Goal: Transaction & Acquisition: Purchase product/service

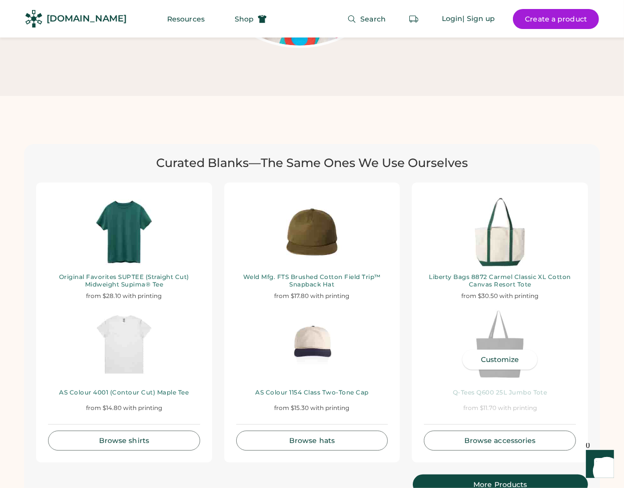
scroll to position [2201, 0]
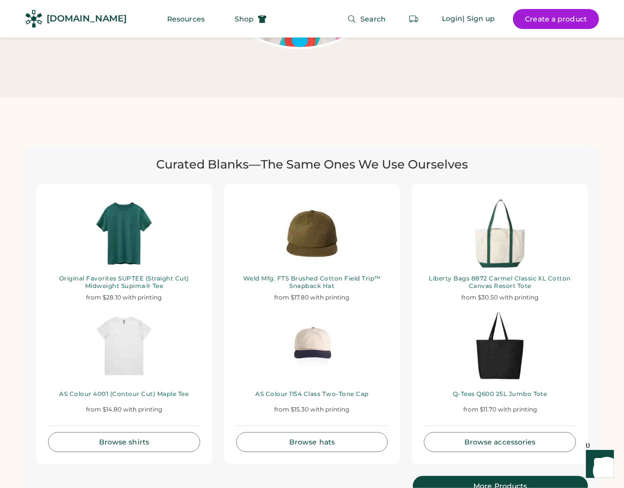
click at [481, 483] on div "More Products" at bounding box center [500, 486] width 151 height 7
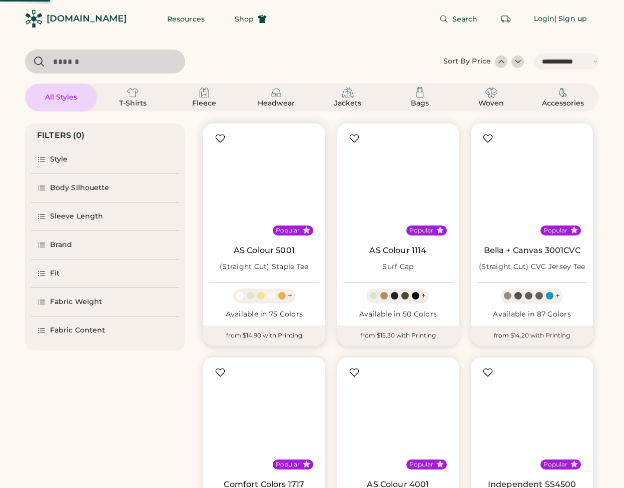
select select "*****"
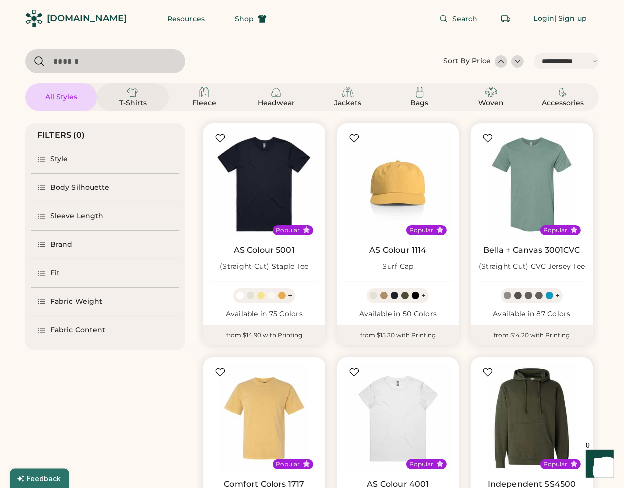
click at [149, 99] on div "T-Shirts" at bounding box center [132, 104] width 45 height 10
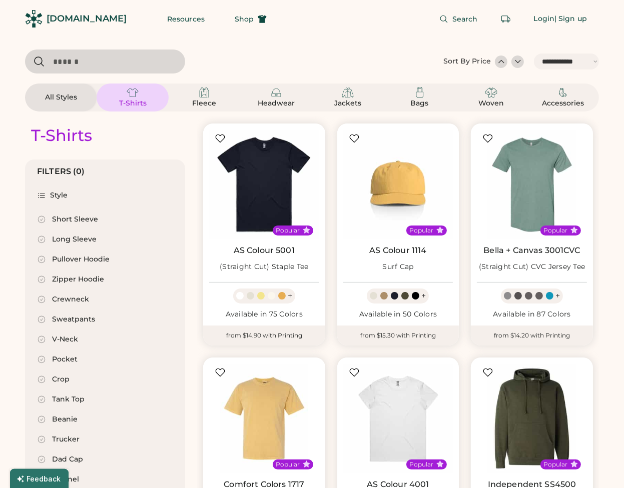
select select "*"
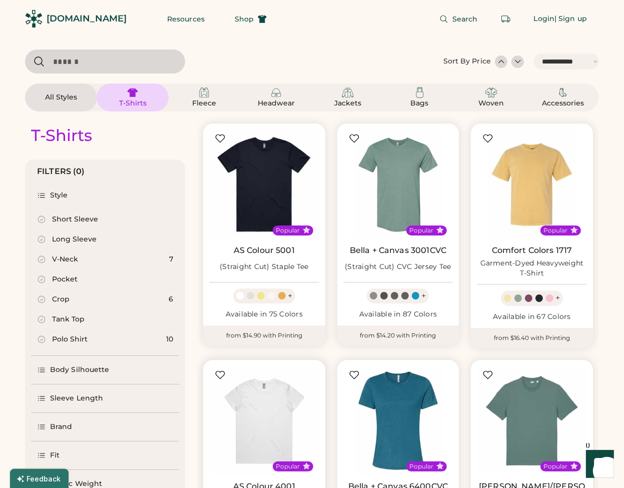
scroll to position [200, 0]
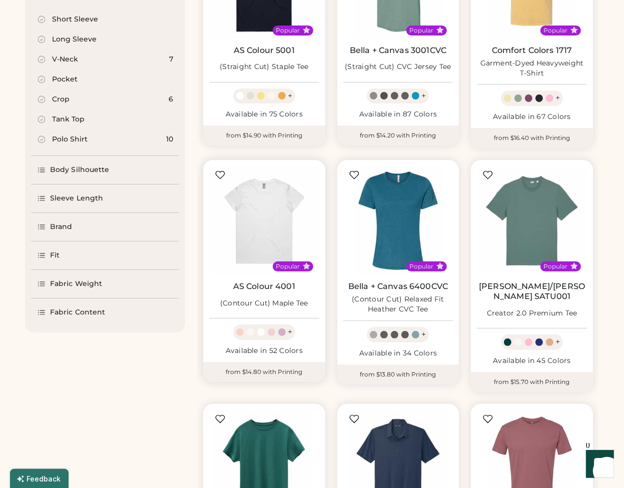
select select "*****"
select select "*"
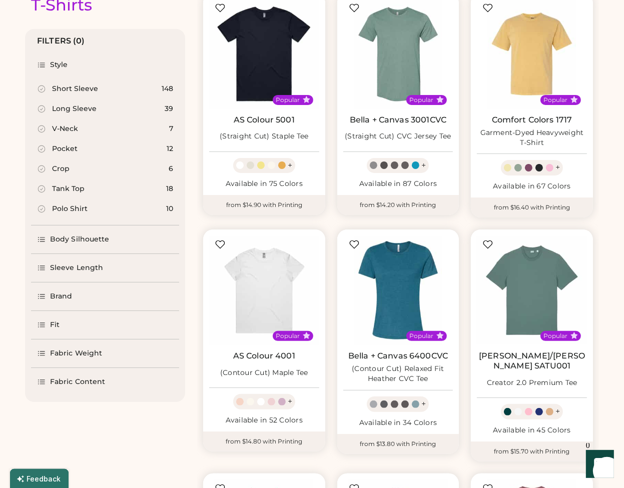
scroll to position [0, 0]
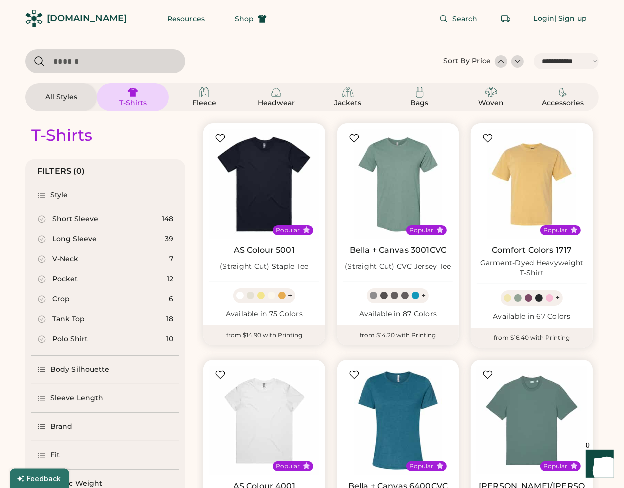
click at [162, 65] on input "input" at bounding box center [105, 62] width 160 height 24
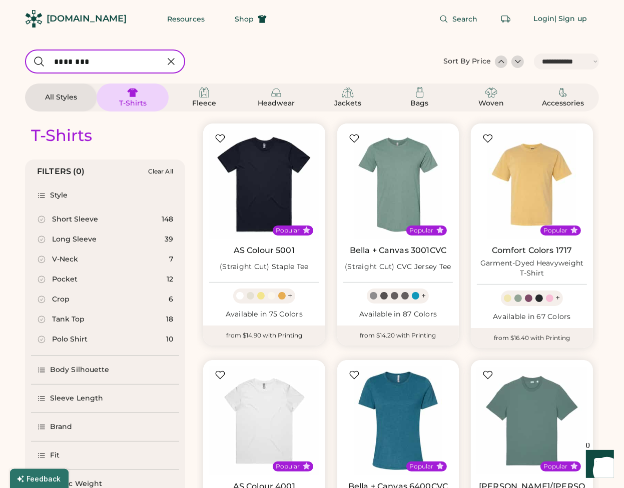
type input "*********"
select select "*"
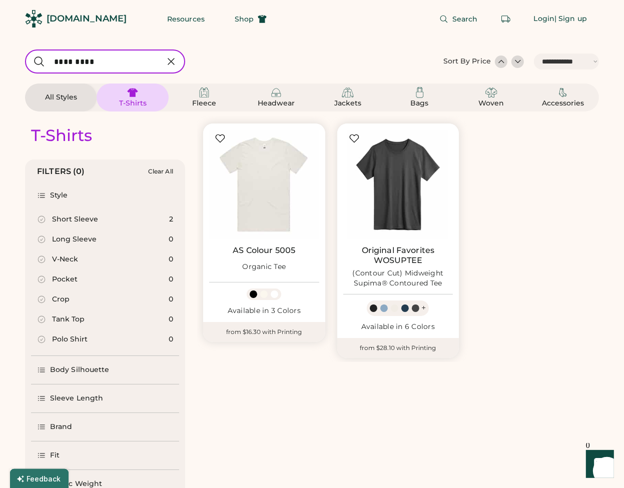
click at [296, 377] on div "T-Shirts FILTERS (0) Clear All Style Short Sleeve 2 Long Sleeve 0 V-Neck 0 Pock…" at bounding box center [312, 322] width 574 height 421
click at [119, 63] on input "input" at bounding box center [105, 62] width 160 height 24
type input "****"
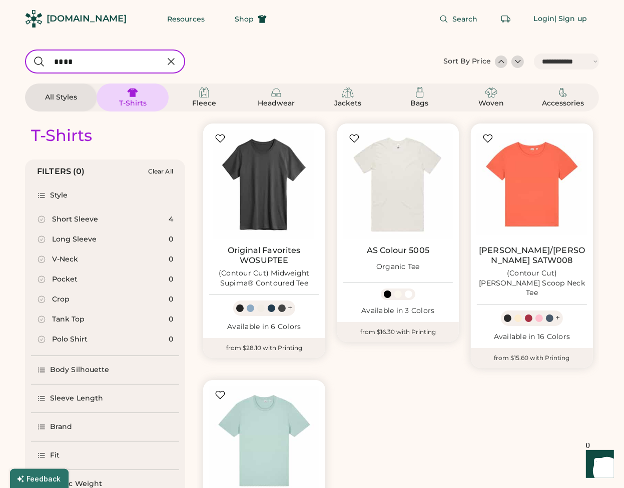
drag, startPoint x: 74, startPoint y: 60, endPoint x: 48, endPoint y: 61, distance: 26.6
click at [48, 61] on input "input" at bounding box center [105, 62] width 160 height 24
select select "*"
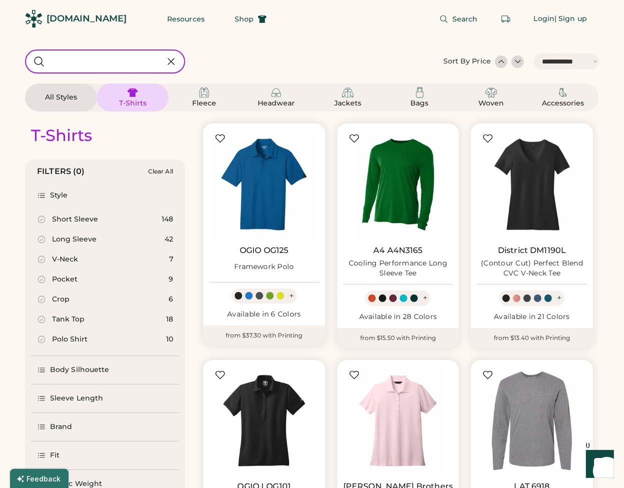
click at [88, 54] on input "input" at bounding box center [105, 62] width 160 height 24
type input "******"
select select "*"
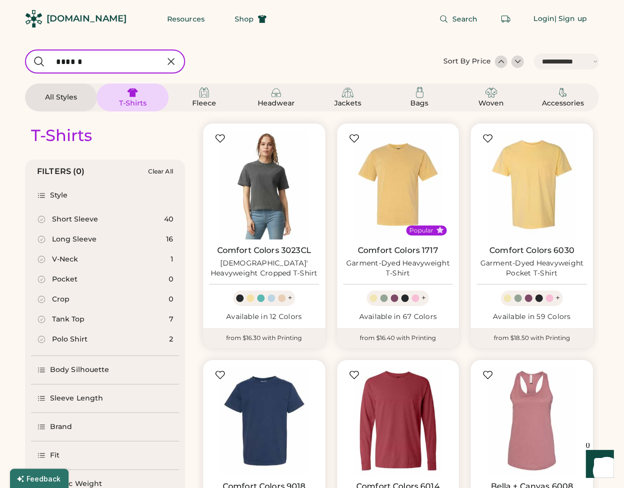
click at [98, 63] on input "input" at bounding box center [105, 62] width 160 height 24
drag, startPoint x: 98, startPoint y: 63, endPoint x: 62, endPoint y: 64, distance: 36.0
click at [62, 64] on input "input" at bounding box center [105, 62] width 160 height 24
type input "********"
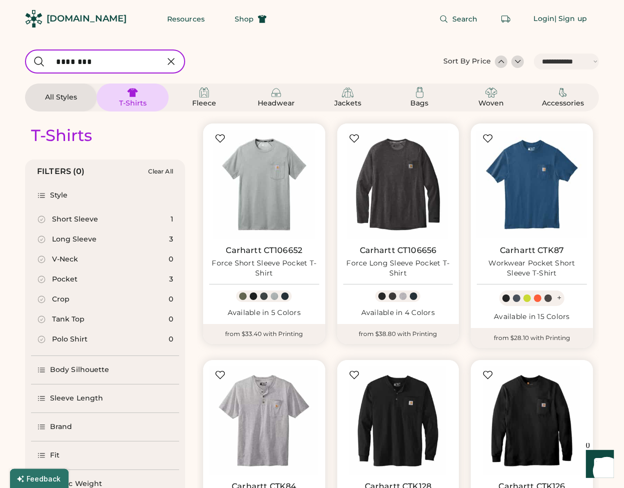
click at [76, 216] on div "Short Sleeve" at bounding box center [75, 220] width 46 height 10
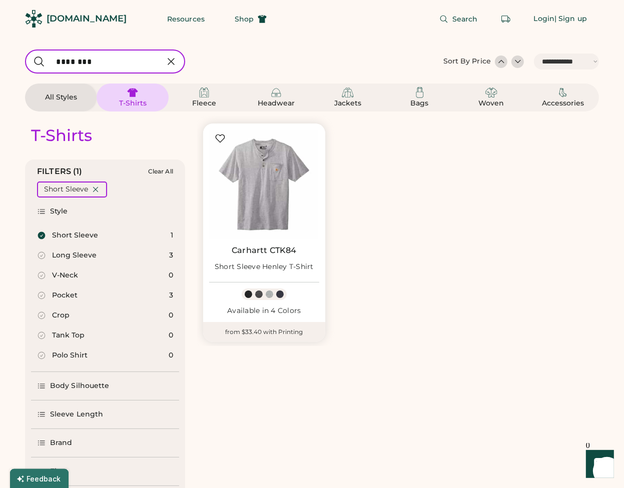
click at [170, 59] on icon at bounding box center [171, 62] width 12 height 12
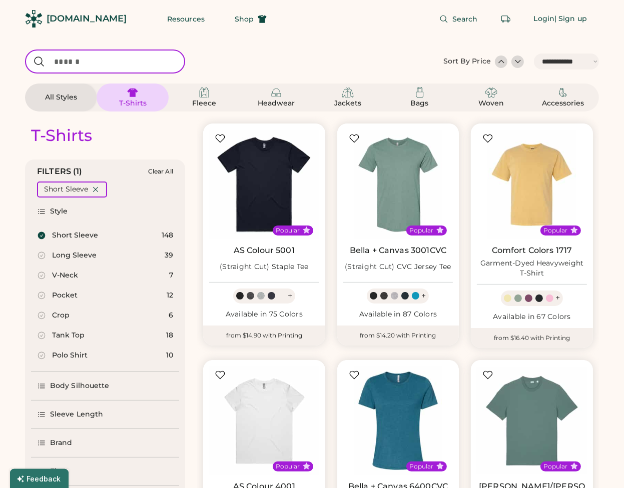
click at [84, 235] on div "Short Sleeve" at bounding box center [75, 236] width 46 height 10
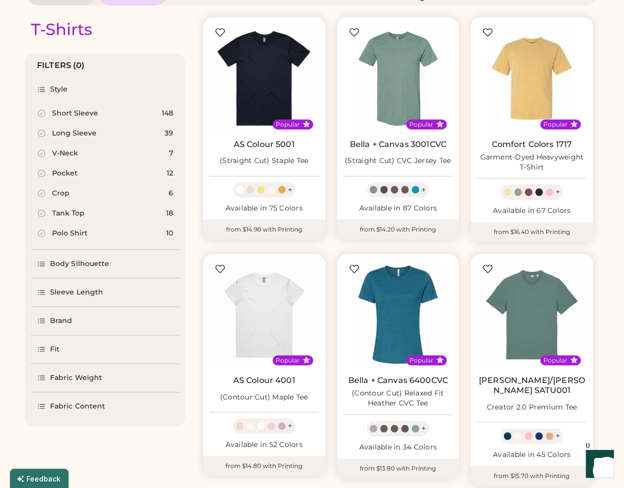
scroll to position [100, 0]
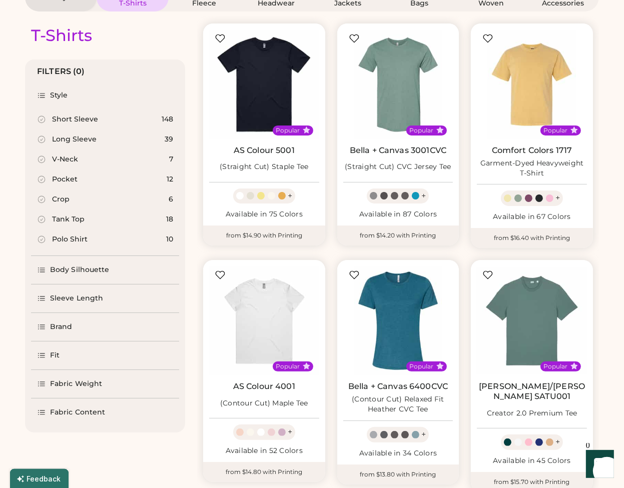
click at [95, 138] on div "Long Sleeve 39" at bounding box center [105, 140] width 148 height 20
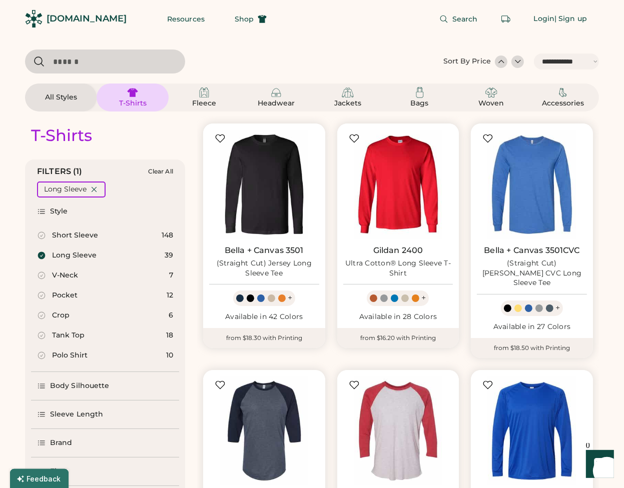
click at [132, 100] on div "T-Shirts" at bounding box center [132, 104] width 45 height 10
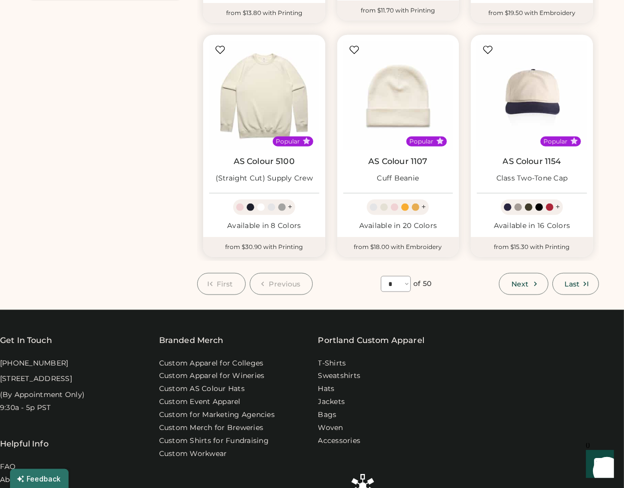
scroll to position [800, 0]
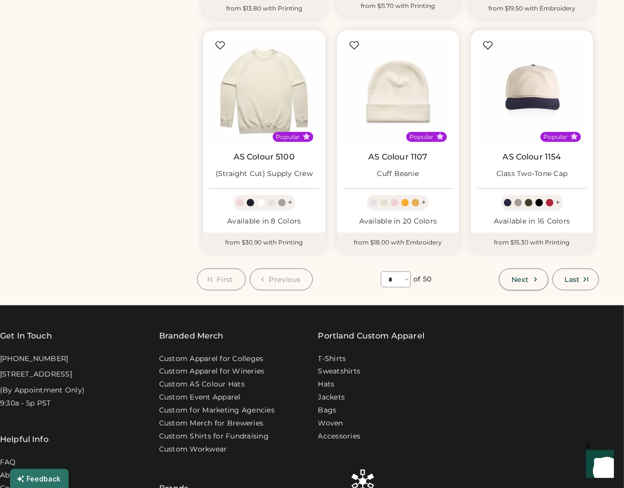
click at [521, 276] on span "Next" at bounding box center [519, 279] width 17 height 7
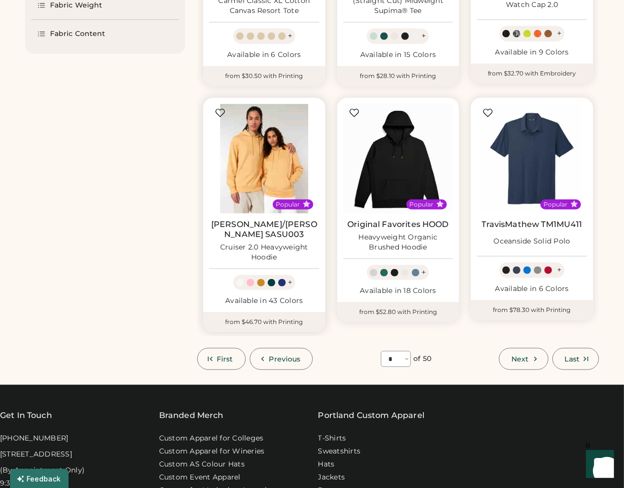
scroll to position [744, 0]
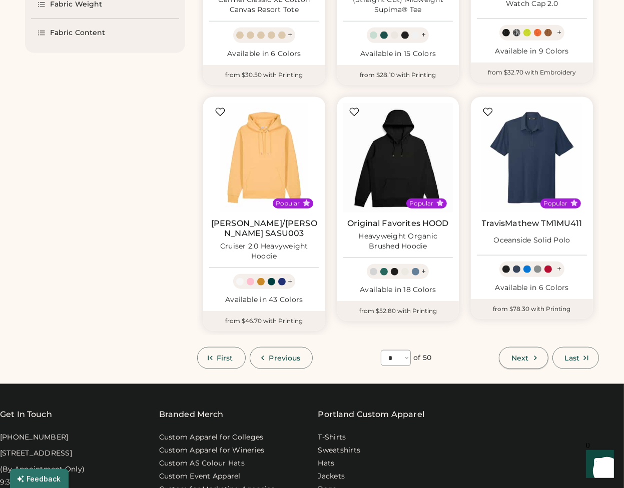
click at [504, 347] on button "Next" at bounding box center [523, 358] width 49 height 22
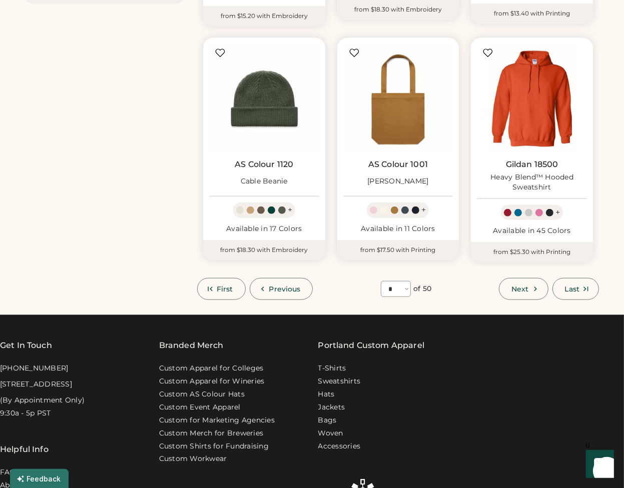
scroll to position [794, 0]
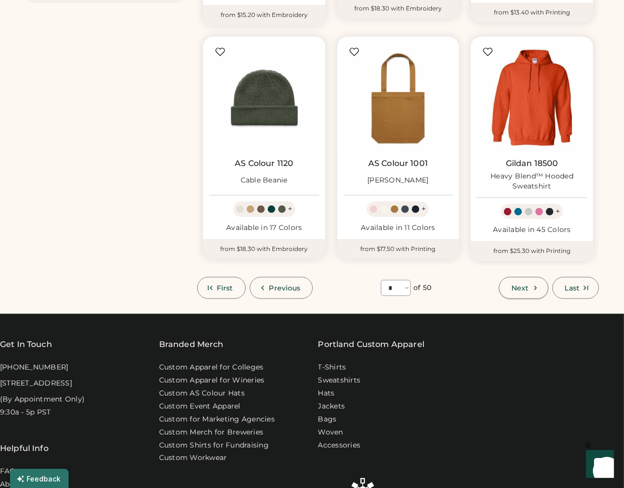
click at [524, 283] on button "Next" at bounding box center [523, 288] width 49 height 22
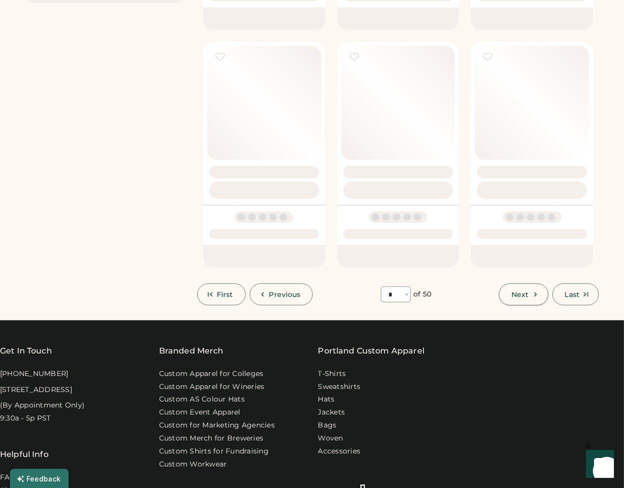
select select "*"
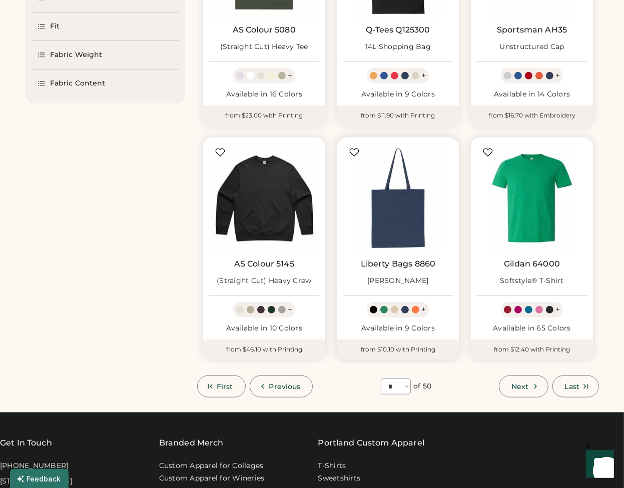
scroll to position [694, 0]
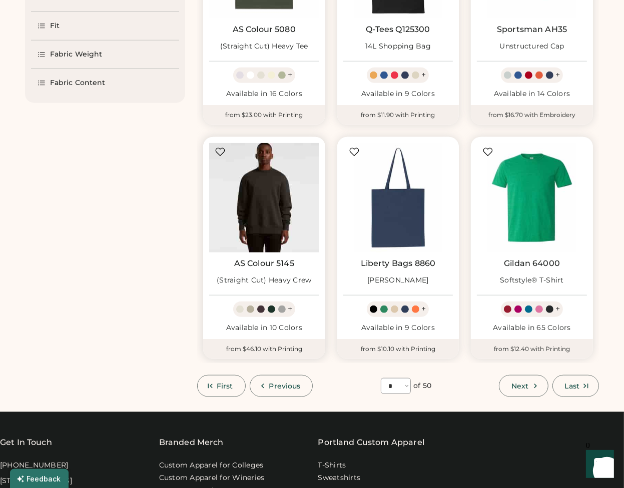
click at [261, 222] on img at bounding box center [264, 198] width 110 height 110
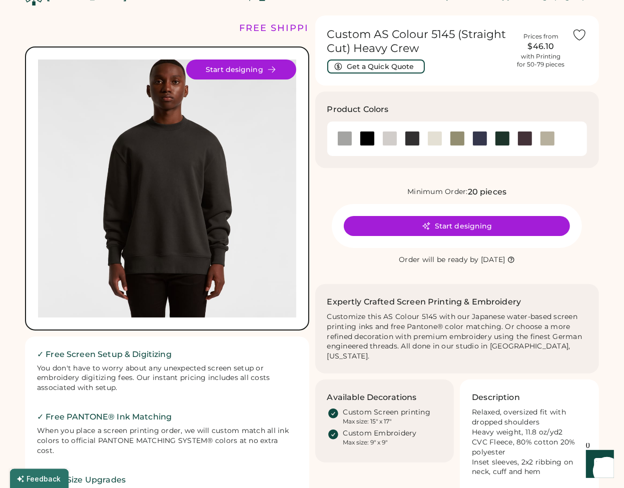
scroll to position [50, 0]
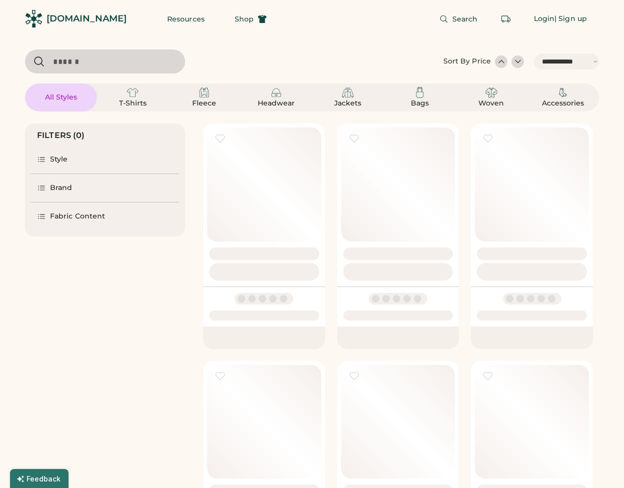
select select "*****"
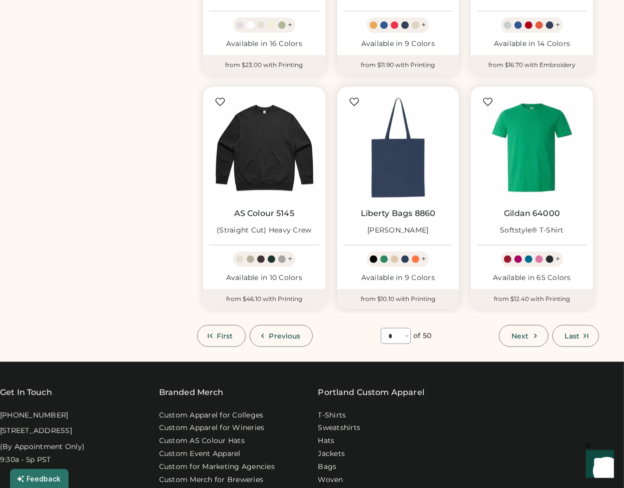
scroll to position [694, 0]
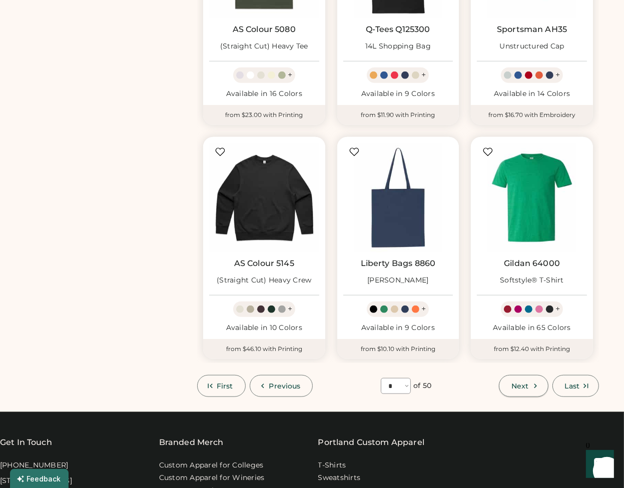
click at [520, 383] on span "Next" at bounding box center [519, 386] width 17 height 7
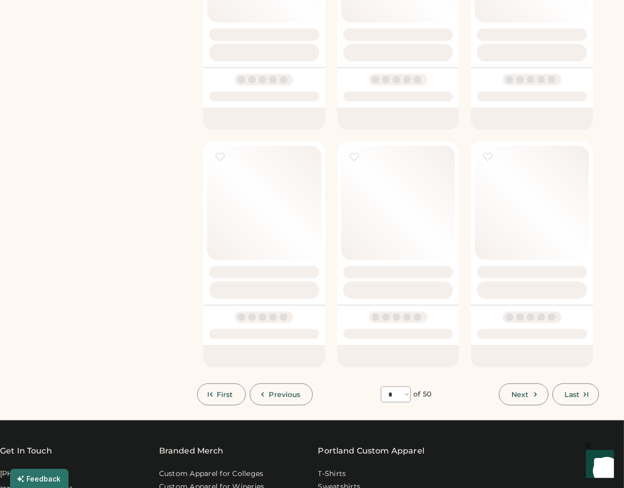
select select "*"
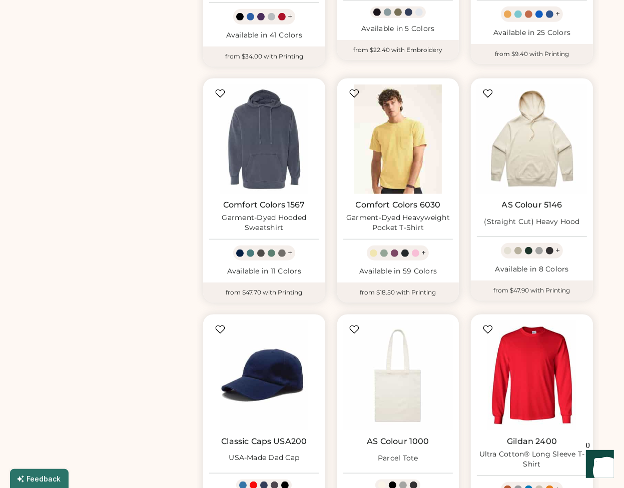
scroll to position [494, 0]
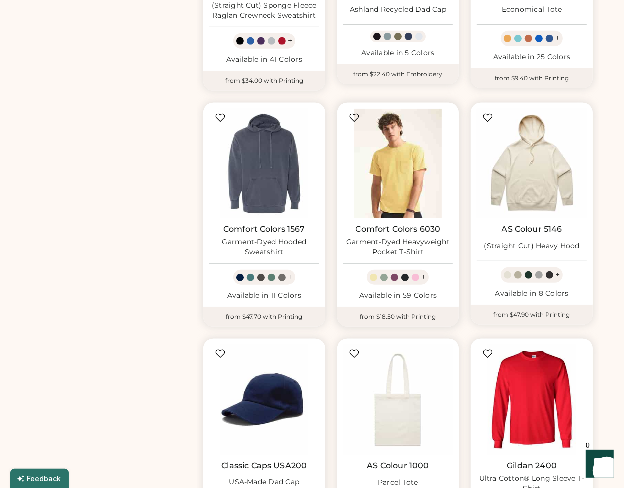
click at [399, 181] on img at bounding box center [398, 164] width 110 height 110
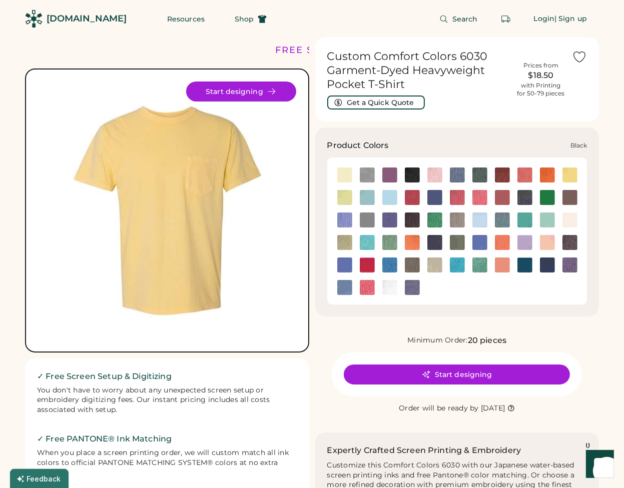
click at [409, 178] on img at bounding box center [412, 175] width 15 height 15
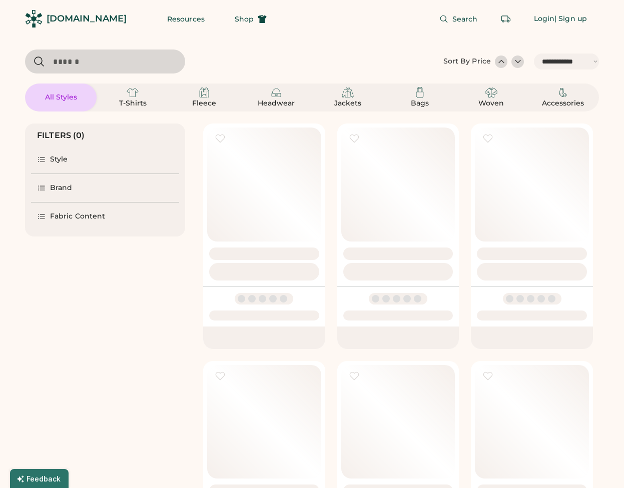
select select "*****"
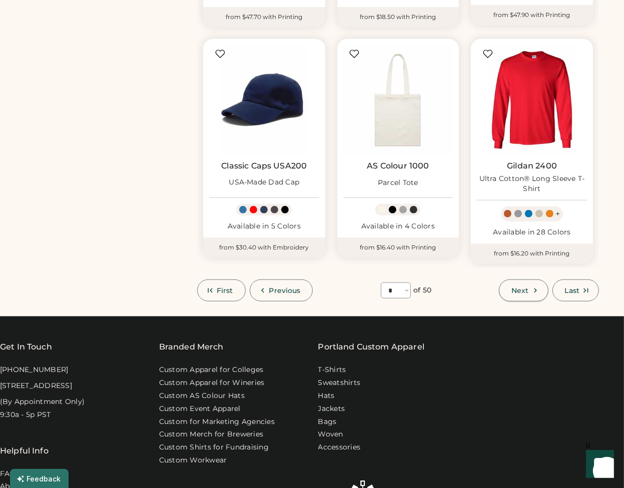
click at [519, 294] on span "Next" at bounding box center [519, 290] width 17 height 7
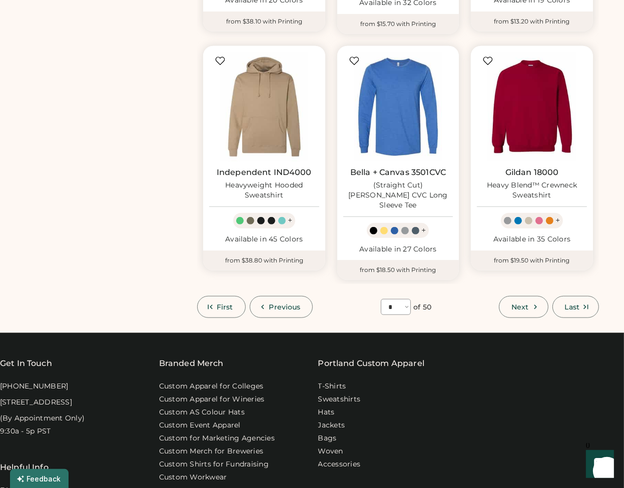
scroll to position [794, 0]
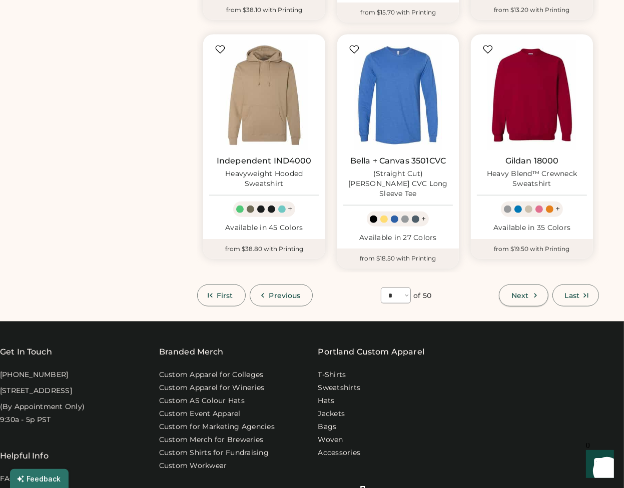
click at [531, 291] on icon at bounding box center [535, 295] width 9 height 9
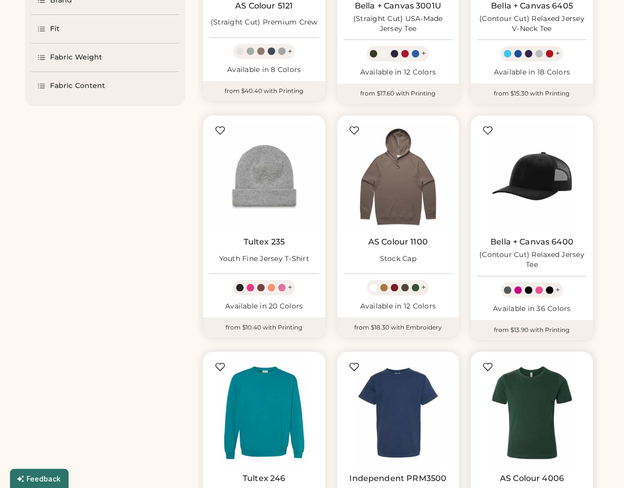
scroll to position [44, 0]
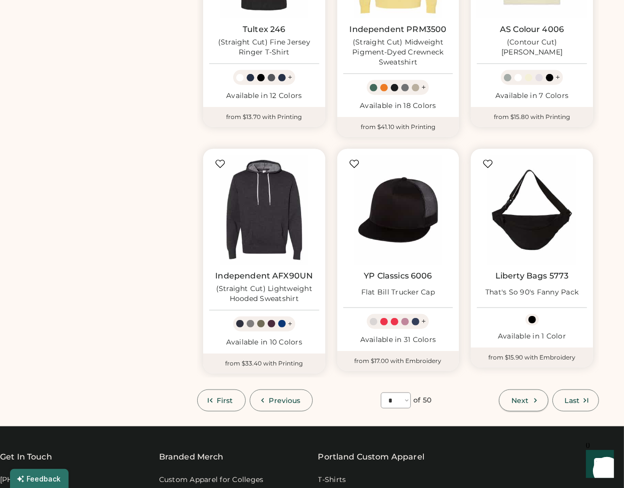
click at [526, 400] on span "Next" at bounding box center [519, 400] width 17 height 7
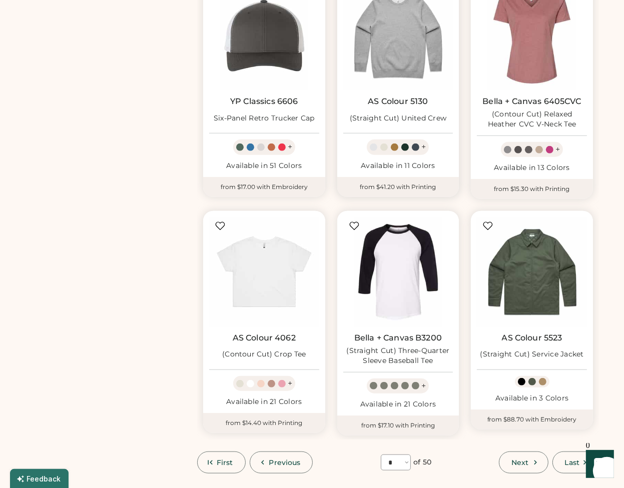
scroll to position [644, 0]
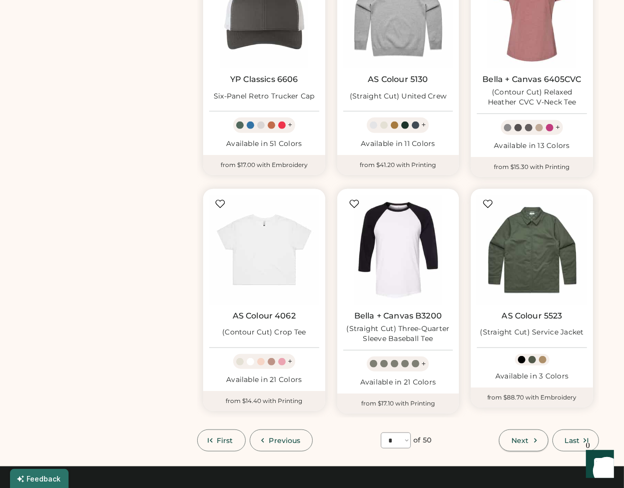
click at [540, 440] on button "Next" at bounding box center [523, 441] width 49 height 22
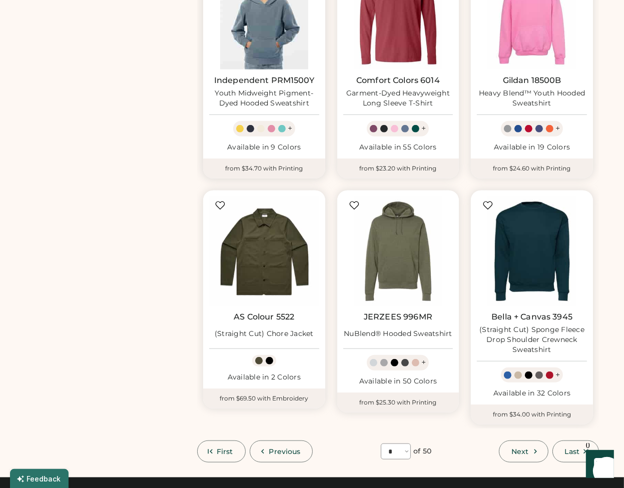
scroll to position [644, 0]
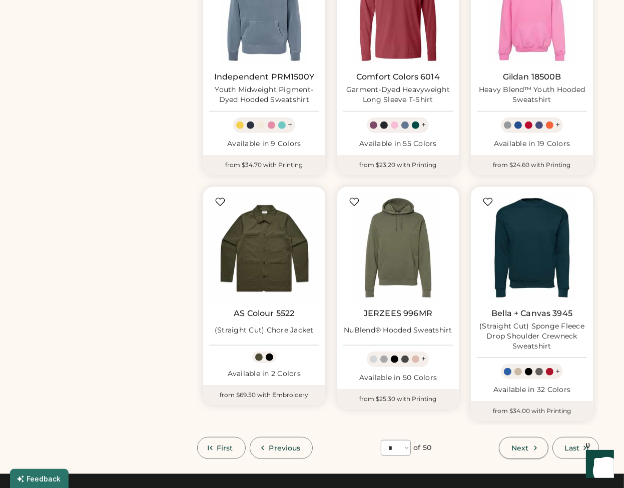
click at [526, 448] on span "Next" at bounding box center [519, 448] width 17 height 7
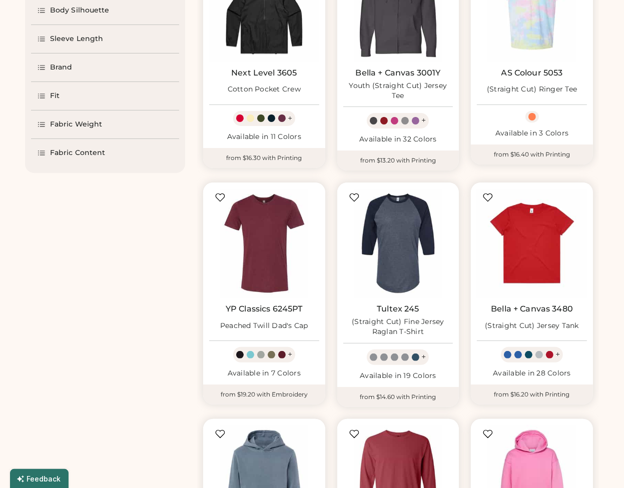
scroll to position [44, 0]
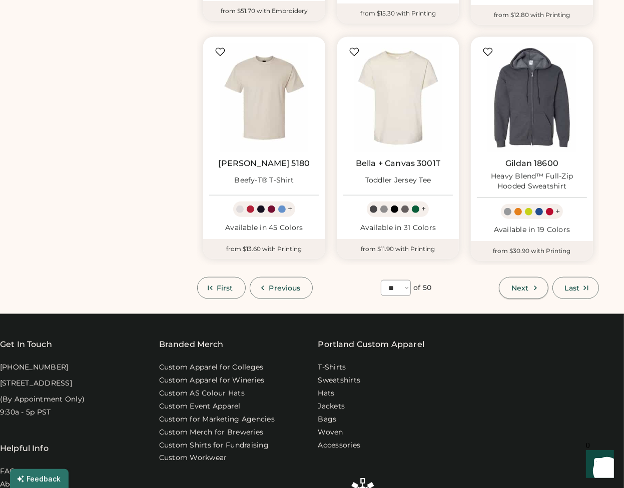
click at [529, 291] on button "Next" at bounding box center [523, 288] width 49 height 22
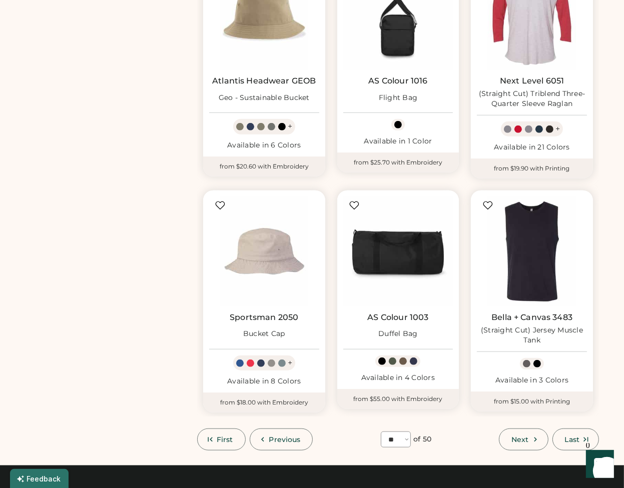
scroll to position [644, 0]
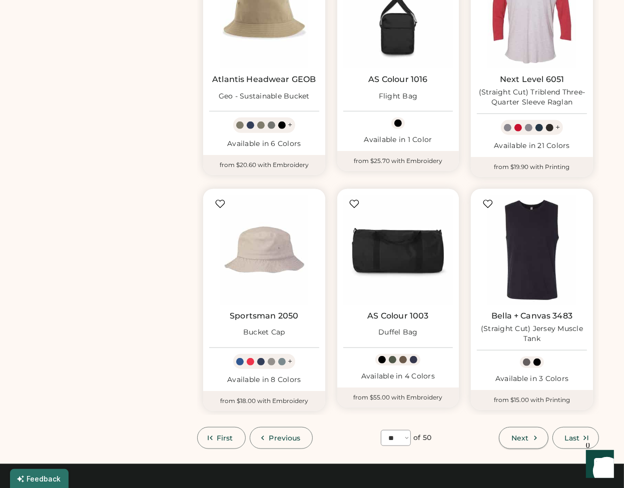
click at [523, 435] on span "Next" at bounding box center [519, 438] width 17 height 7
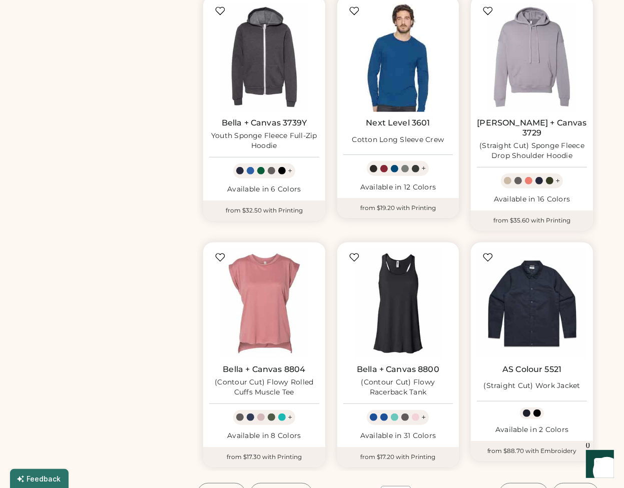
scroll to position [694, 0]
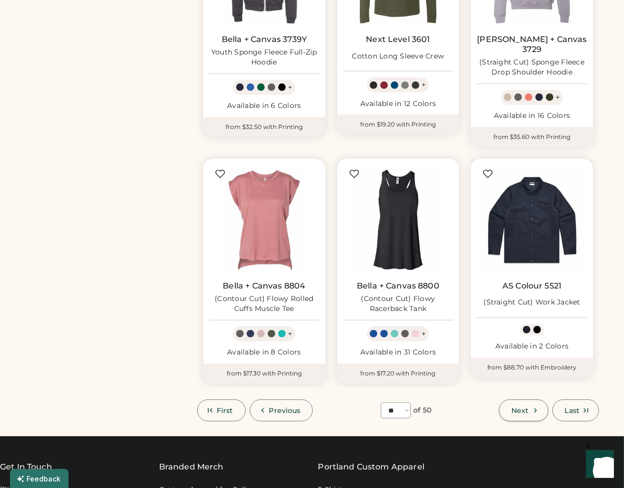
click at [528, 407] on button "Next" at bounding box center [523, 411] width 49 height 22
select select "**"
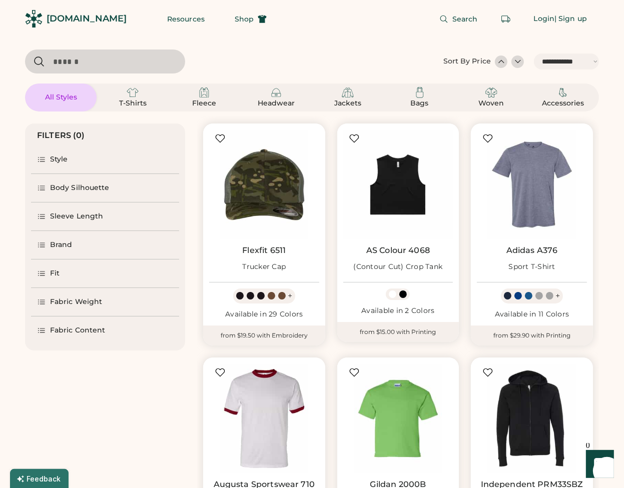
click at [158, 63] on input "input" at bounding box center [105, 62] width 160 height 24
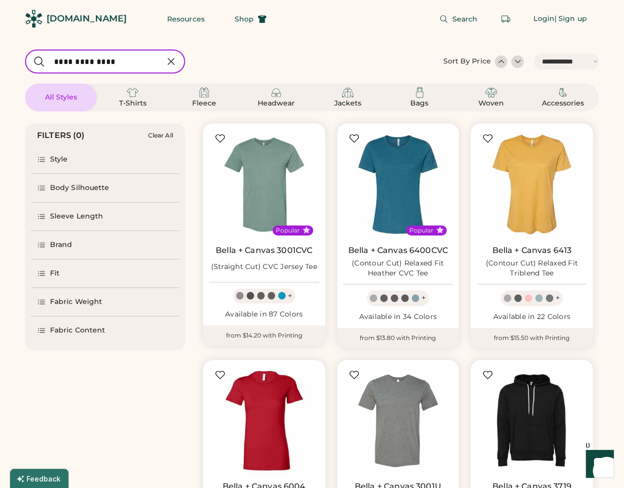
type input "**********"
select select "*"
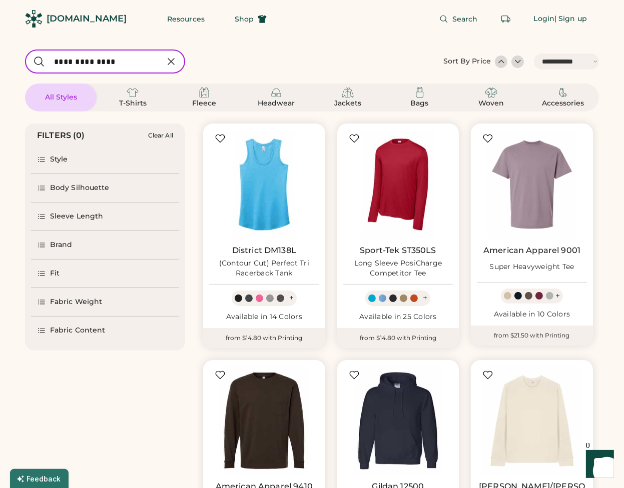
drag, startPoint x: 123, startPoint y: 73, endPoint x: 129, endPoint y: 71, distance: 6.5
click at [123, 73] on input "input" at bounding box center [105, 62] width 160 height 24
click at [133, 69] on input "input" at bounding box center [105, 62] width 160 height 24
type input "**********"
select select "*"
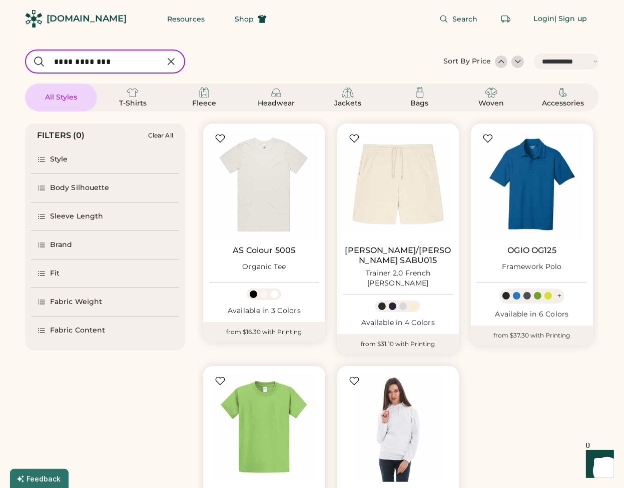
click at [148, 66] on input "input" at bounding box center [105, 62] width 160 height 24
drag, startPoint x: 147, startPoint y: 65, endPoint x: 67, endPoint y: 68, distance: 79.6
click at [67, 68] on input "input" at bounding box center [105, 62] width 160 height 24
type input "**"
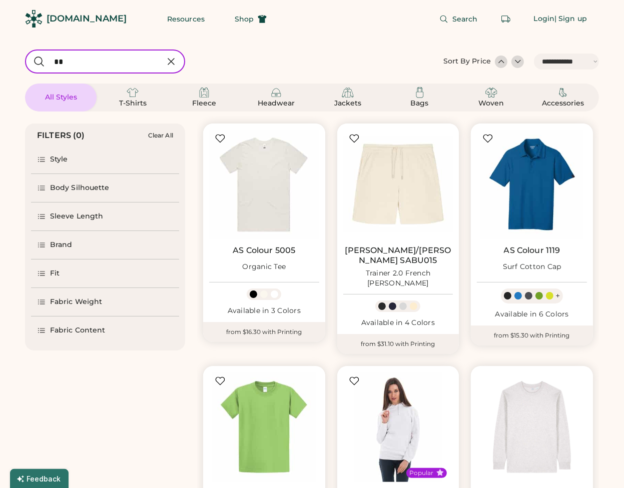
select select "**"
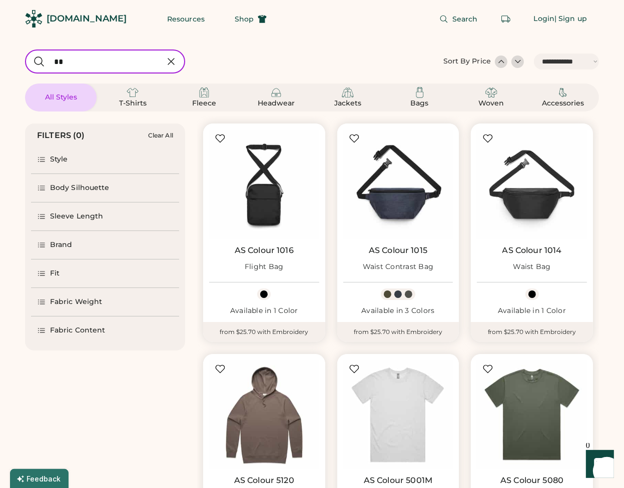
click at [112, 66] on input "input" at bounding box center [105, 62] width 160 height 24
type input "*******"
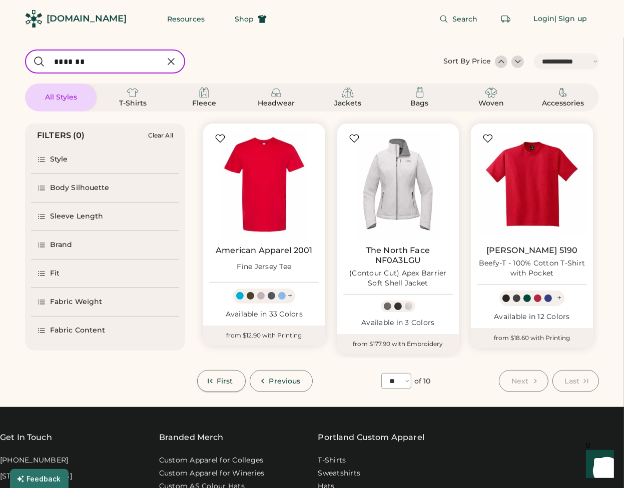
click at [225, 383] on span "First" at bounding box center [225, 381] width 17 height 7
select select "*"
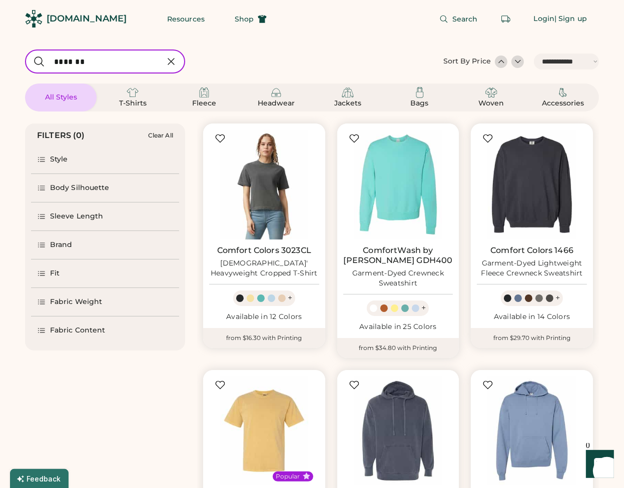
click at [117, 56] on input "input" at bounding box center [105, 62] width 160 height 24
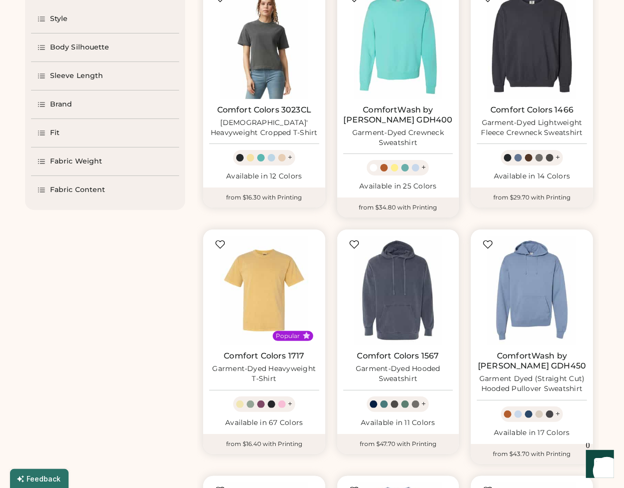
scroll to position [150, 0]
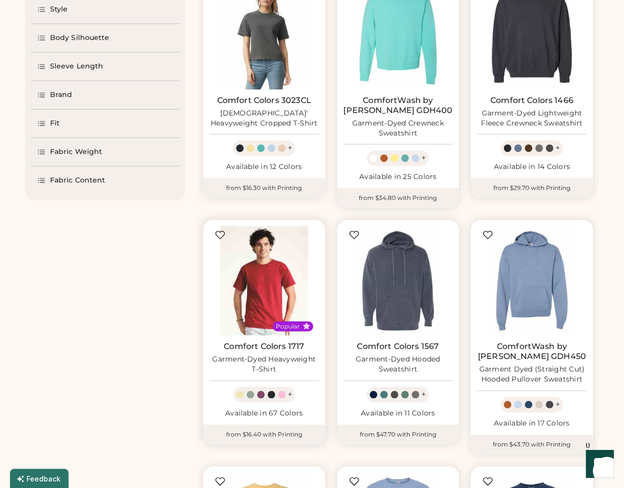
click at [269, 291] on img at bounding box center [264, 281] width 110 height 110
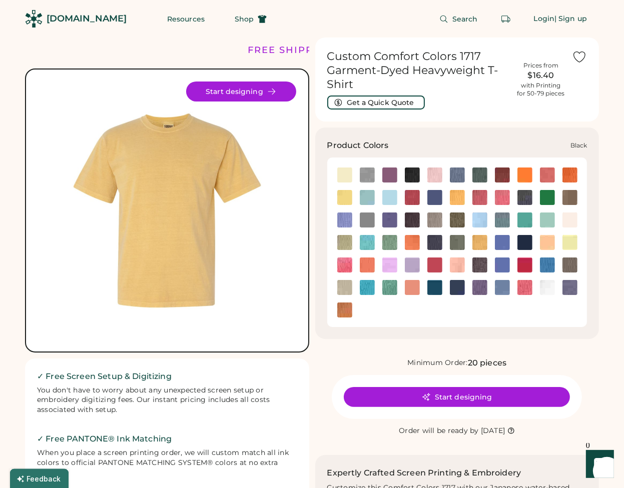
click at [412, 174] on img at bounding box center [412, 175] width 15 height 15
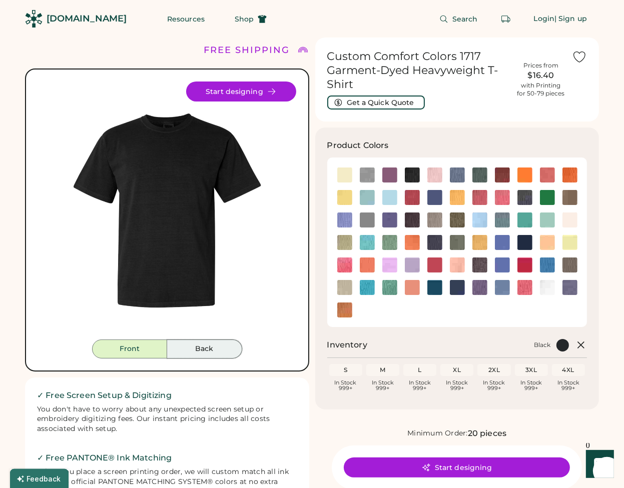
click at [194, 342] on button "Back" at bounding box center [204, 349] width 75 height 19
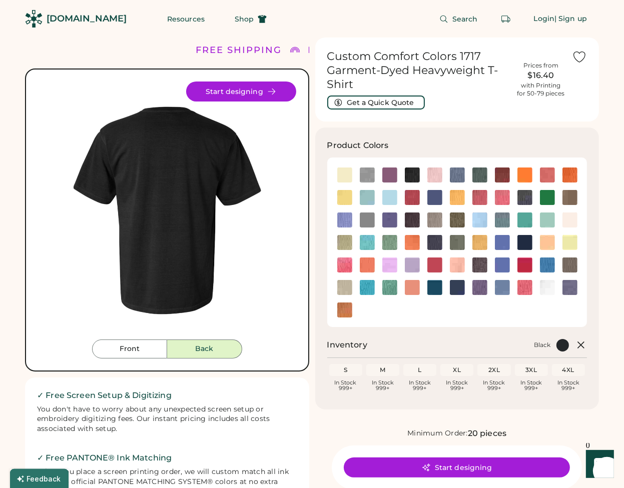
click at [194, 345] on button "Back" at bounding box center [204, 349] width 75 height 19
click at [145, 349] on button "Front" at bounding box center [129, 349] width 75 height 19
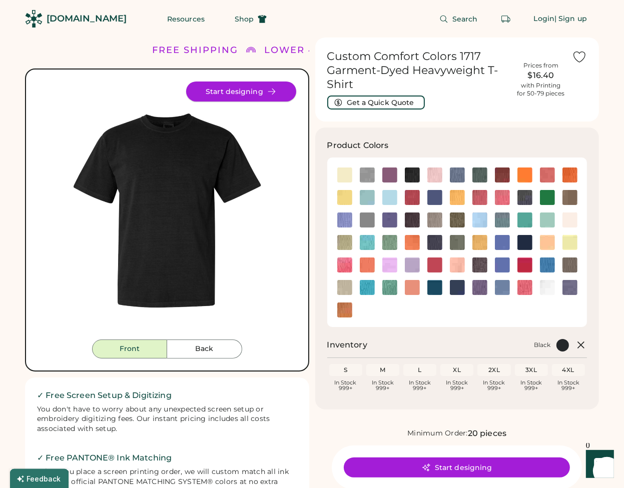
click at [262, 96] on button "Start designing" at bounding box center [241, 92] width 110 height 20
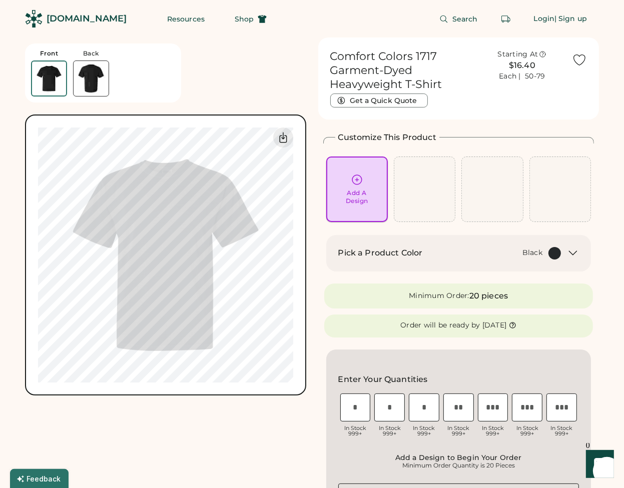
click at [362, 193] on div "Add A Design" at bounding box center [357, 197] width 23 height 16
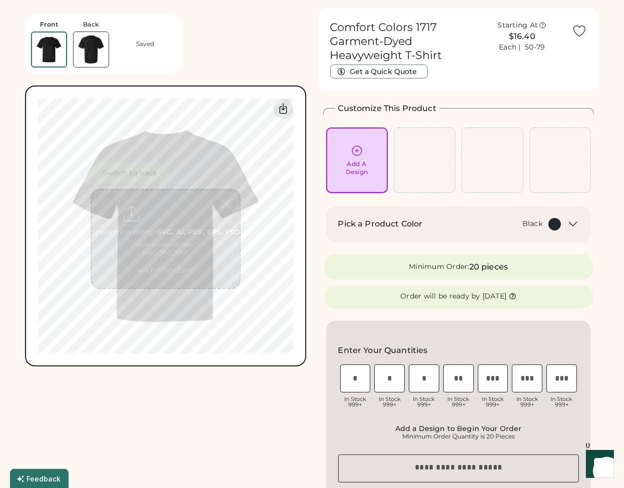
scroll to position [38, 0]
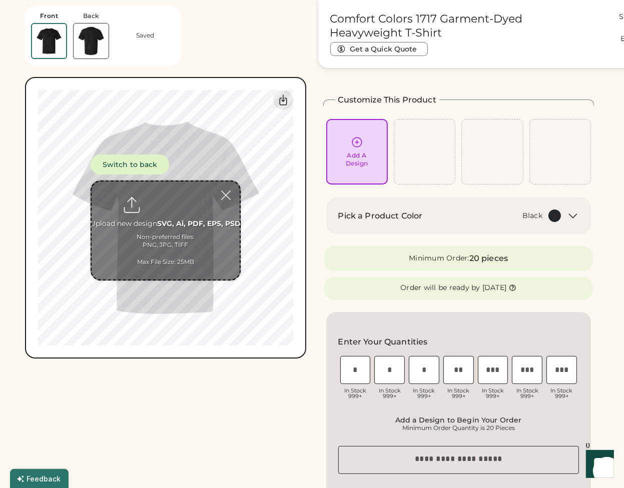
click at [144, 242] on input "file" at bounding box center [166, 231] width 148 height 98
click at [176, 214] on input "file" at bounding box center [166, 231] width 148 height 98
type input "**********"
click at [142, 163] on button "Switch to back" at bounding box center [130, 165] width 79 height 20
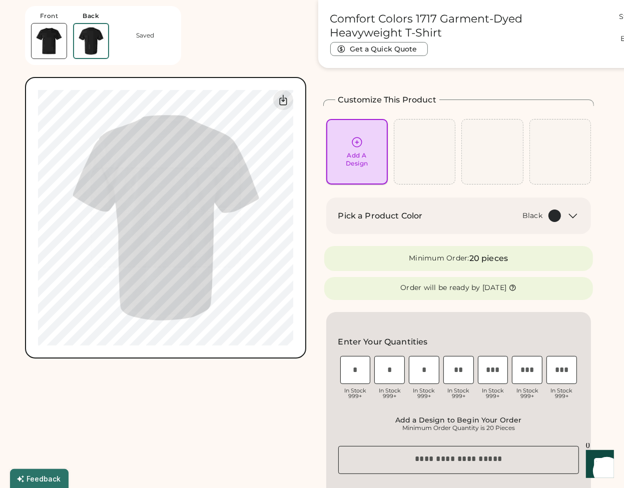
click at [361, 148] on icon at bounding box center [357, 142] width 13 height 13
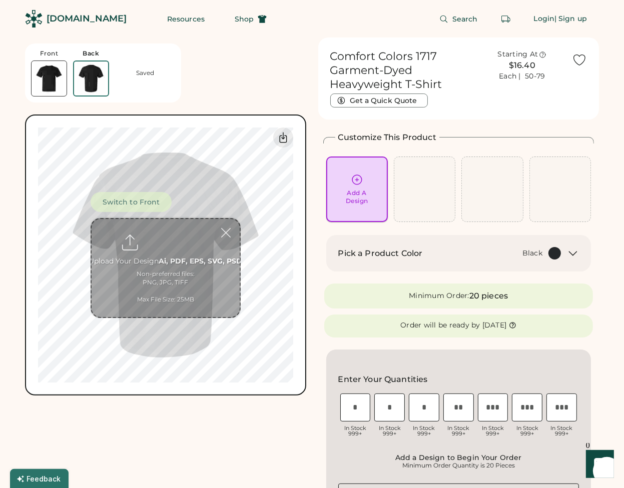
scroll to position [0, 0]
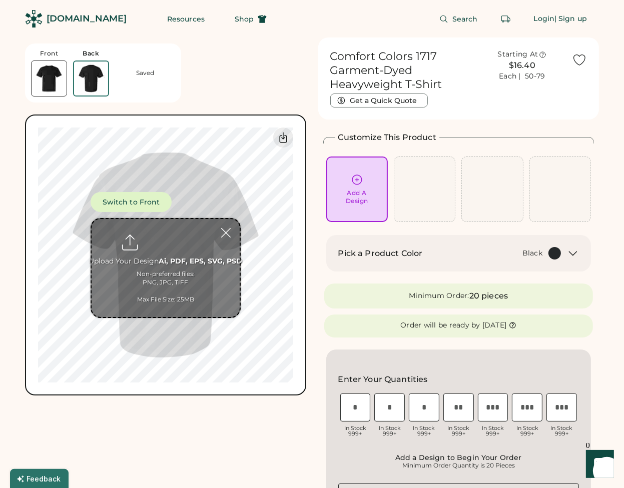
click at [158, 261] on input "file" at bounding box center [166, 268] width 148 height 98
type input "**********"
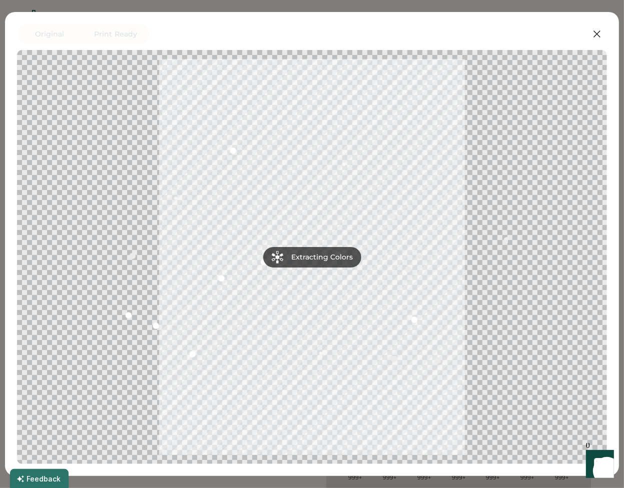
click at [261, 105] on div at bounding box center [312, 257] width 572 height 396
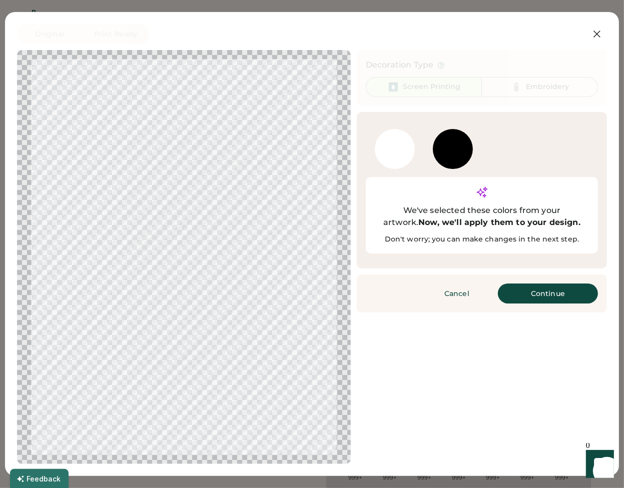
click at [402, 150] on div at bounding box center [395, 149] width 40 height 40
click at [294, 421] on div at bounding box center [184, 257] width 316 height 396
drag, startPoint x: 231, startPoint y: 378, endPoint x: 225, endPoint y: 330, distance: 48.5
click at [230, 378] on div at bounding box center [184, 257] width 316 height 396
click at [221, 224] on div at bounding box center [184, 257] width 316 height 396
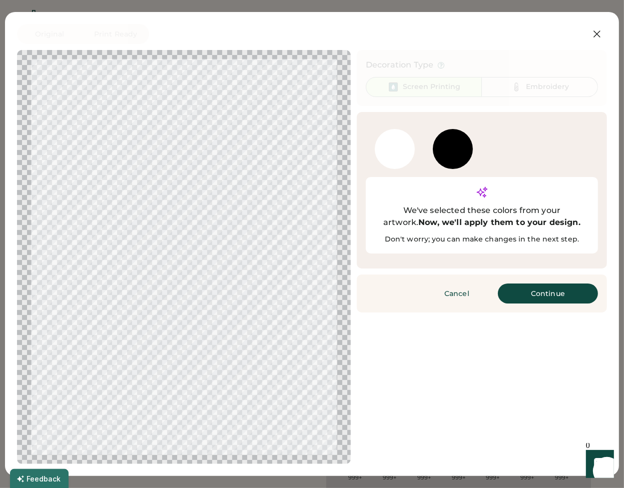
click at [196, 148] on div at bounding box center [184, 257] width 316 height 396
click at [185, 98] on div at bounding box center [184, 257] width 316 height 396
click at [554, 91] on div "Embroidery" at bounding box center [547, 87] width 43 height 10
click at [598, 31] on icon at bounding box center [597, 34] width 12 height 12
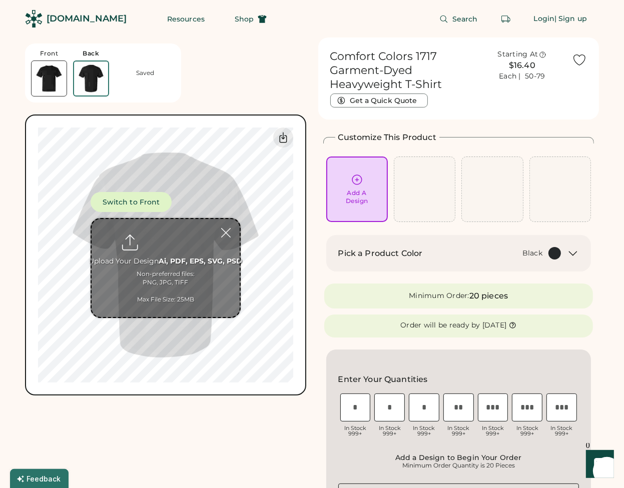
click at [56, 73] on img at bounding box center [49, 78] width 35 height 35
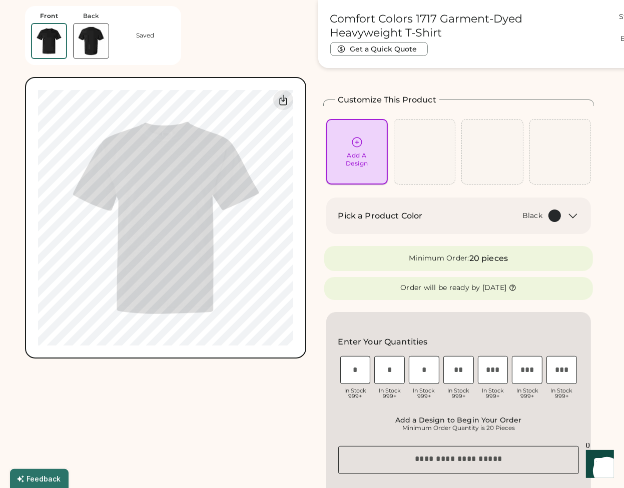
click at [351, 165] on div "Add A Design" at bounding box center [357, 160] width 23 height 16
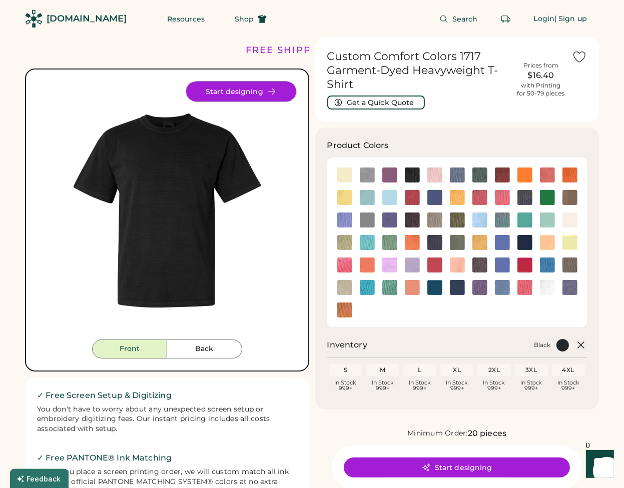
click at [241, 89] on button "Start designing" at bounding box center [241, 92] width 110 height 20
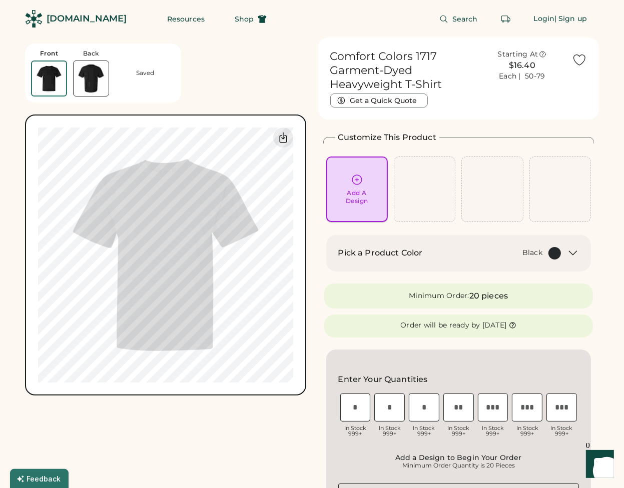
click at [372, 197] on div "Add A Design" at bounding box center [357, 190] width 48 height 32
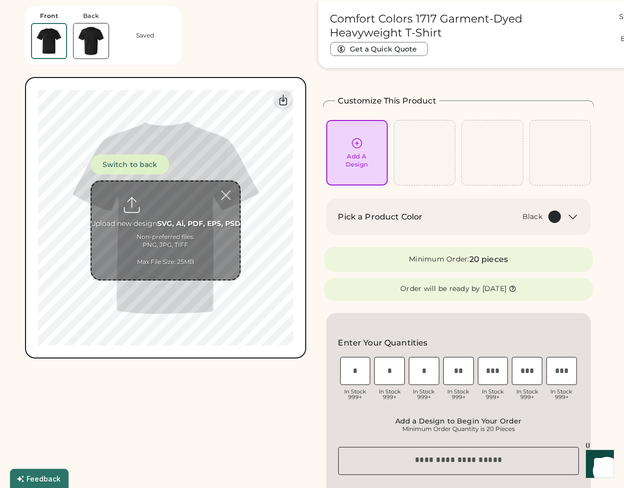
scroll to position [38, 0]
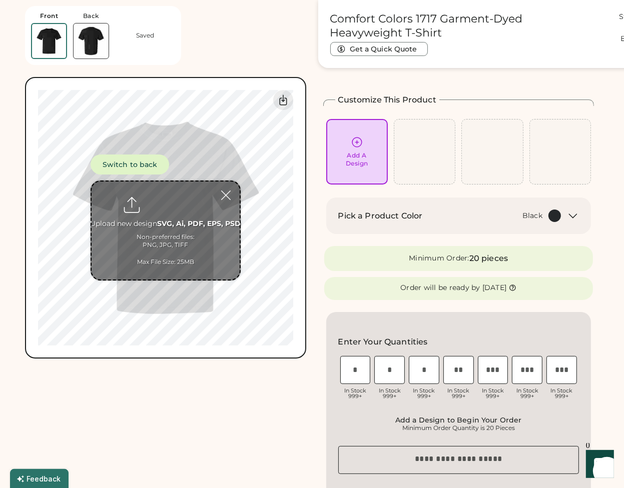
click at [171, 210] on input "file" at bounding box center [166, 231] width 148 height 98
type input "**********"
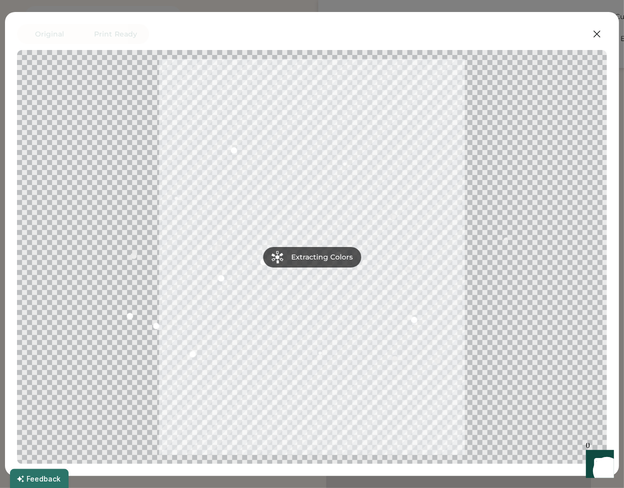
click at [470, 253] on div at bounding box center [312, 257] width 572 height 396
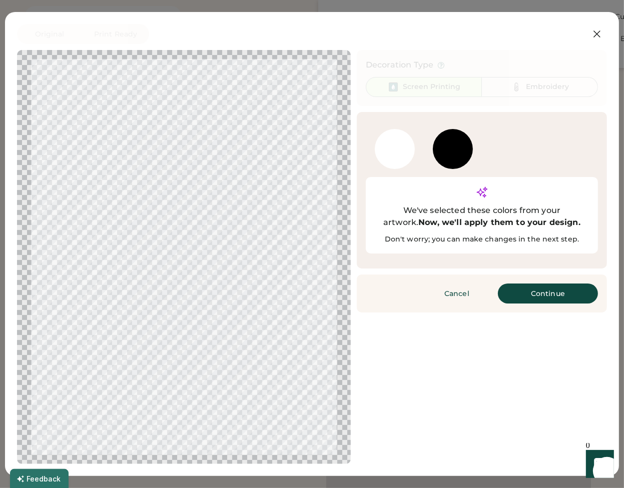
click at [77, 98] on div at bounding box center [184, 257] width 316 height 396
click at [120, 111] on div at bounding box center [184, 257] width 316 height 396
click at [523, 93] on div "Embroidery" at bounding box center [540, 87] width 116 height 20
click at [393, 156] on div at bounding box center [395, 149] width 40 height 40
click at [438, 154] on div at bounding box center [453, 149] width 40 height 40
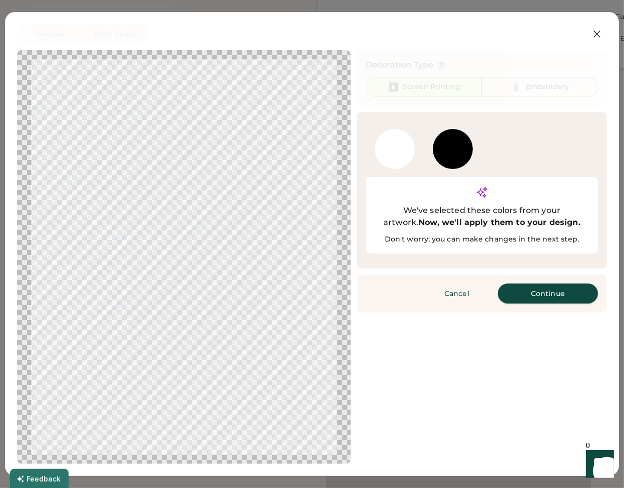
click at [522, 284] on button "Continue" at bounding box center [548, 294] width 100 height 20
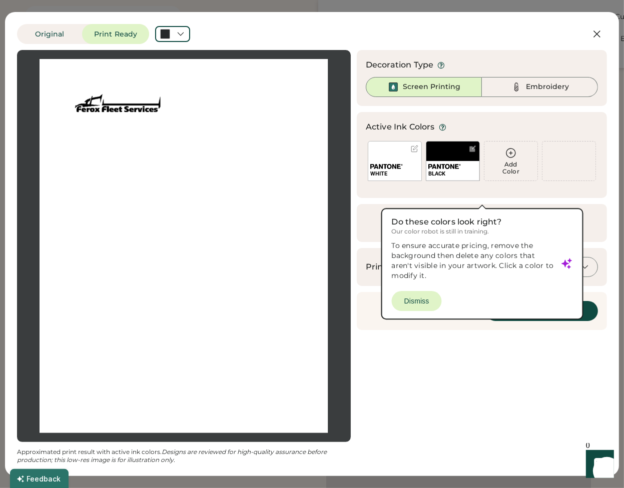
click at [97, 84] on div at bounding box center [184, 246] width 316 height 374
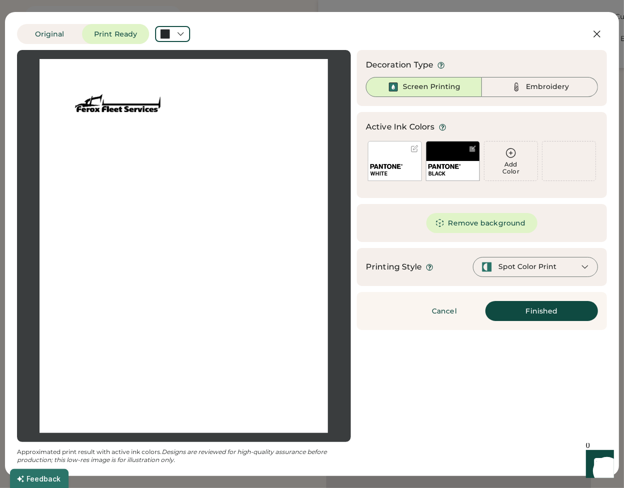
scroll to position [0, 0]
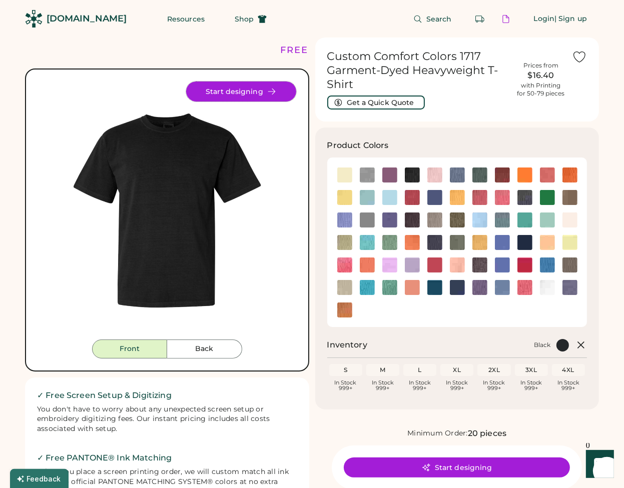
click at [237, 95] on button "Start designing" at bounding box center [241, 92] width 110 height 20
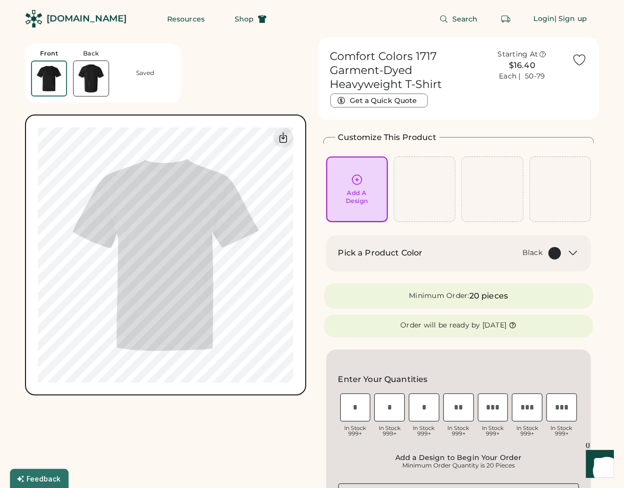
click at [356, 189] on div "Add A Design" at bounding box center [357, 197] width 23 height 16
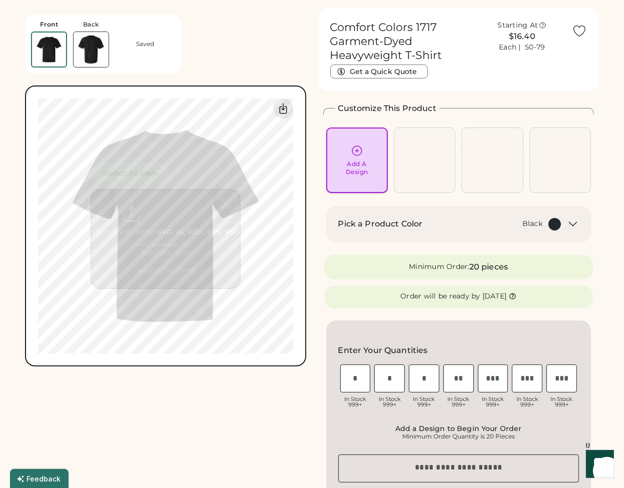
scroll to position [38, 0]
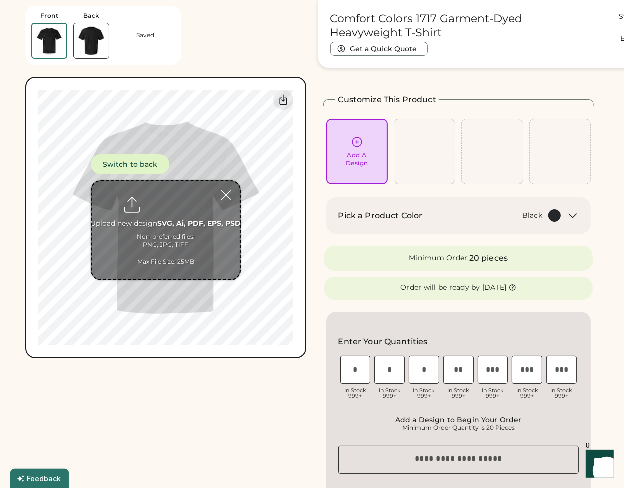
click at [146, 221] on input "file" at bounding box center [166, 231] width 148 height 98
type input "**********"
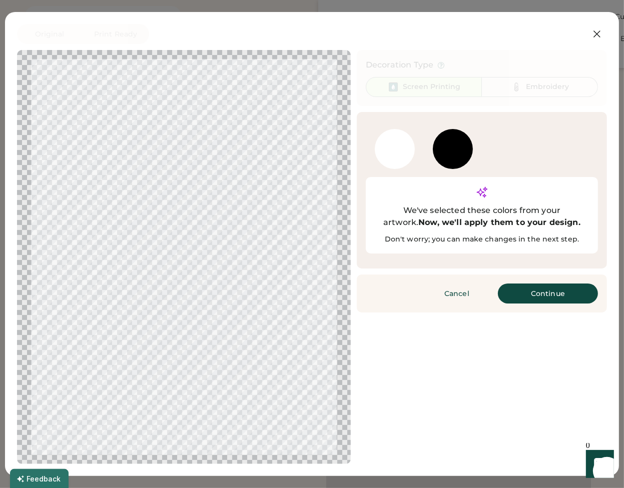
click at [394, 153] on div at bounding box center [395, 149] width 40 height 40
click at [434, 155] on div at bounding box center [453, 149] width 40 height 40
click at [516, 284] on button "Continue" at bounding box center [548, 294] width 100 height 20
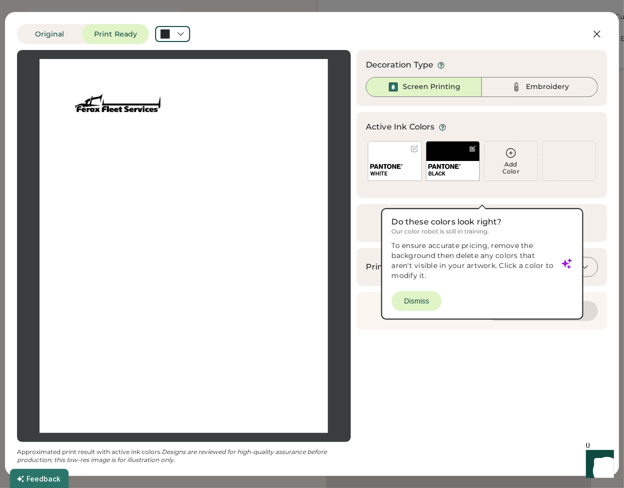
click at [516, 164] on div "Add Color" at bounding box center [510, 168] width 53 height 14
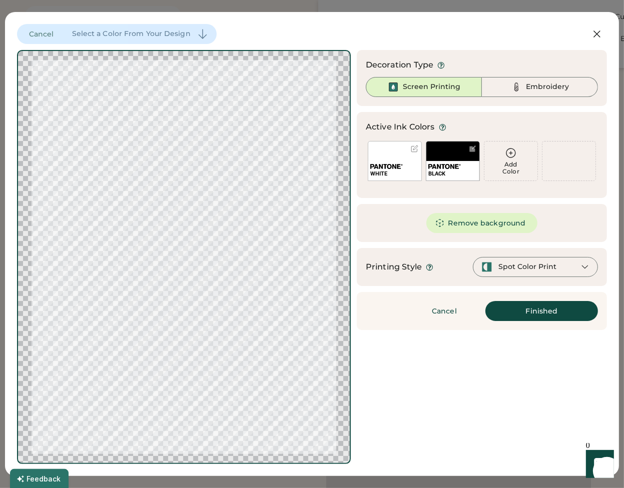
click at [516, 164] on div "Add Color" at bounding box center [510, 168] width 53 height 14
click at [506, 162] on div "Add Color" at bounding box center [510, 168] width 53 height 14
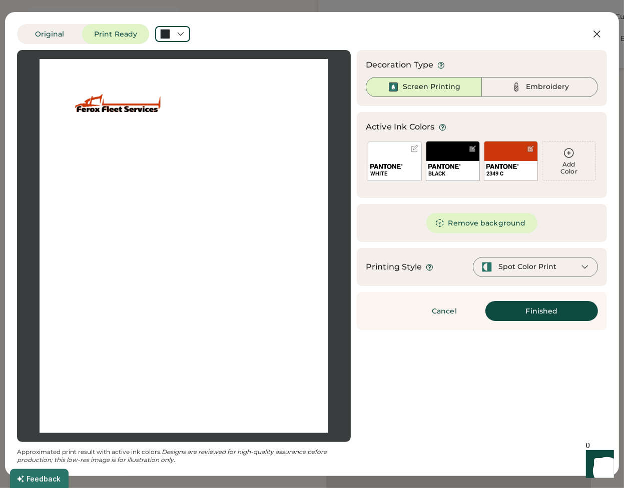
click at [139, 129] on div at bounding box center [184, 246] width 316 height 374
click at [491, 87] on div "Embroidery" at bounding box center [540, 87] width 116 height 20
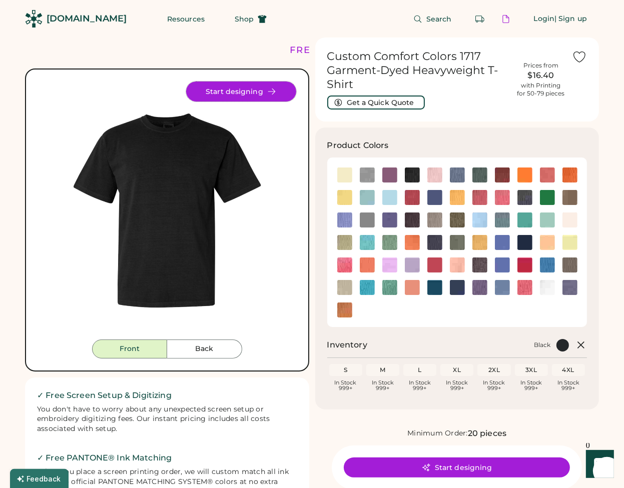
click at [234, 88] on button "Start designing" at bounding box center [241, 92] width 110 height 20
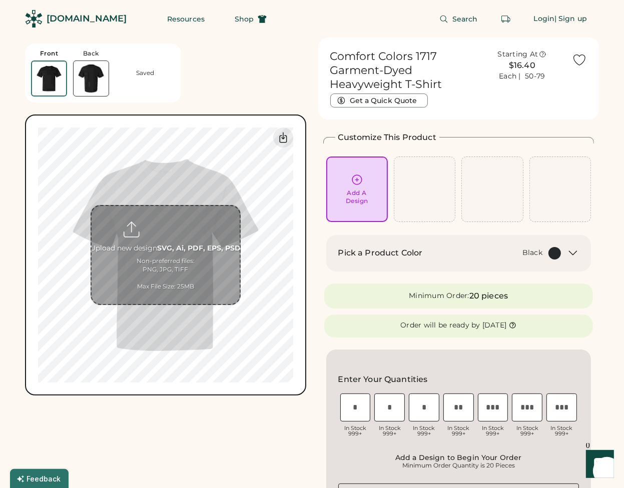
click at [183, 256] on input "file" at bounding box center [166, 255] width 148 height 98
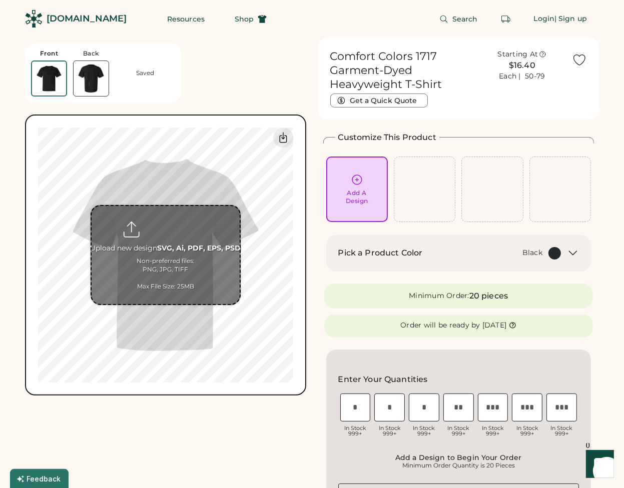
type input "**********"
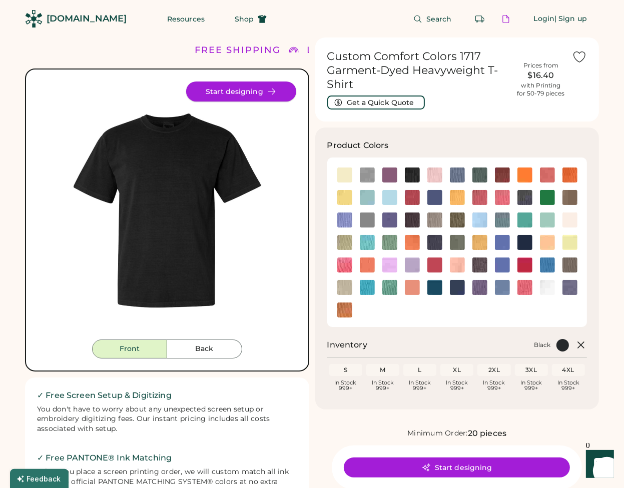
click at [235, 82] on button "Start designing" at bounding box center [241, 92] width 110 height 20
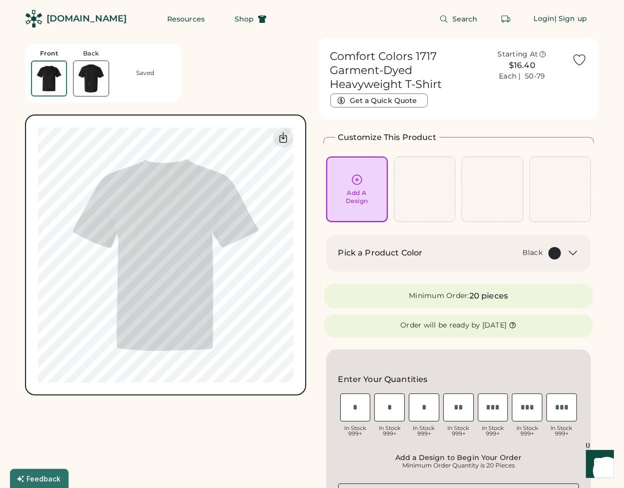
click at [356, 191] on div "Add A Design" at bounding box center [357, 197] width 23 height 16
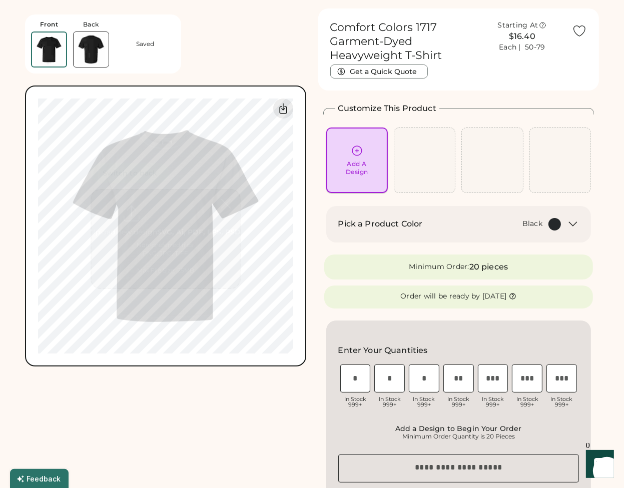
scroll to position [38, 0]
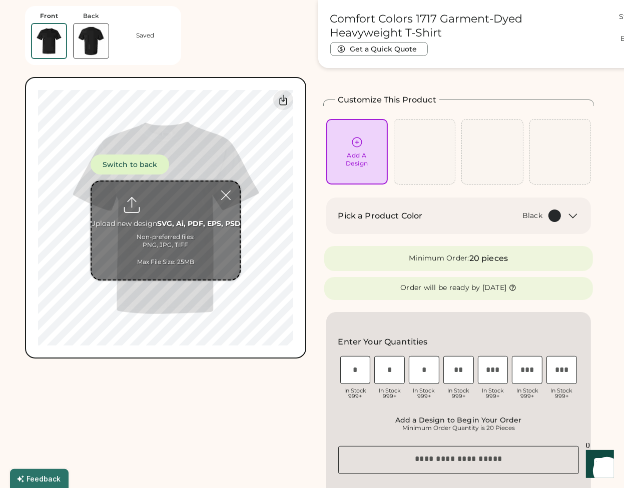
type input "**********"
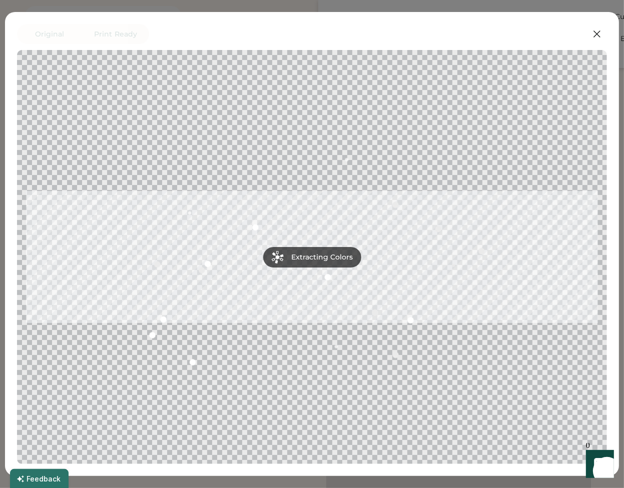
click at [524, 168] on div at bounding box center [312, 257] width 572 height 396
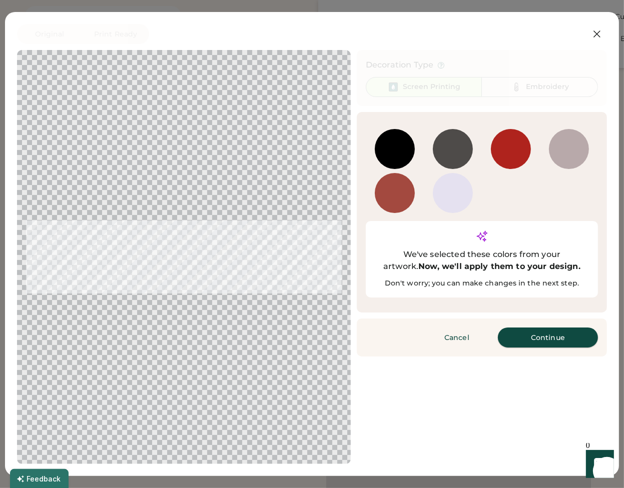
click at [520, 328] on button "Continue" at bounding box center [548, 338] width 100 height 20
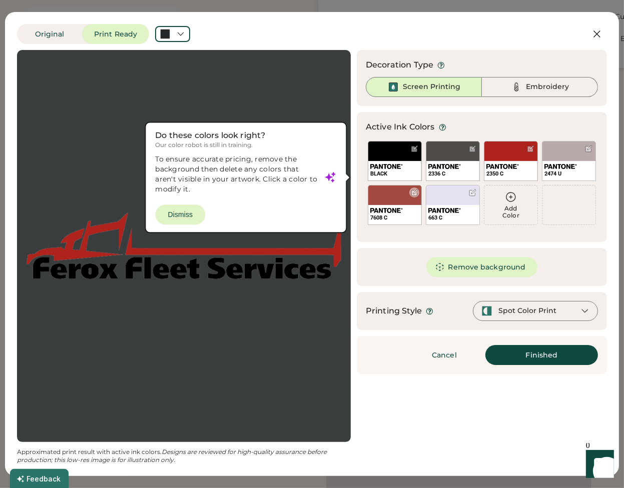
click at [408, 215] on div "7608 C" at bounding box center [394, 218] width 49 height 8
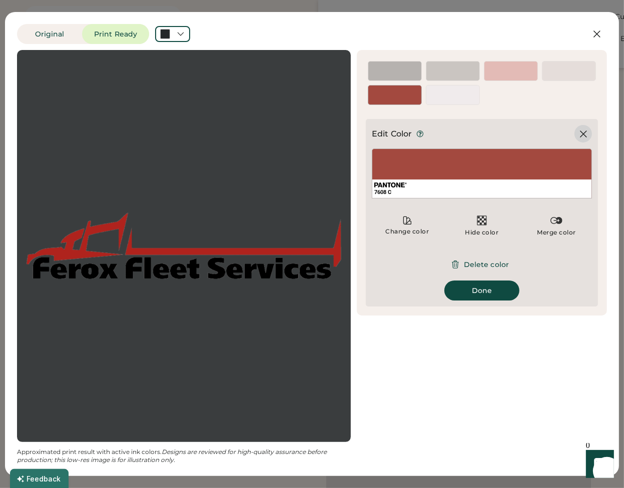
click at [582, 135] on icon at bounding box center [583, 134] width 6 height 6
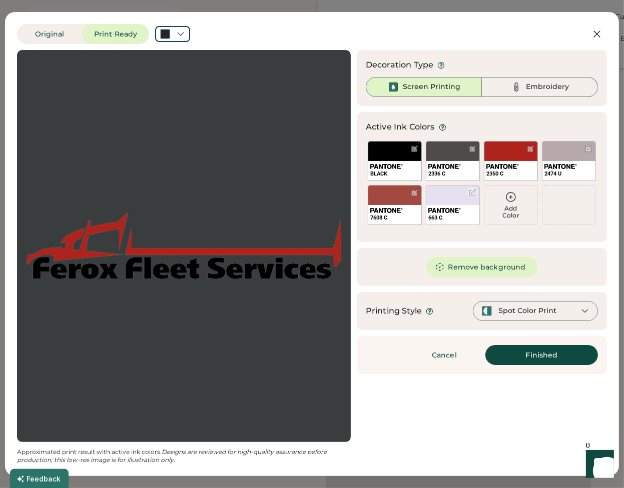
click at [454, 201] on div "663 C" at bounding box center [453, 205] width 54 height 40
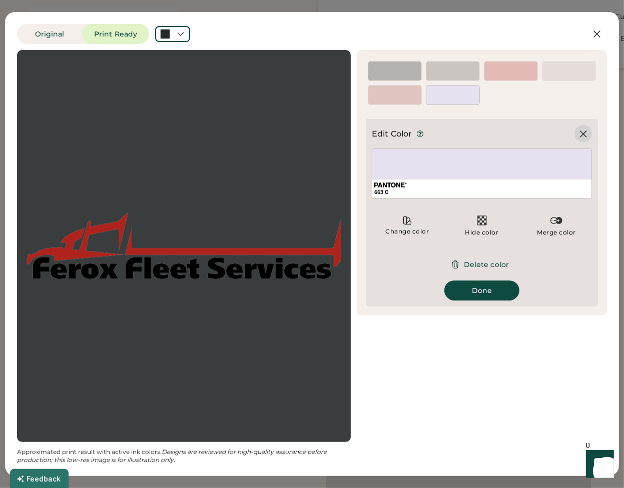
click at [587, 135] on icon at bounding box center [583, 134] width 12 height 12
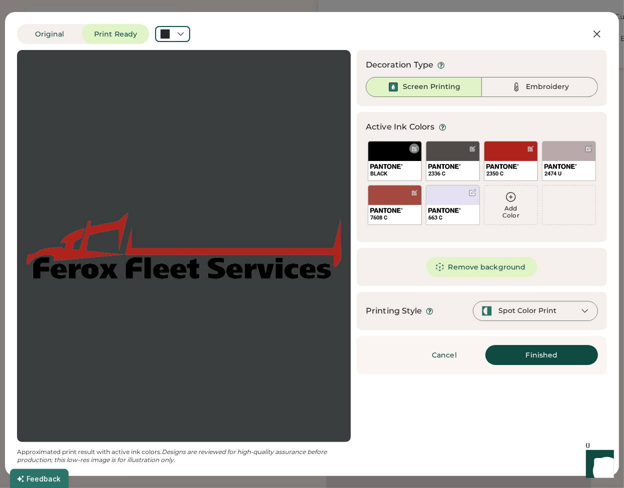
click at [397, 154] on div "BLACK" at bounding box center [395, 161] width 54 height 40
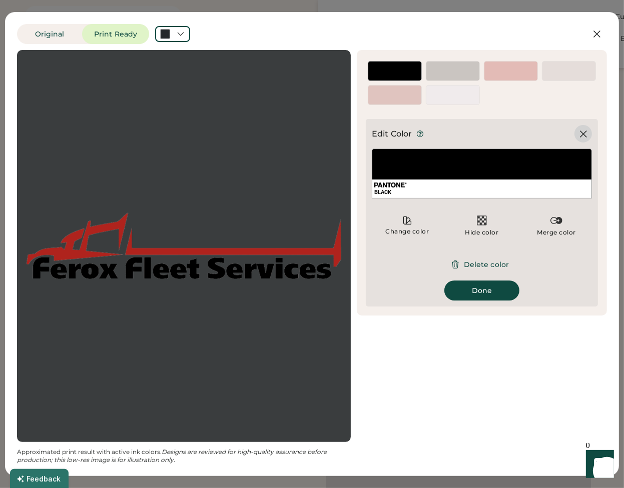
click at [577, 134] on div at bounding box center [583, 134] width 18 height 18
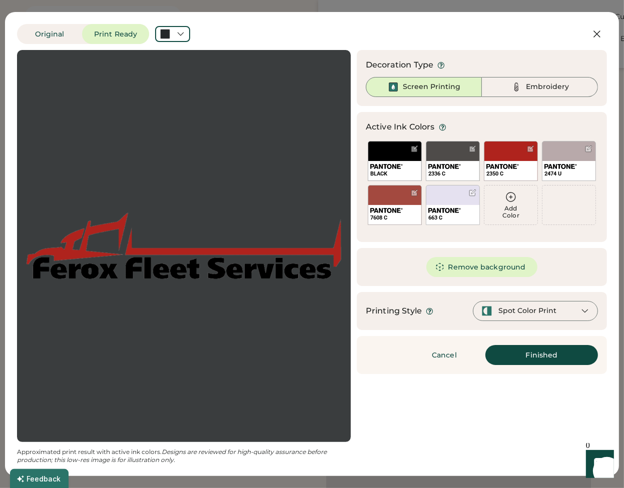
click at [515, 313] on div "Spot Color Print" at bounding box center [527, 311] width 58 height 10
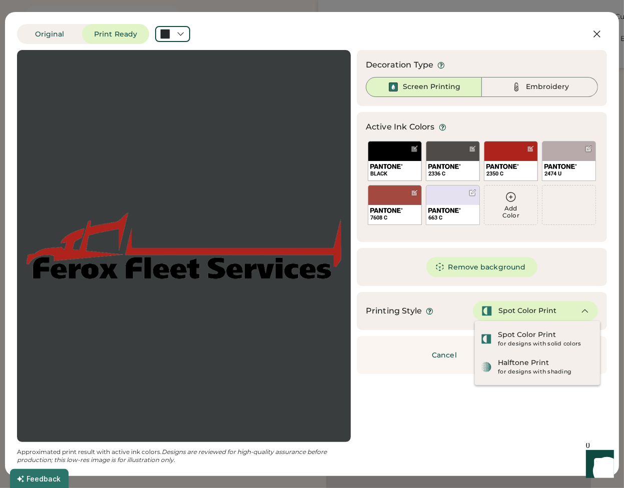
click at [550, 270] on div "Remove background" at bounding box center [482, 267] width 250 height 38
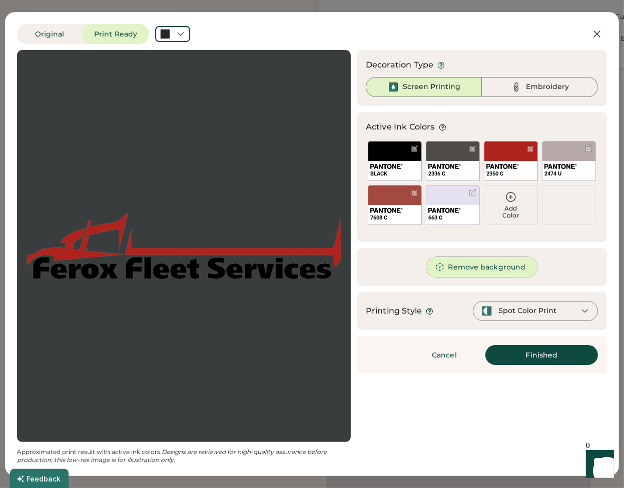
click at [488, 269] on button "Remove background" at bounding box center [482, 267] width 112 height 20
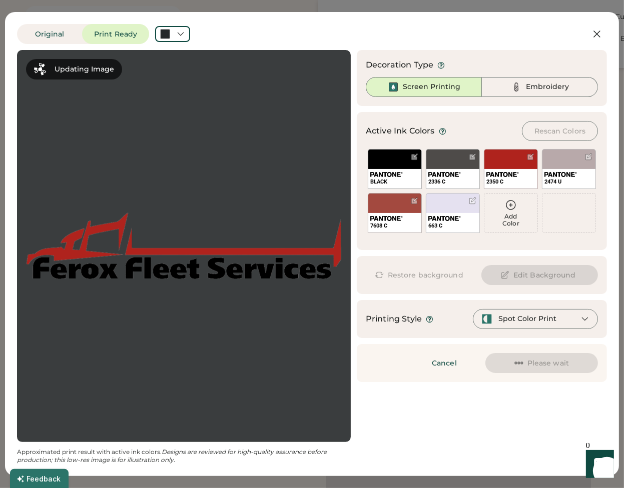
scroll to position [0, 0]
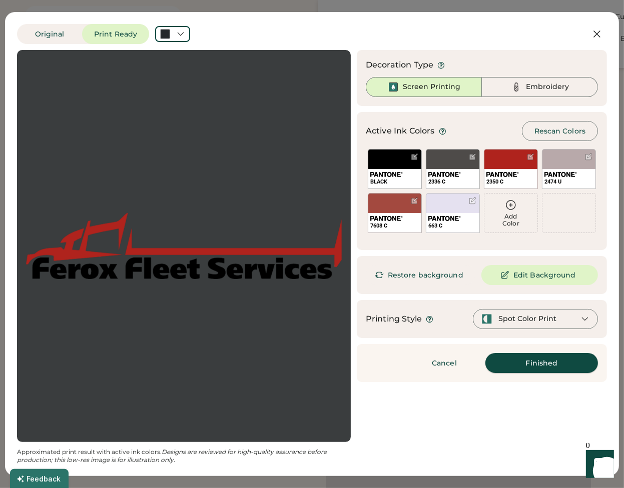
click at [535, 363] on button "Finished" at bounding box center [541, 363] width 113 height 20
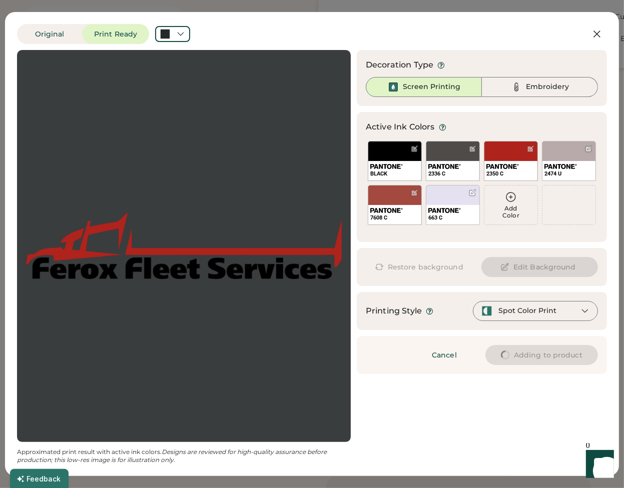
type input "****"
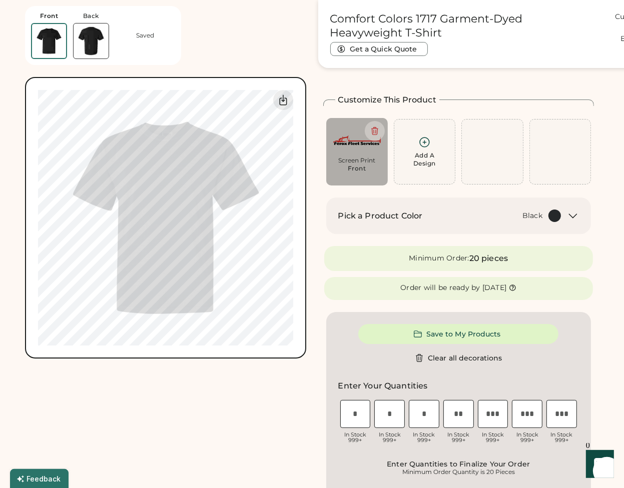
type input "****"
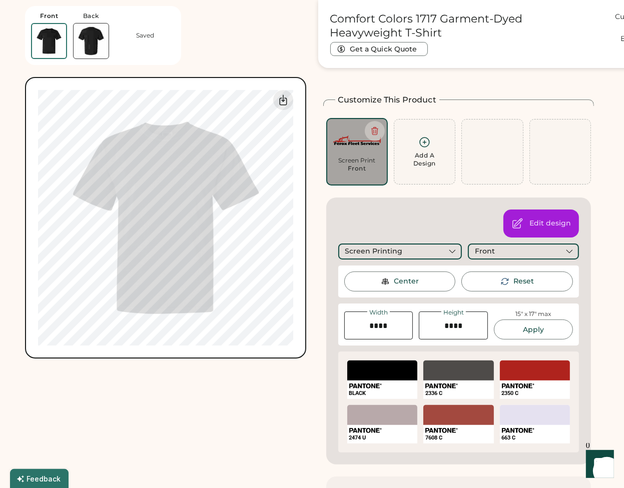
click at [377, 372] on div at bounding box center [382, 371] width 71 height 20
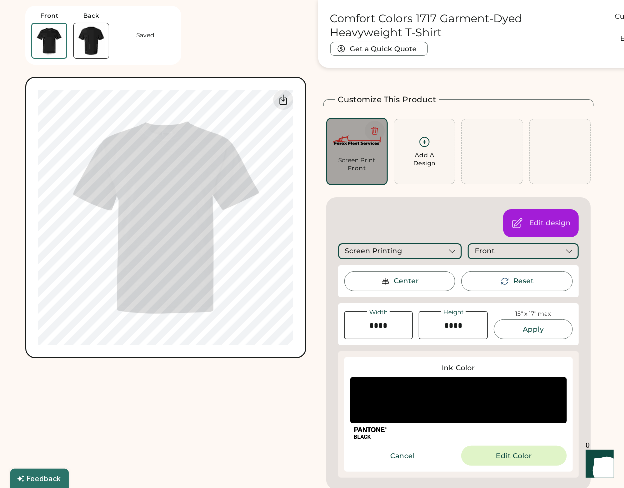
click at [376, 124] on button at bounding box center [375, 131] width 20 height 20
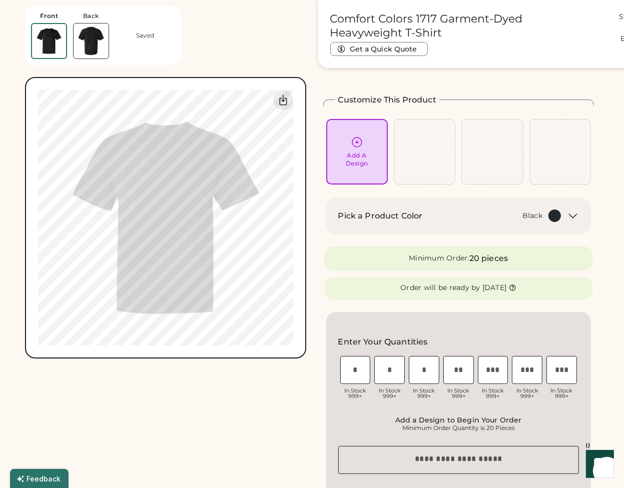
click at [356, 153] on div "Add A Design" at bounding box center [357, 160] width 23 height 16
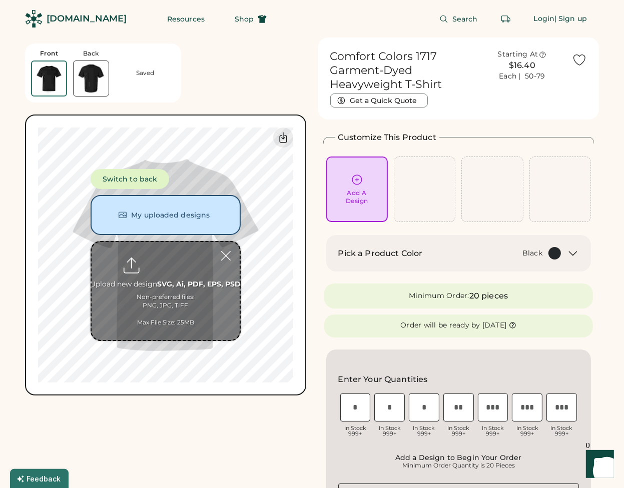
type input "**********"
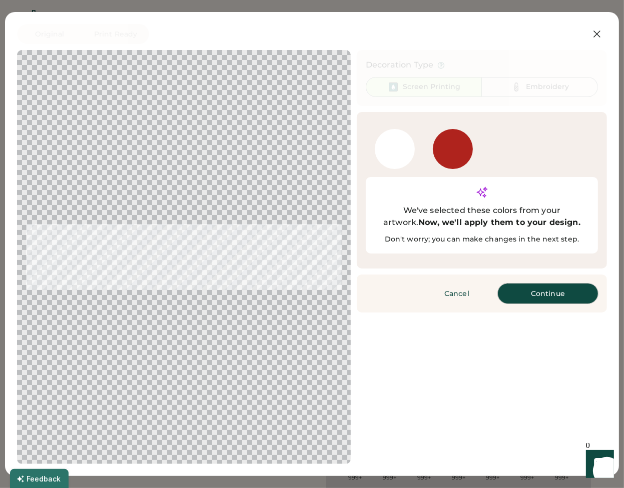
click at [524, 284] on button "Continue" at bounding box center [548, 294] width 100 height 20
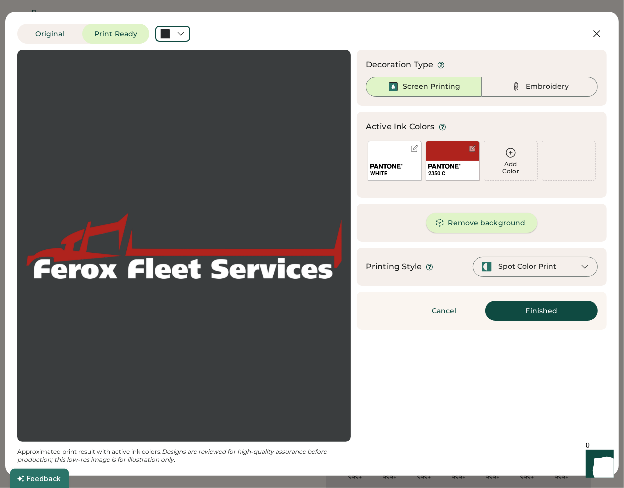
click at [508, 225] on button "Remove background" at bounding box center [482, 223] width 112 height 20
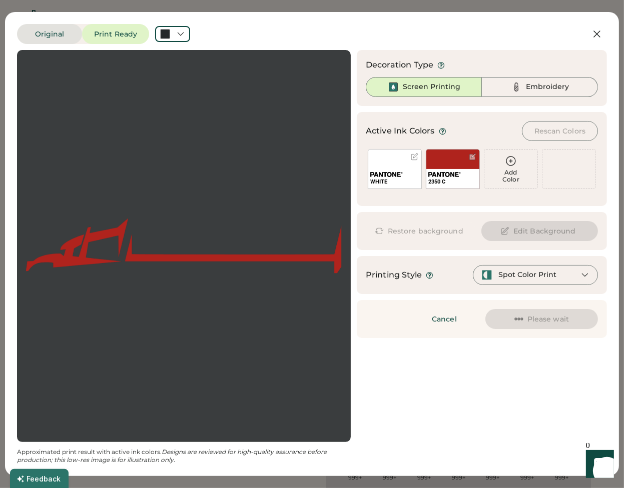
click at [63, 37] on button "Original" at bounding box center [49, 34] width 65 height 20
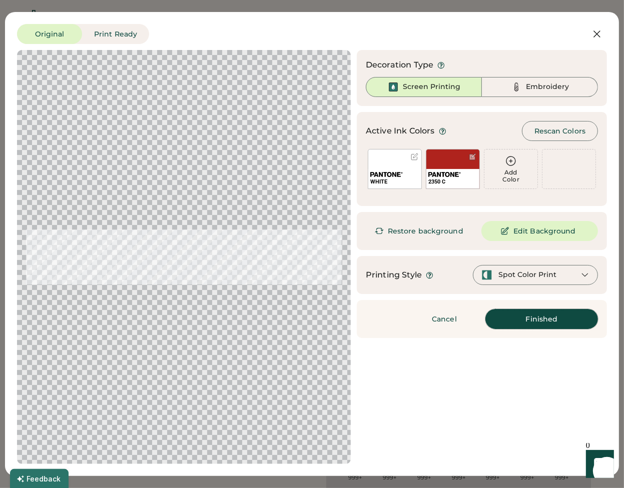
click at [536, 320] on button "Finished" at bounding box center [541, 319] width 113 height 20
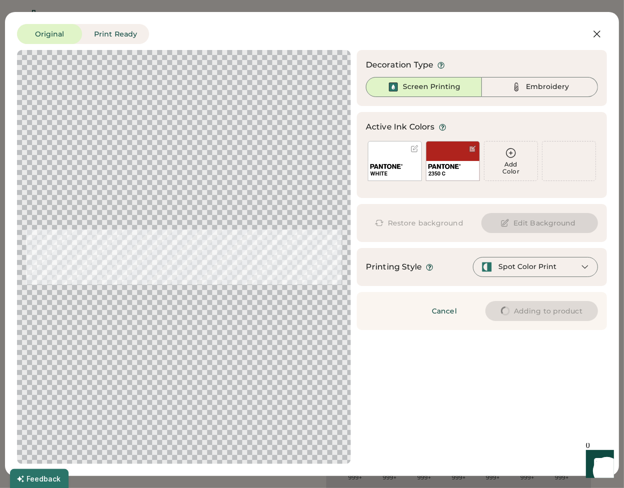
type input "****"
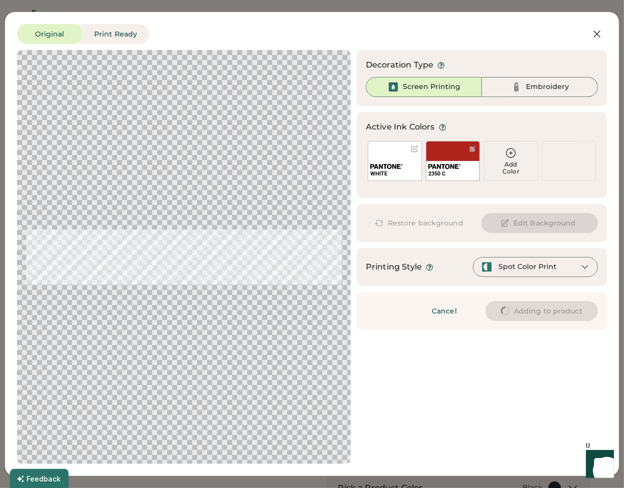
type input "****"
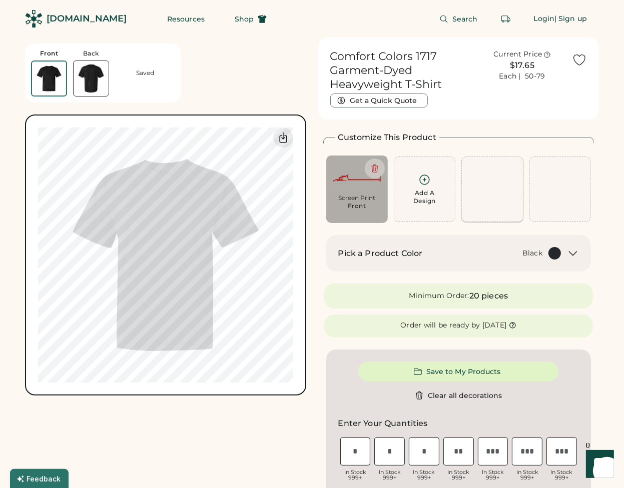
type input "****"
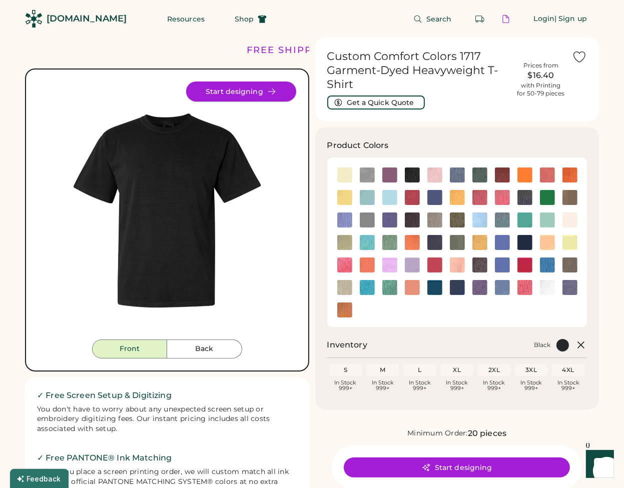
click at [222, 93] on button "Start designing" at bounding box center [241, 92] width 110 height 20
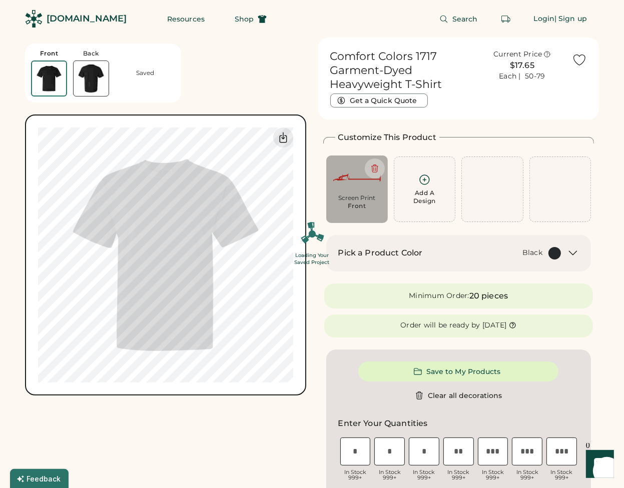
click at [372, 155] on div "Loading Your Saved Project" at bounding box center [312, 244] width 624 height 488
click at [377, 172] on div "Loading Your Saved Project" at bounding box center [312, 244] width 624 height 488
click at [381, 166] on div "Loading Your Saved Project" at bounding box center [312, 244] width 624 height 488
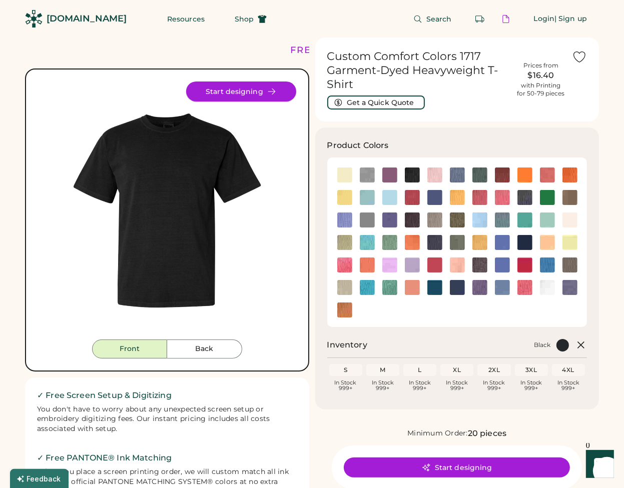
click at [245, 91] on button "Start designing" at bounding box center [241, 92] width 110 height 20
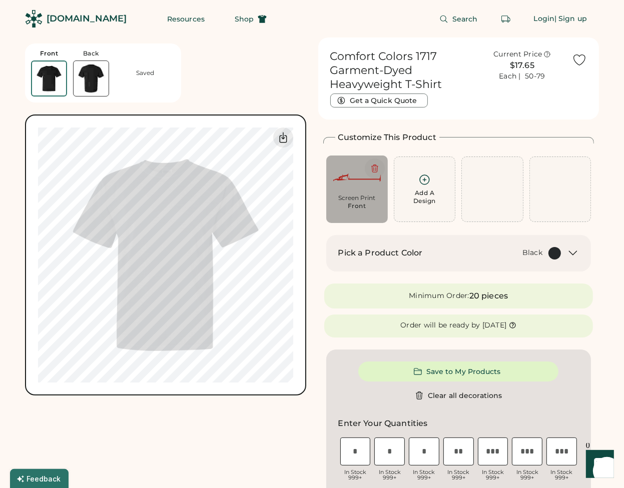
click at [377, 165] on icon at bounding box center [374, 168] width 9 height 9
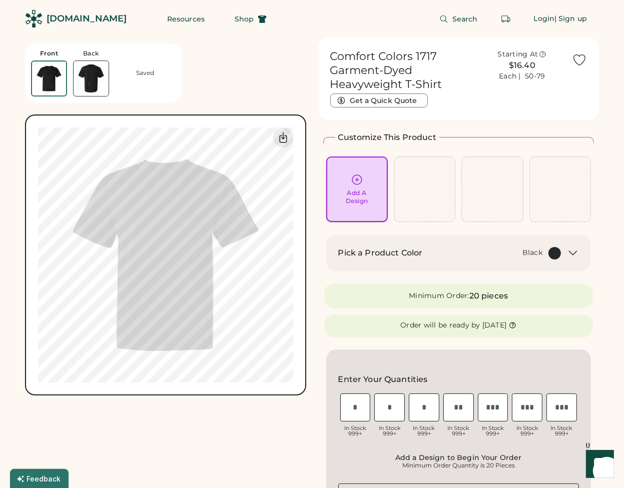
click at [360, 198] on div "Add A Design" at bounding box center [357, 197] width 23 height 16
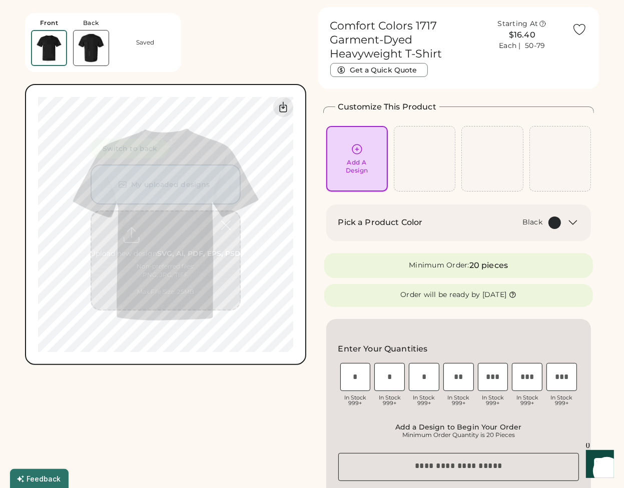
scroll to position [38, 0]
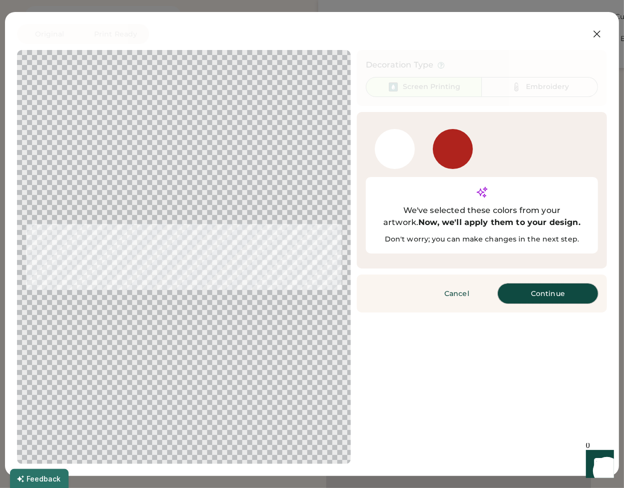
click at [535, 284] on button "Continue" at bounding box center [548, 294] width 100 height 20
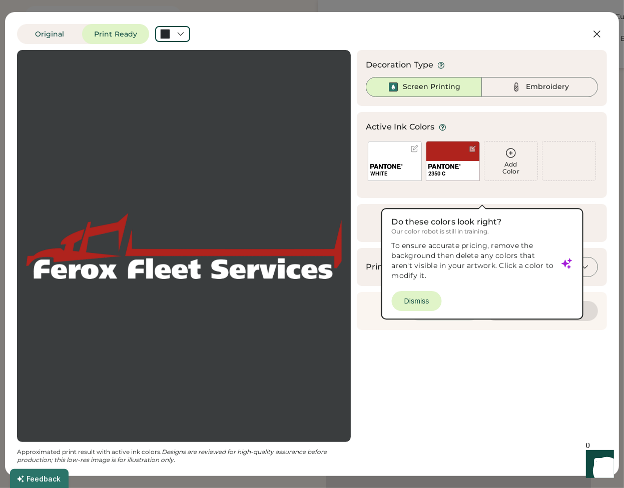
click at [427, 302] on button "Cancel" at bounding box center [444, 311] width 70 height 20
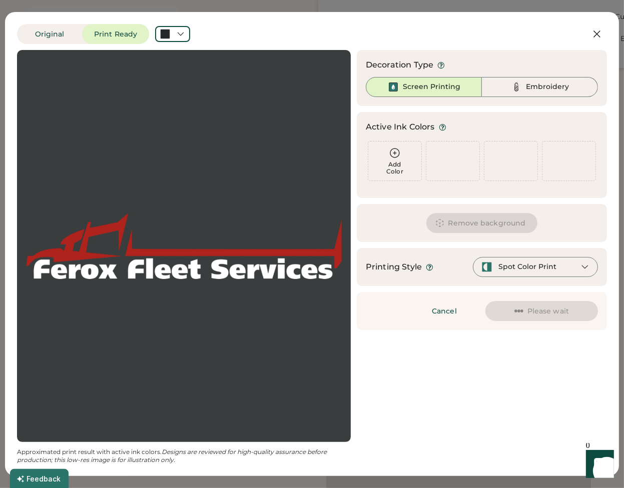
scroll to position [0, 0]
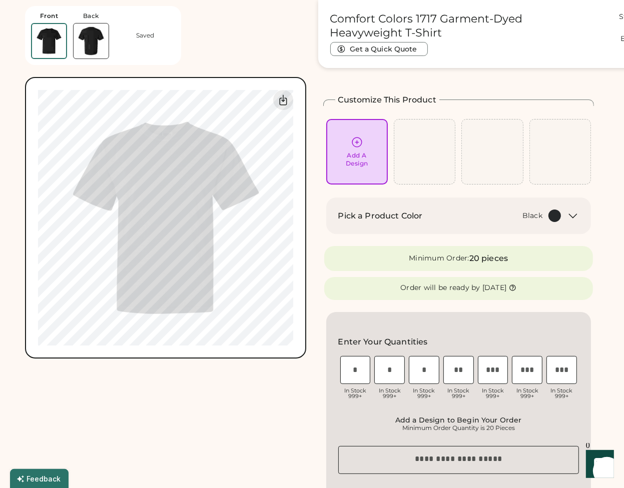
click at [360, 147] on icon at bounding box center [357, 142] width 13 height 13
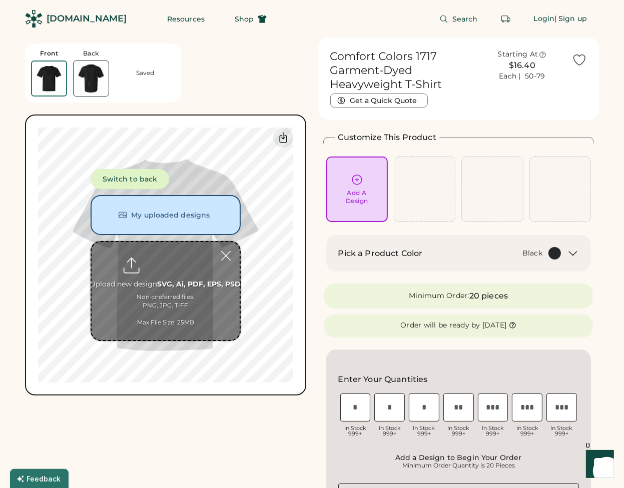
type input "**********"
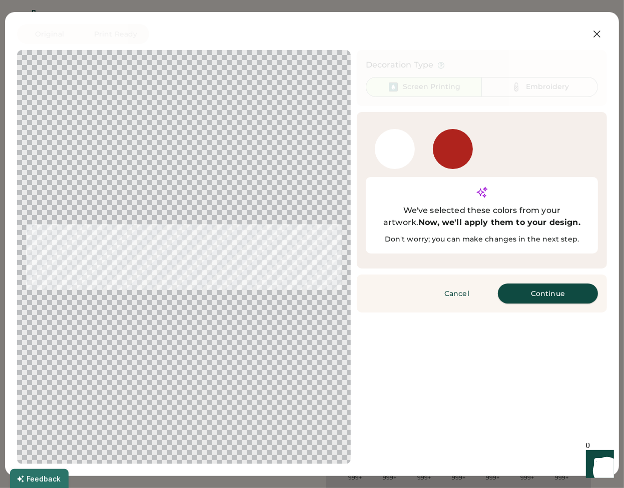
click at [553, 284] on button "Continue" at bounding box center [548, 294] width 100 height 20
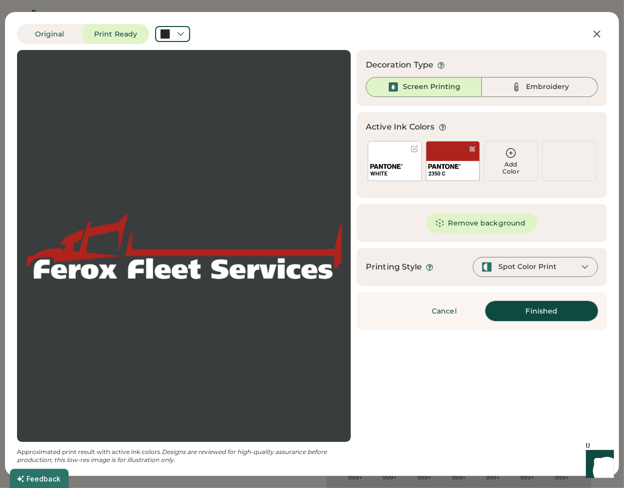
click at [522, 315] on button "Finished" at bounding box center [541, 311] width 113 height 20
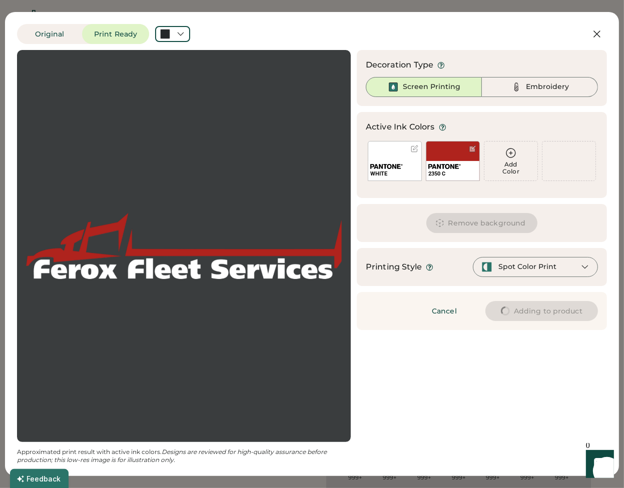
type input "****"
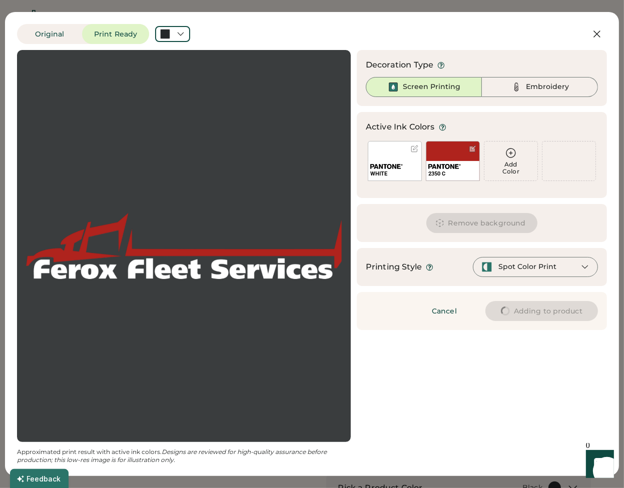
type input "****"
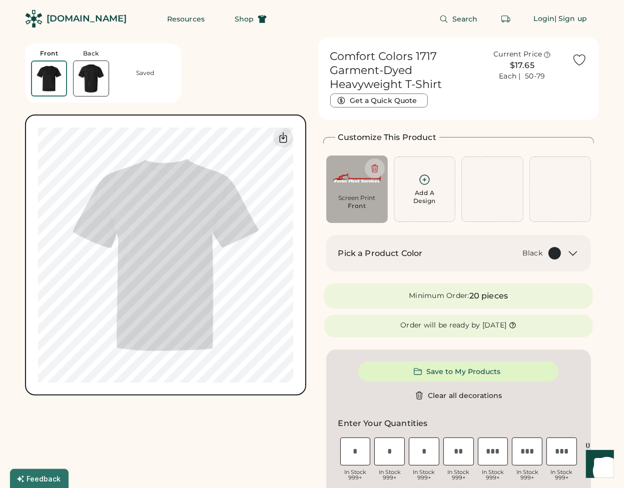
type input "****"
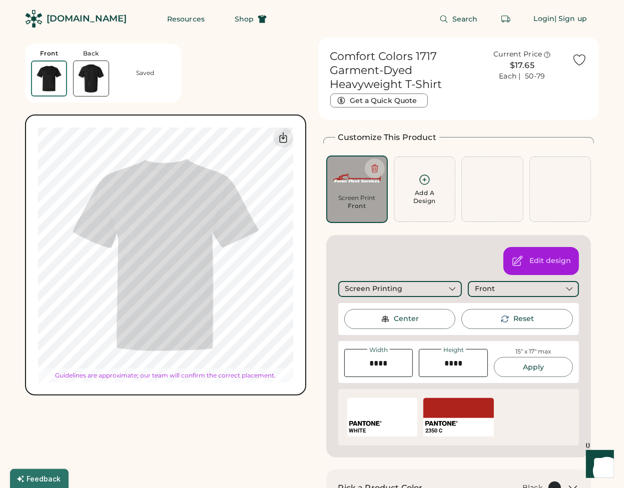
type input "****"
click at [482, 287] on div "Front" at bounding box center [485, 289] width 20 height 10
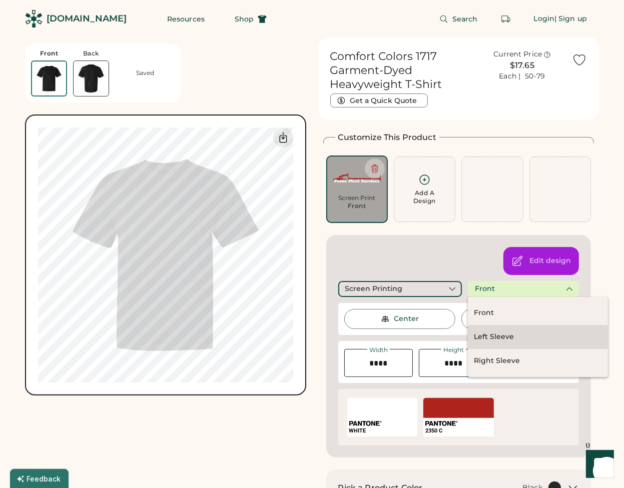
click at [502, 337] on div "Left Sleeve" at bounding box center [494, 337] width 40 height 10
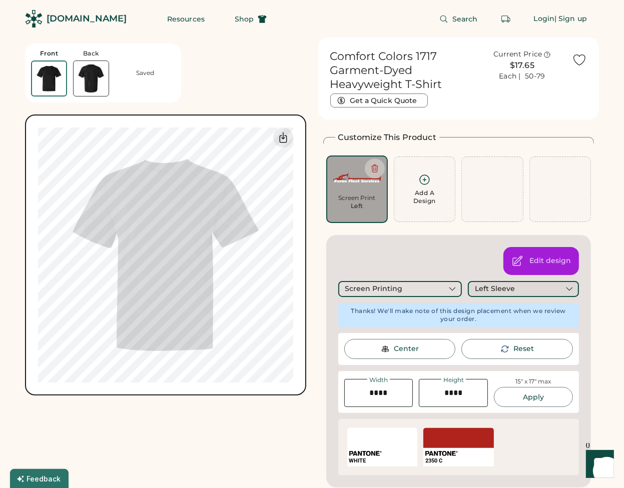
click at [510, 290] on div "Left Sleeve" at bounding box center [495, 289] width 40 height 10
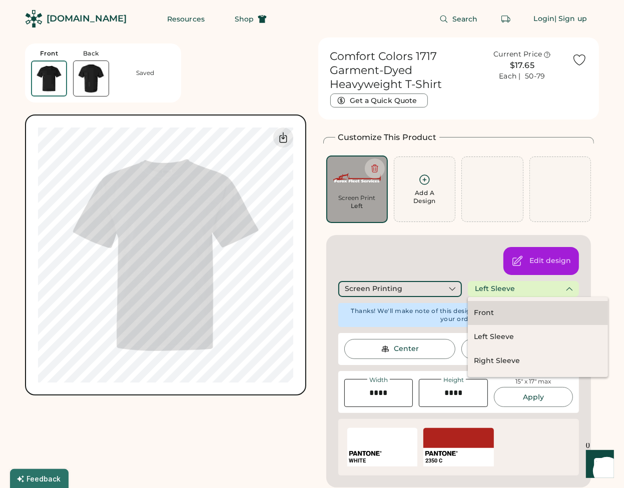
click at [500, 310] on div "Front" at bounding box center [538, 313] width 140 height 24
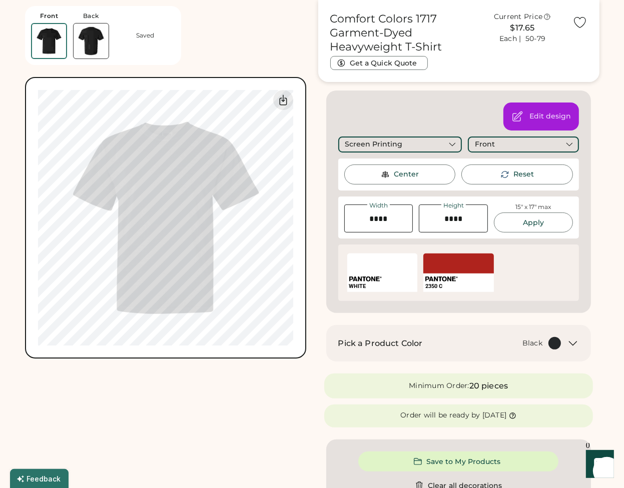
scroll to position [150, 0]
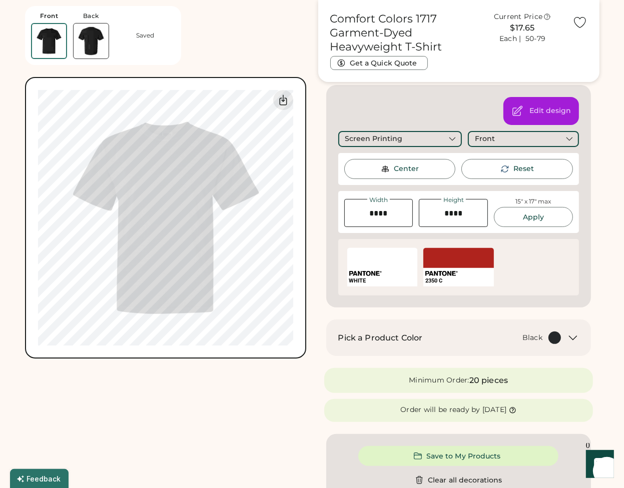
click at [382, 163] on div "Center" at bounding box center [400, 169] width 112 height 20
click at [386, 169] on img at bounding box center [385, 169] width 9 height 9
click at [488, 164] on div "Reset" at bounding box center [517, 169] width 112 height 20
type input "*****"
type input "****"
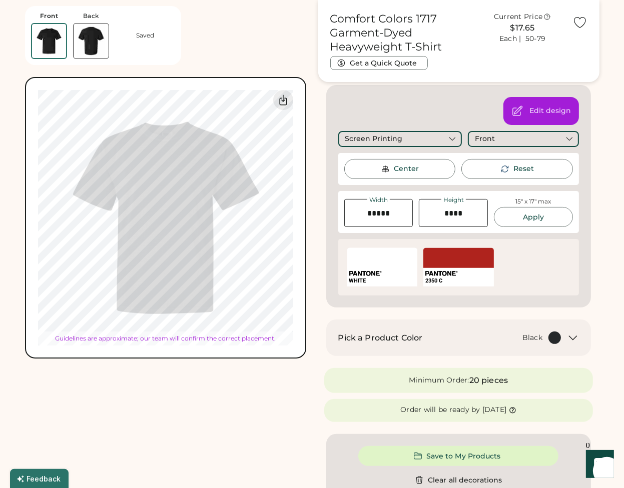
type input "****"
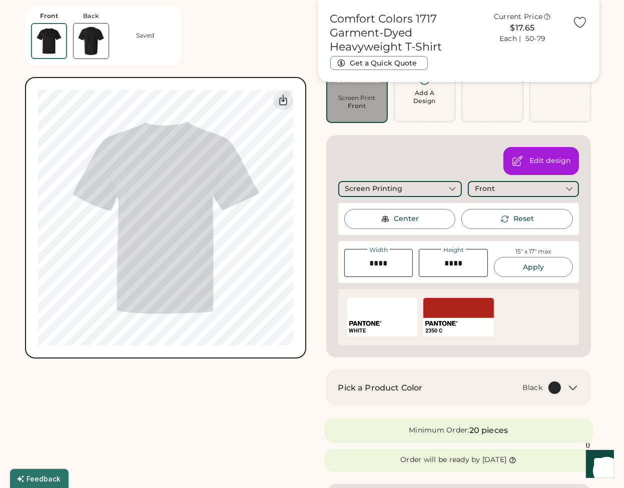
scroll to position [50, 0]
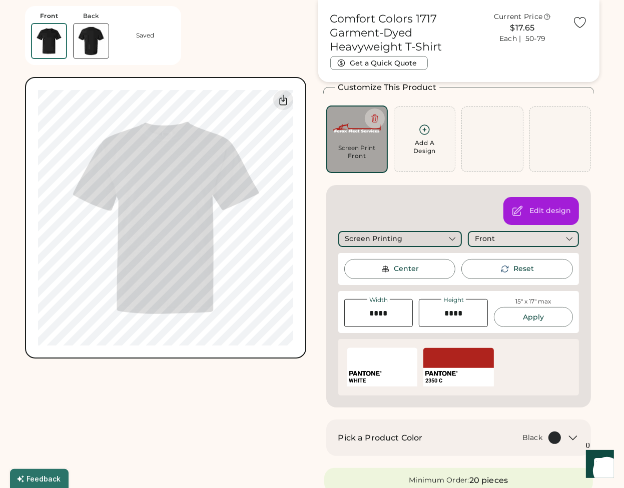
click at [452, 238] on icon at bounding box center [452, 239] width 9 height 9
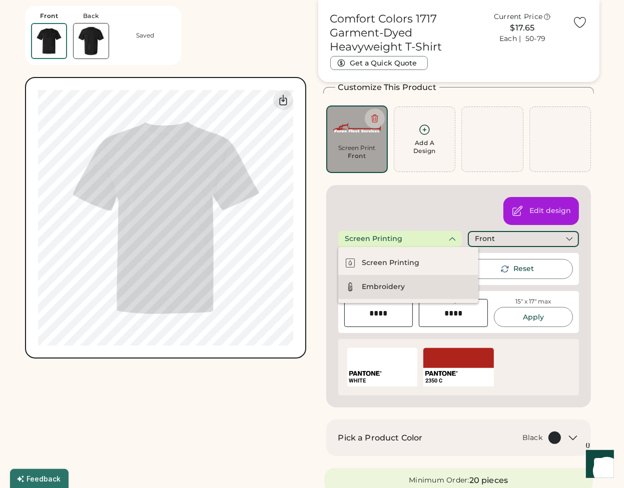
click at [413, 282] on div "Embroidery" at bounding box center [408, 287] width 140 height 24
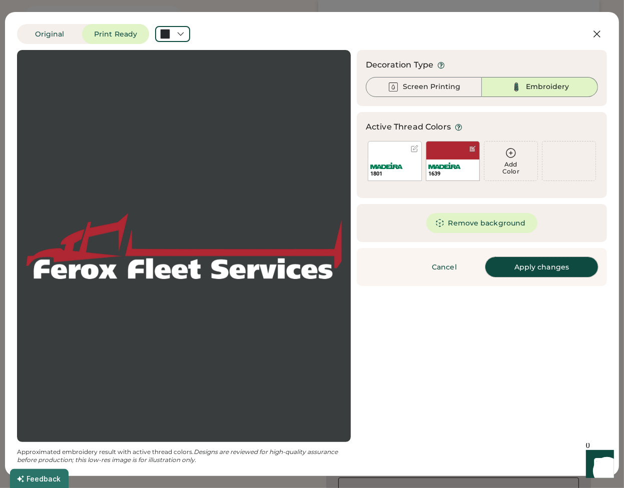
click at [510, 265] on button "Apply changes" at bounding box center [541, 267] width 113 height 20
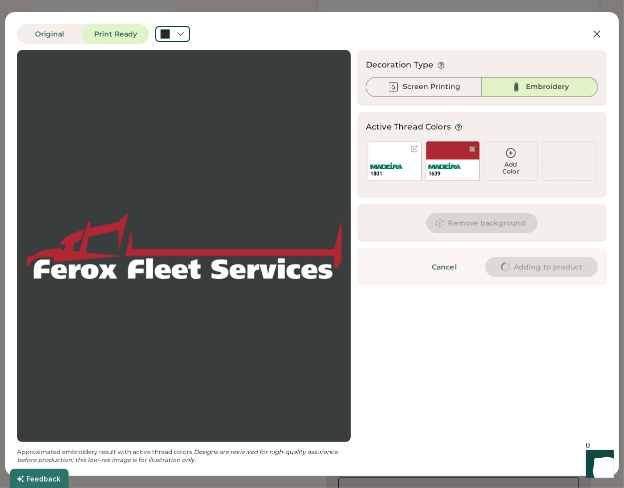
type input "****"
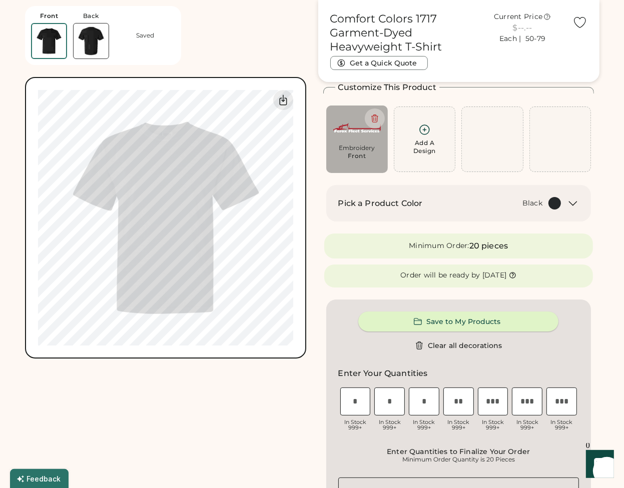
type input "****"
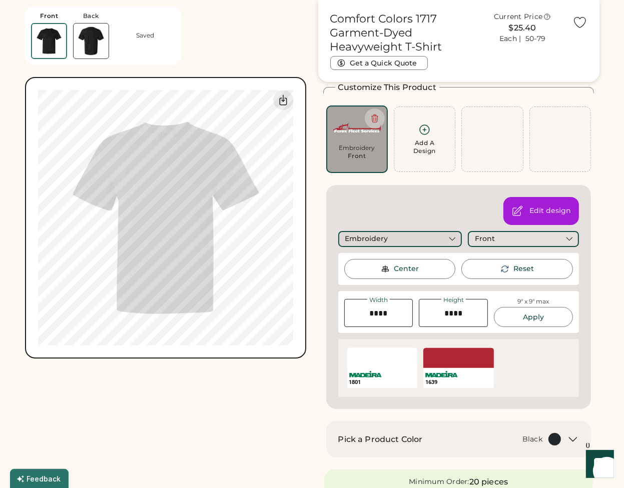
click at [452, 241] on icon at bounding box center [452, 239] width 9 height 9
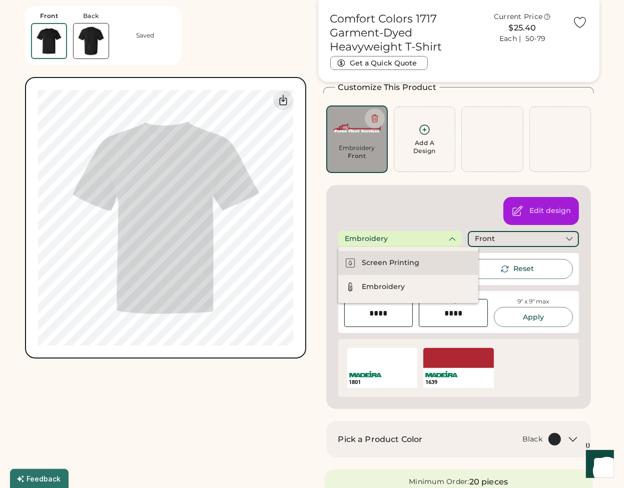
click at [418, 267] on div "Screen Printing" at bounding box center [408, 263] width 140 height 24
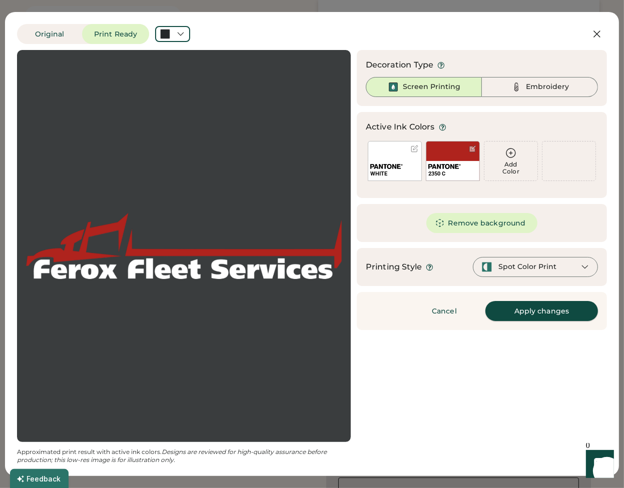
click at [526, 315] on button "Apply changes" at bounding box center [541, 311] width 113 height 20
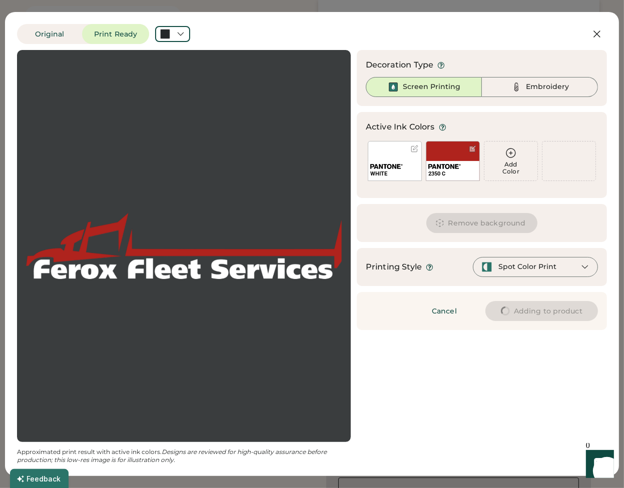
type input "****"
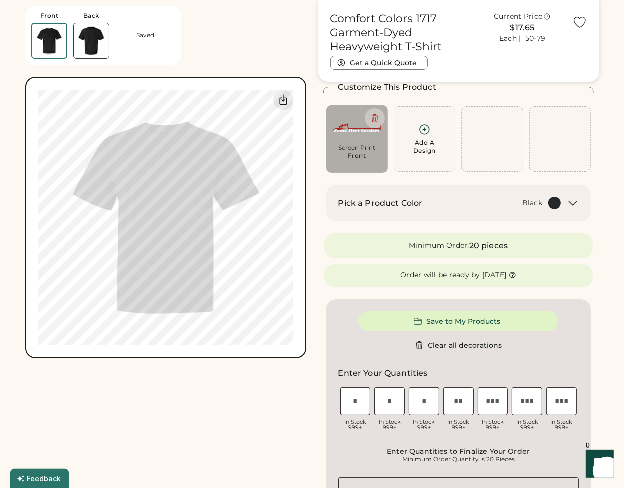
type input "****"
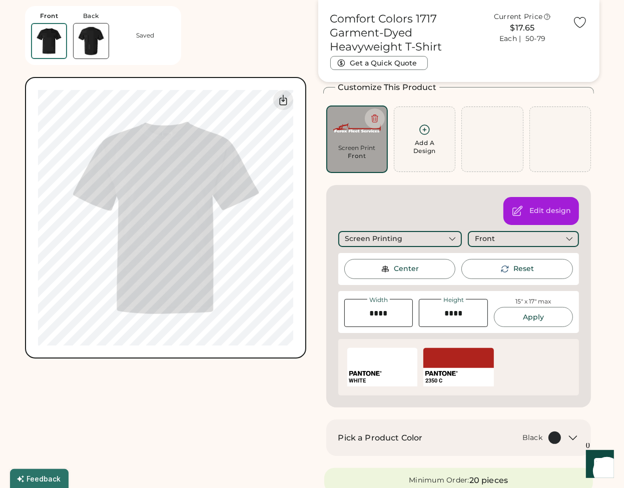
click at [552, 373] on div "WHITE SELECT A COLOR 2350 C" at bounding box center [458, 367] width 229 height 45
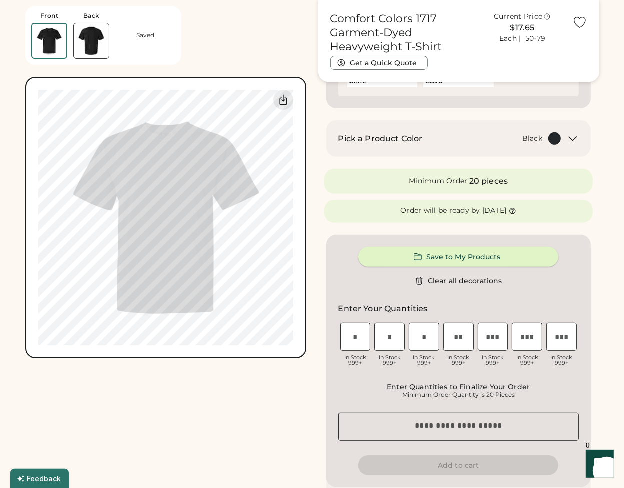
scroll to position [350, 0]
click at [359, 343] on input "input" at bounding box center [355, 336] width 31 height 28
click at [360, 335] on input "input" at bounding box center [355, 336] width 31 height 28
click at [452, 251] on button "Save to My Products" at bounding box center [458, 256] width 200 height 20
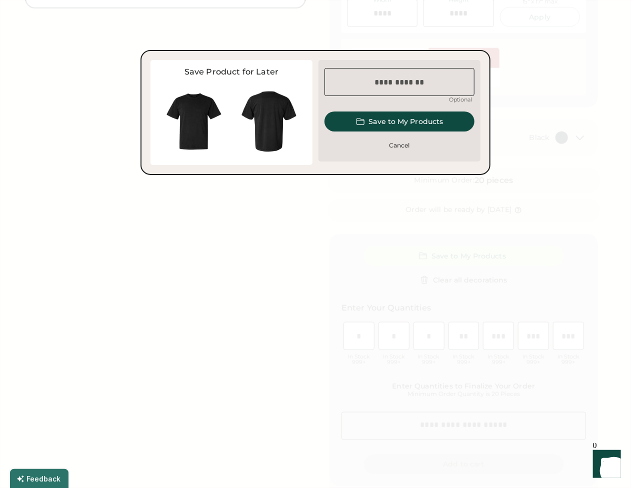
click at [408, 73] on input "input" at bounding box center [400, 82] width 150 height 28
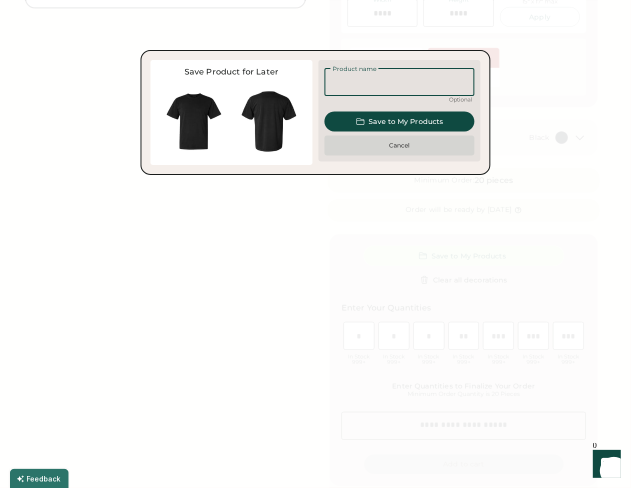
click at [406, 143] on button "Cancel" at bounding box center [400, 146] width 150 height 20
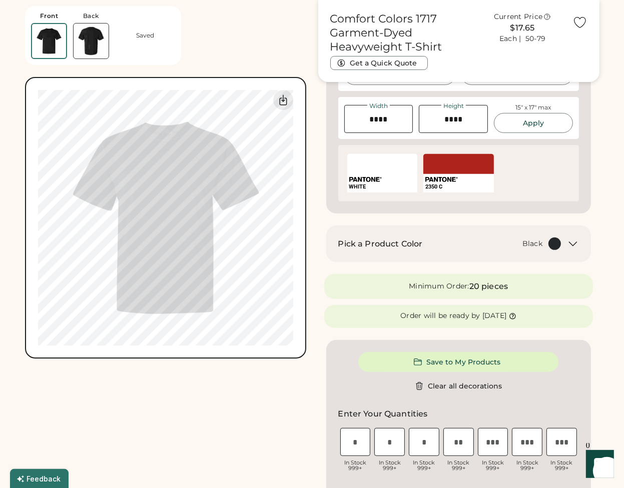
scroll to position [250, 0]
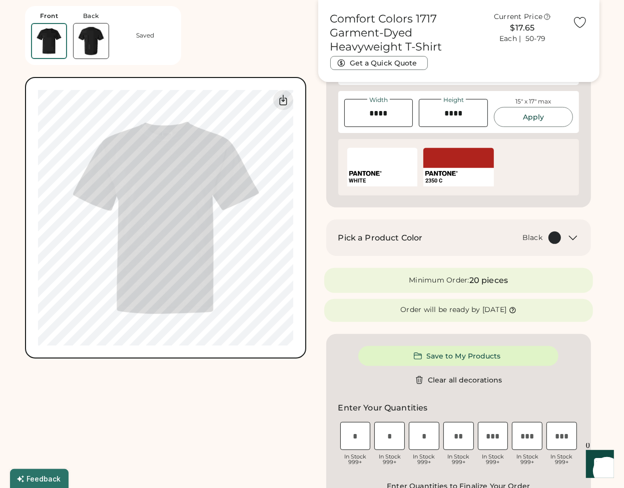
click at [320, 339] on div "Comfort Colors 1717 Garment-Dyed Heavyweight T-Shirt Get a Quick Quote Current …" at bounding box center [458, 454] width 281 height 1334
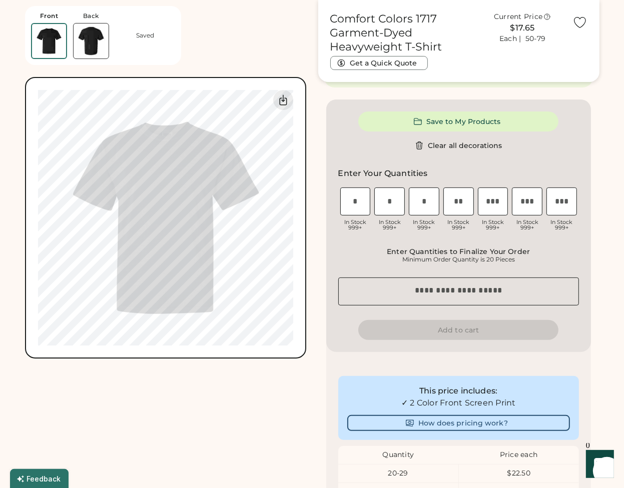
click at [443, 274] on div "Save to My Products Clear all decorations Enter Your Quantities S In Stock 999+…" at bounding box center [458, 226] width 265 height 253
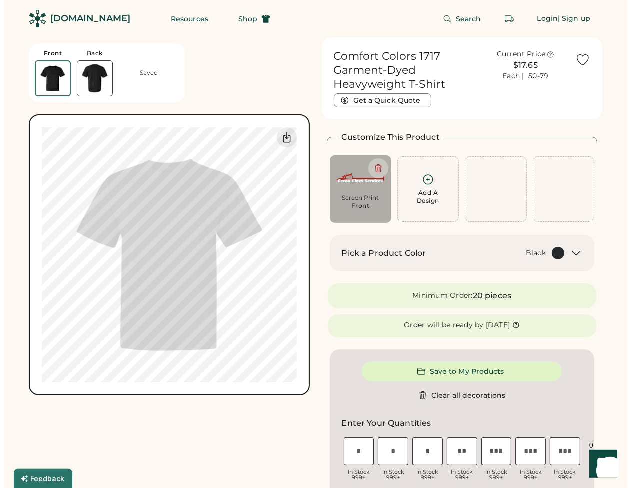
scroll to position [0, 0]
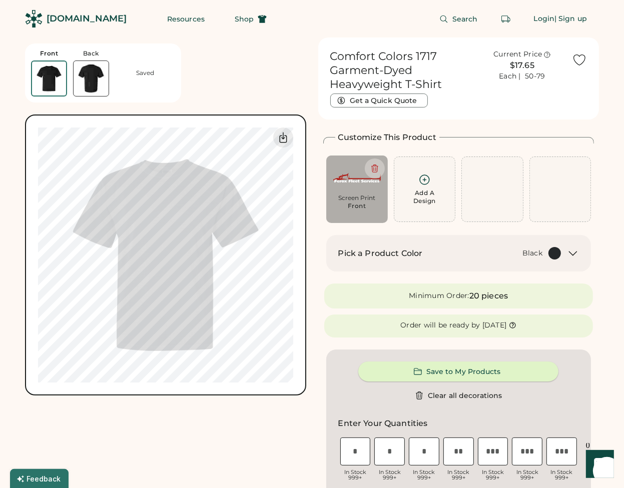
click at [441, 377] on button "Save to My Products" at bounding box center [458, 372] width 200 height 20
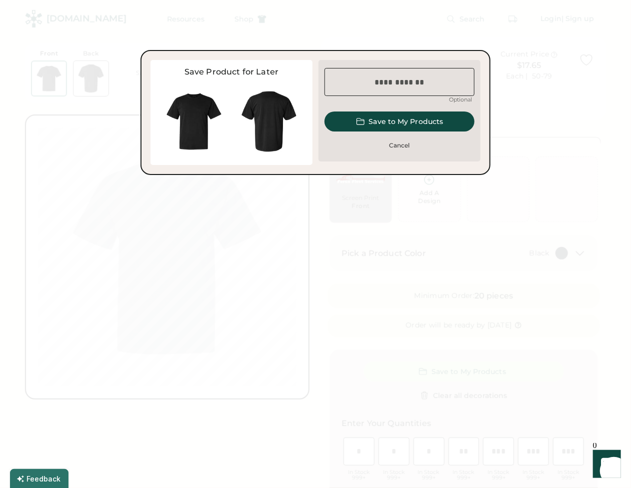
click at [392, 81] on input "input" at bounding box center [400, 82] width 150 height 28
type input "**********"
click at [407, 121] on button "Save to My Products" at bounding box center [400, 122] width 150 height 20
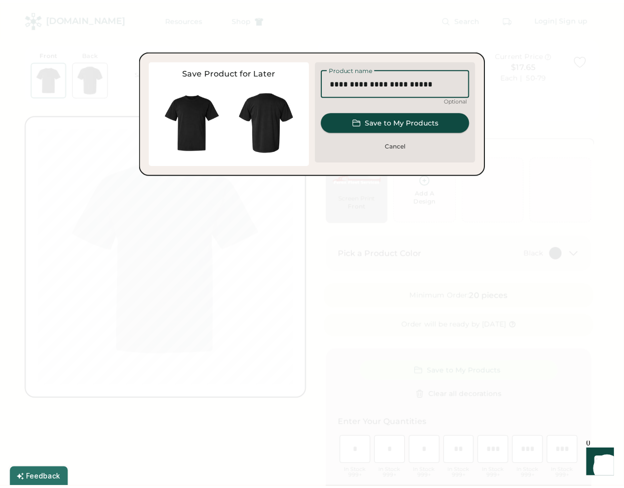
scroll to position [0, 0]
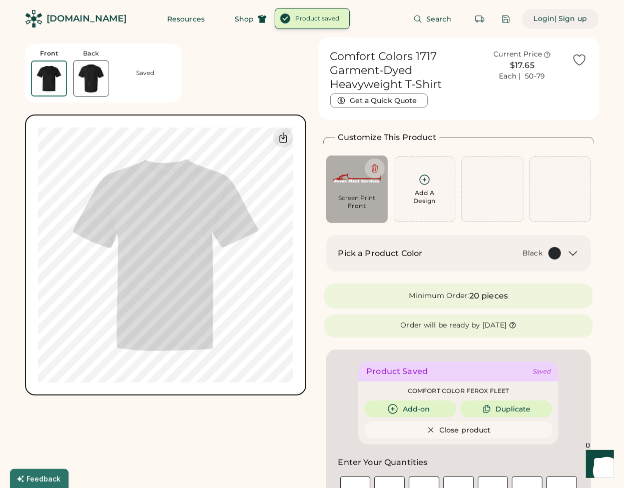
click at [539, 20] on div "Login" at bounding box center [544, 19] width 21 height 10
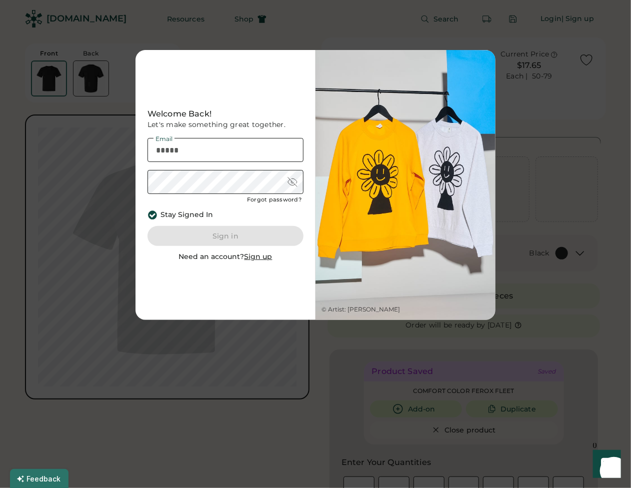
click at [225, 258] on div "Need an account? Sign up" at bounding box center [226, 257] width 94 height 10
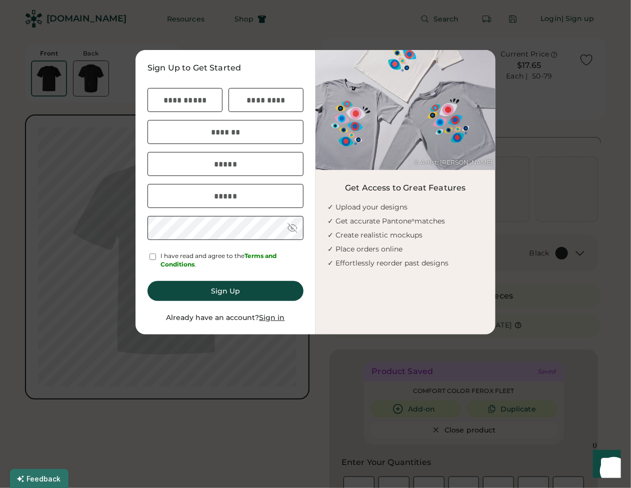
click at [246, 340] on div at bounding box center [315, 244] width 631 height 488
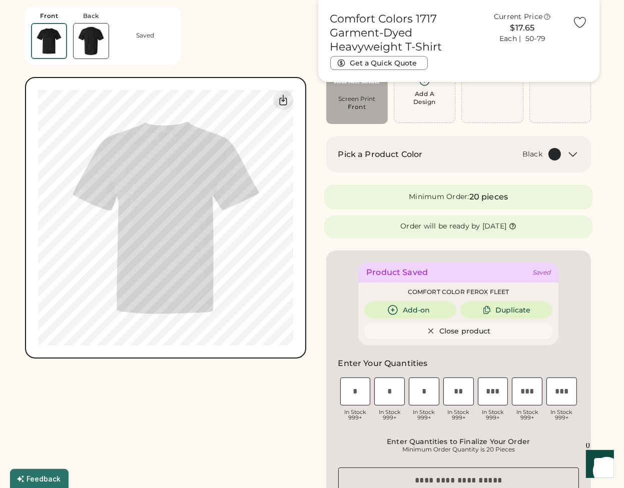
scroll to position [100, 0]
click at [390, 62] on button "Get a Quick Quote" at bounding box center [379, 63] width 98 height 14
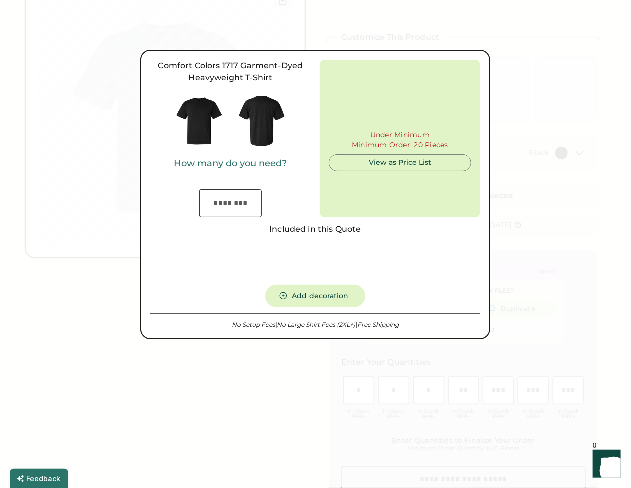
type input "***"
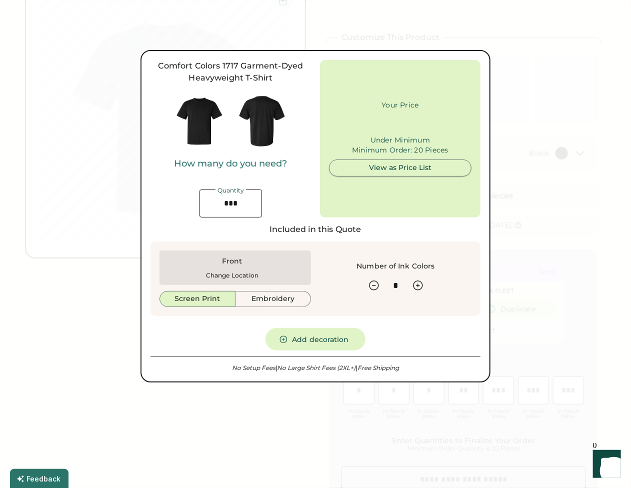
type input "******"
click at [396, 26] on div at bounding box center [315, 244] width 631 height 488
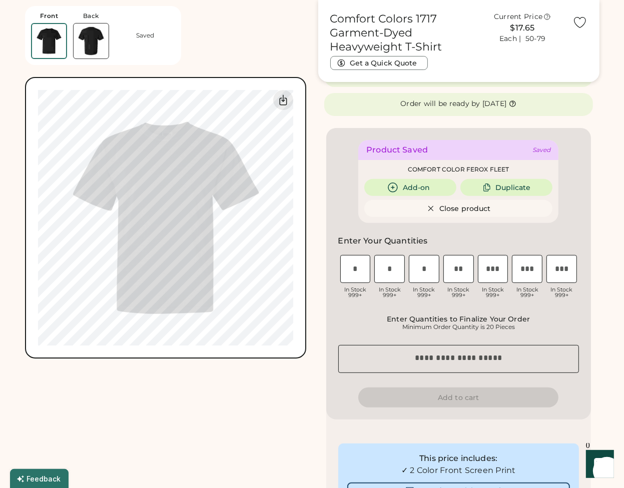
scroll to position [300, 0]
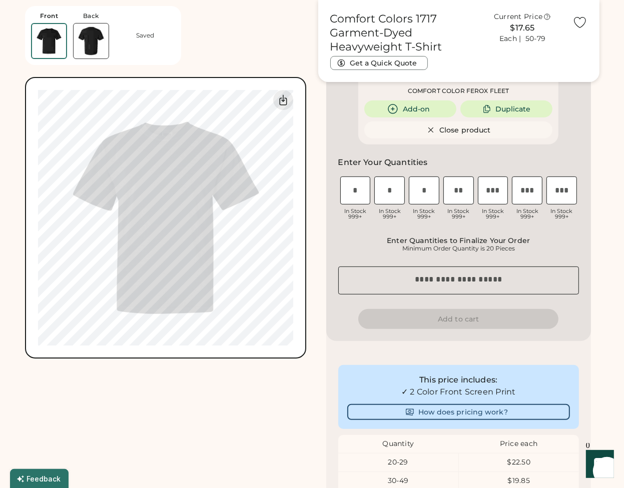
click at [53, 41] on img at bounding box center [49, 41] width 34 height 34
click at [80, 39] on img at bounding box center [91, 41] width 35 height 35
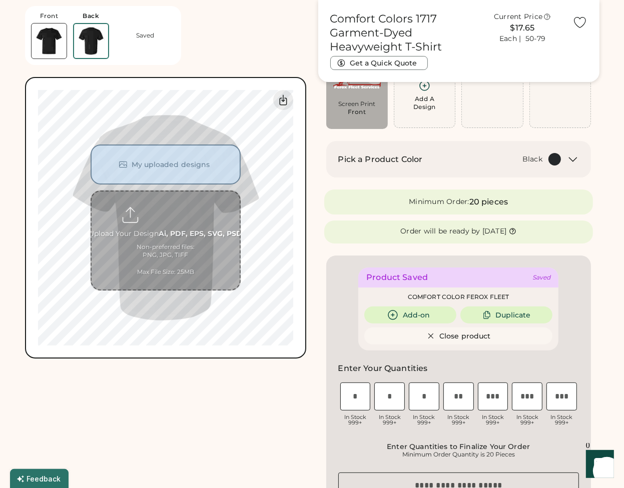
scroll to position [0, 0]
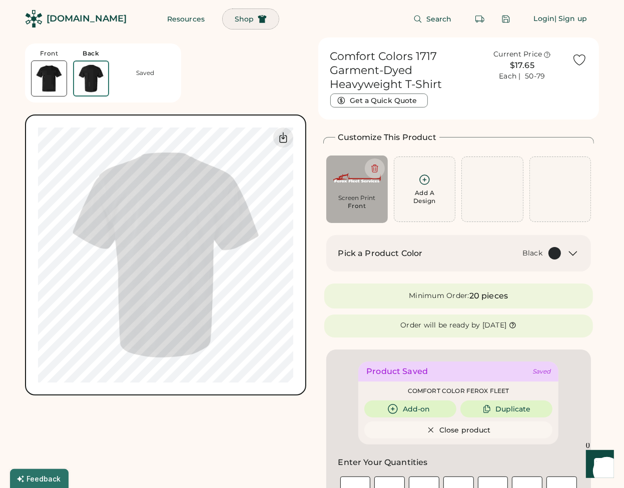
click at [235, 17] on span "Shop" at bounding box center [244, 19] width 19 height 7
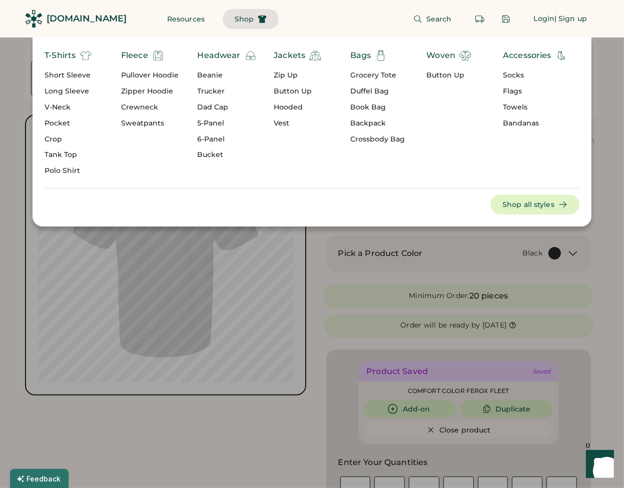
click at [66, 169] on div "Polo Shirt" at bounding box center [68, 171] width 47 height 10
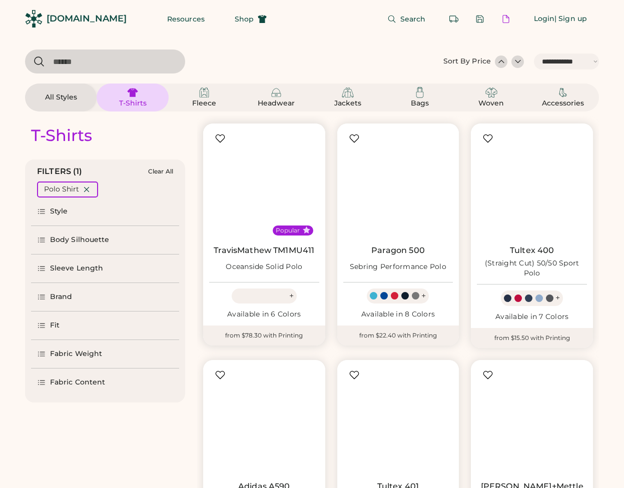
select select "*****"
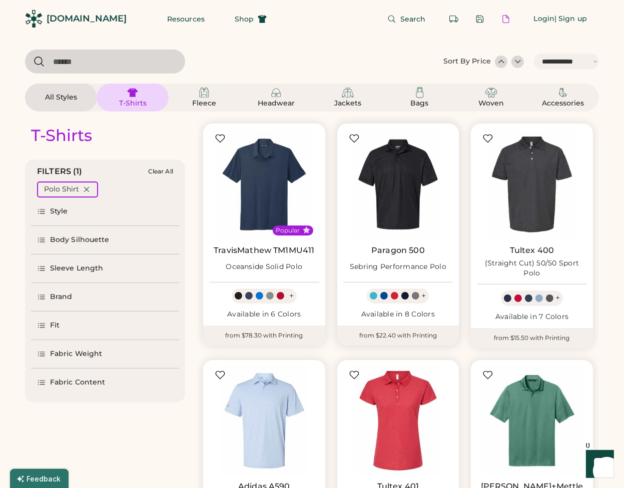
scroll to position [119, 0]
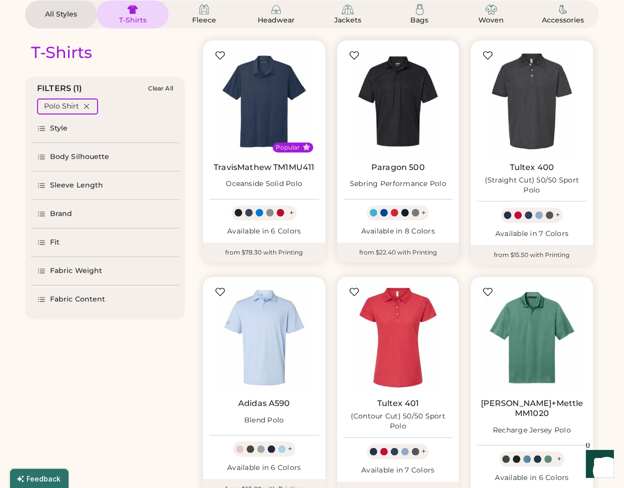
select select "*****"
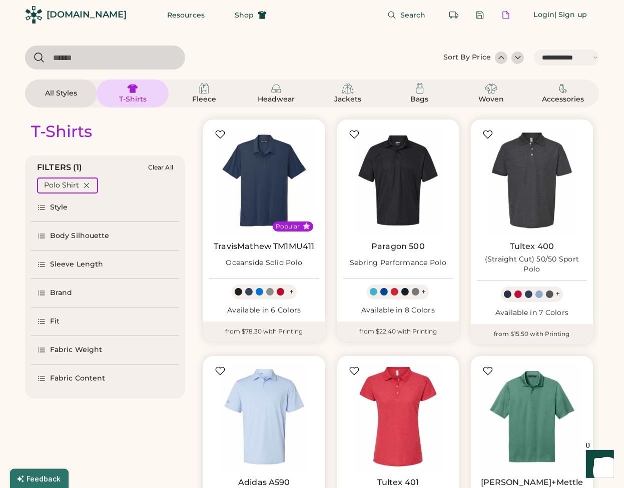
scroll to position [0, 0]
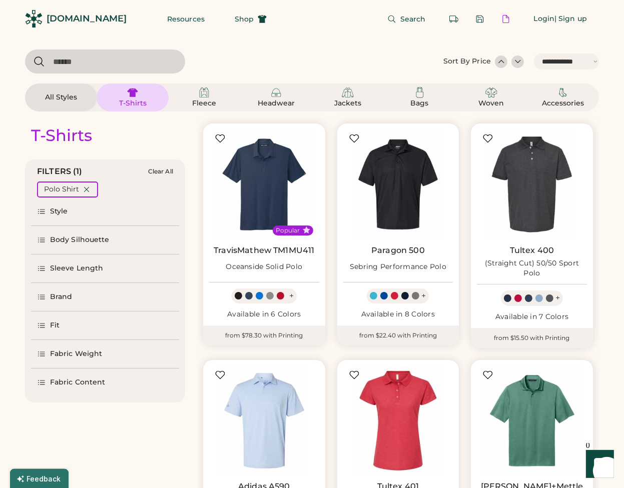
click at [75, 95] on div "All Styles" at bounding box center [61, 98] width 45 height 10
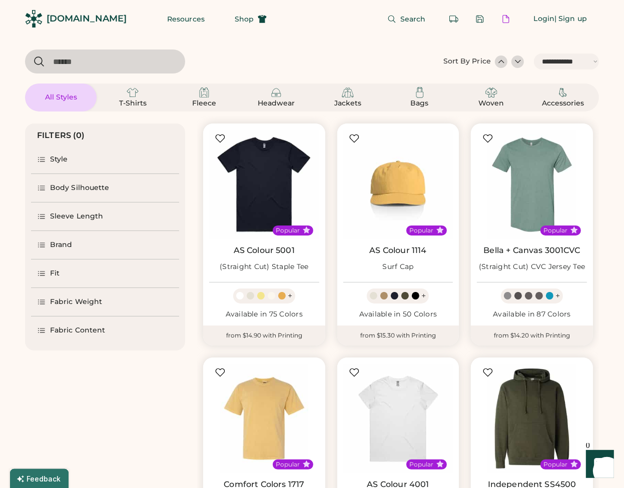
click at [52, 160] on div "Style" at bounding box center [59, 160] width 18 height 10
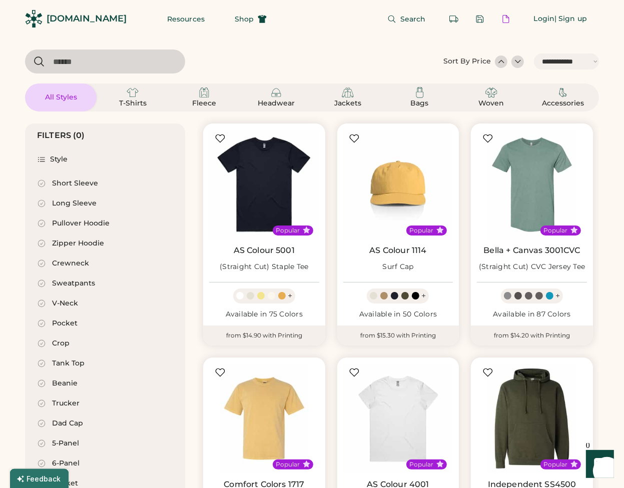
click at [63, 183] on div "Short Sleeve" at bounding box center [75, 184] width 46 height 10
select select "*"
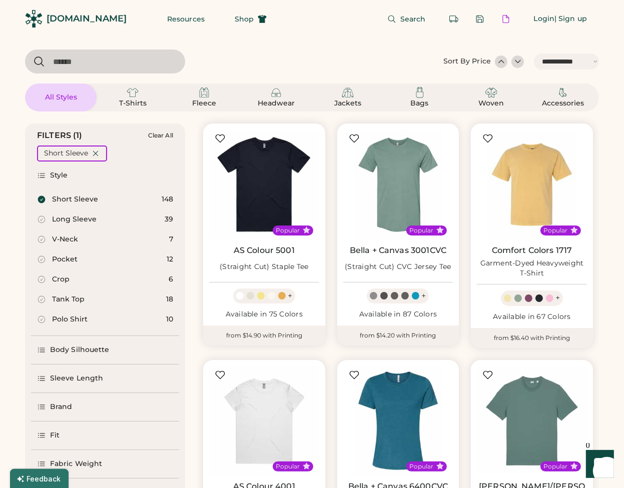
click at [112, 65] on input "input" at bounding box center [105, 62] width 160 height 24
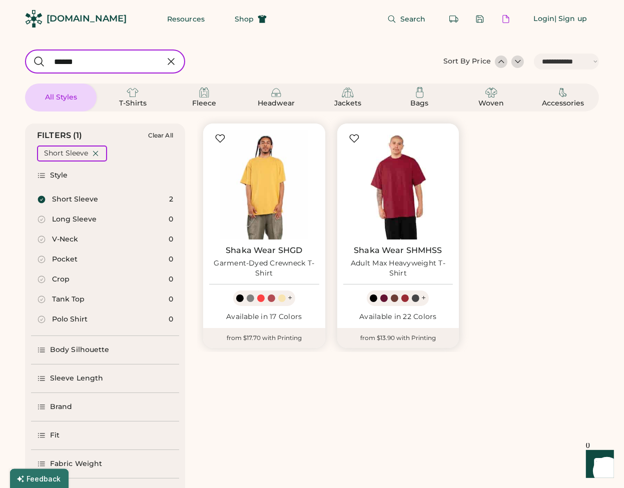
type input "*****"
click at [389, 204] on img at bounding box center [398, 185] width 110 height 110
click at [389, 203] on img at bounding box center [398, 185] width 110 height 110
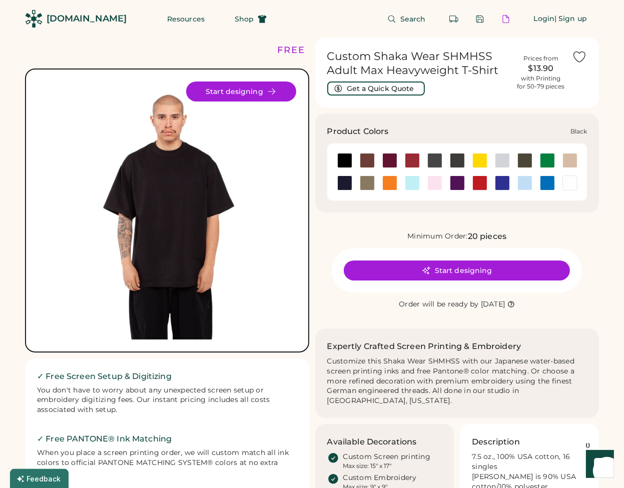
click at [347, 159] on div at bounding box center [344, 160] width 15 height 15
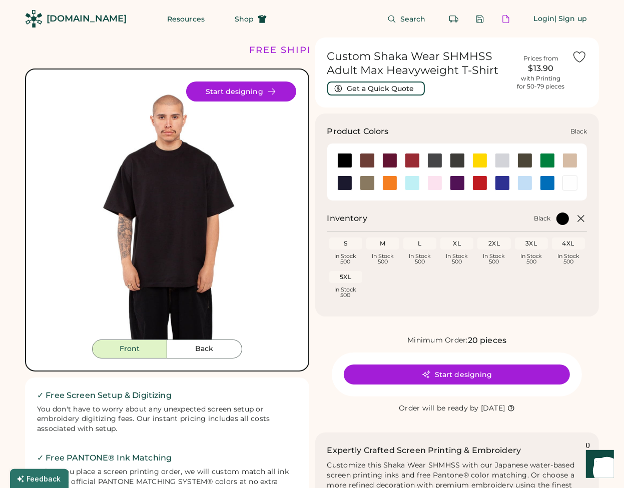
click at [345, 165] on div at bounding box center [344, 160] width 15 height 15
click at [343, 176] on div at bounding box center [344, 183] width 15 height 15
click at [346, 183] on div at bounding box center [344, 183] width 15 height 15
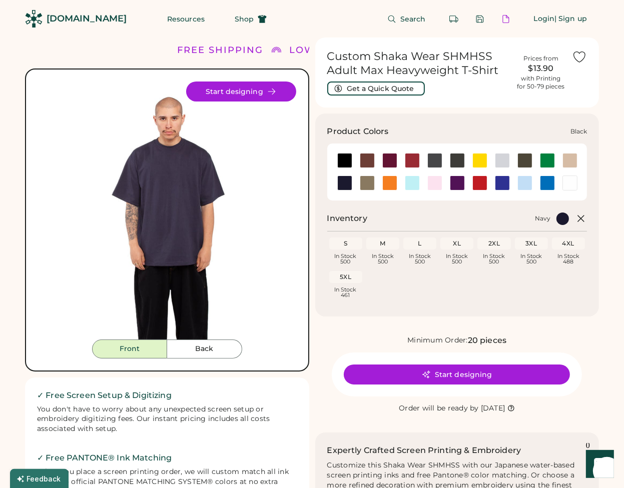
click at [345, 160] on div at bounding box center [344, 160] width 15 height 15
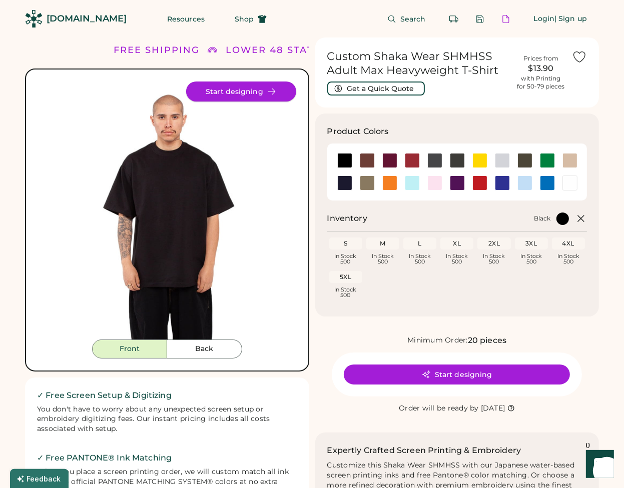
click at [267, 92] on icon at bounding box center [271, 91] width 9 height 9
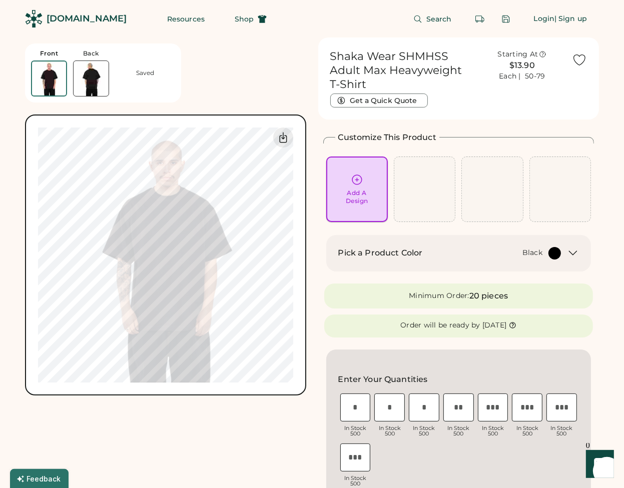
click at [342, 183] on div "Add A Design" at bounding box center [357, 190] width 48 height 32
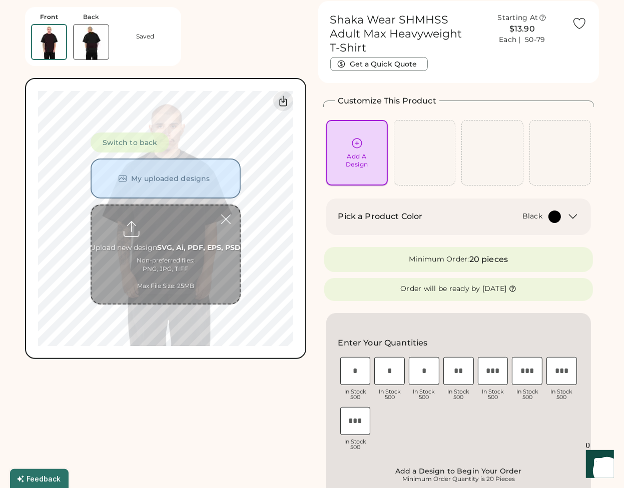
scroll to position [38, 0]
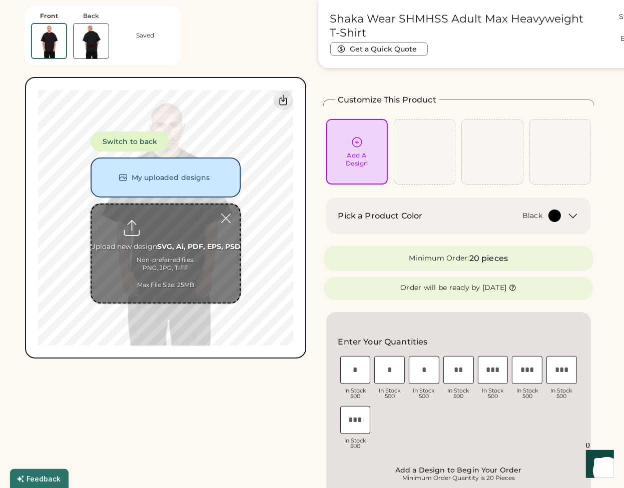
type input "**********"
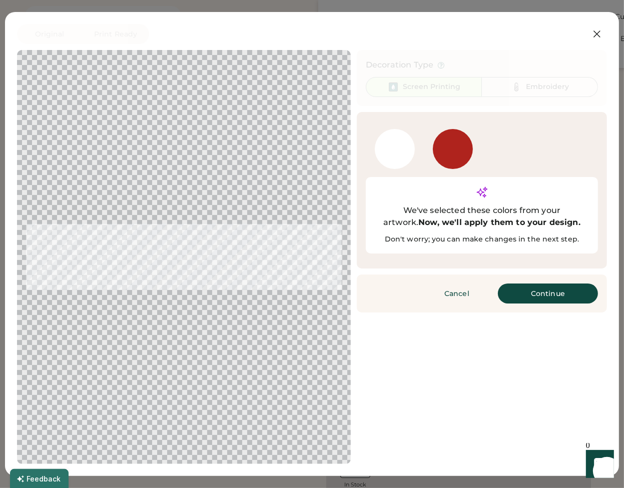
click at [543, 35] on div "Original Print Ready" at bounding box center [280, 34] width 526 height 20
click at [547, 284] on button "Continue" at bounding box center [548, 294] width 100 height 20
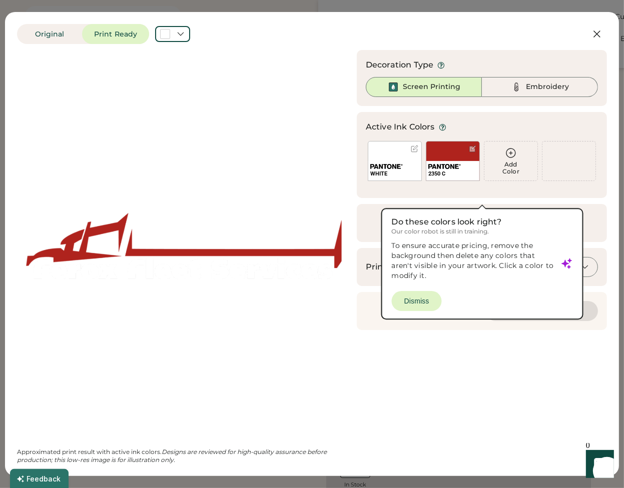
click at [424, 299] on div "Cancel Please wait Preparing changes" at bounding box center [482, 311] width 250 height 38
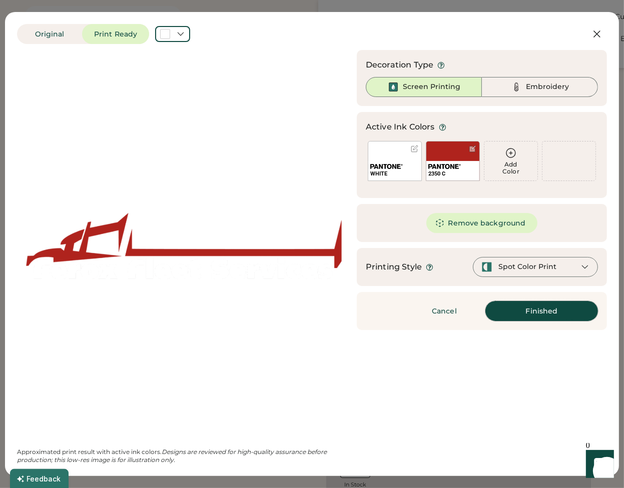
click at [527, 312] on button "Finished" at bounding box center [541, 311] width 113 height 20
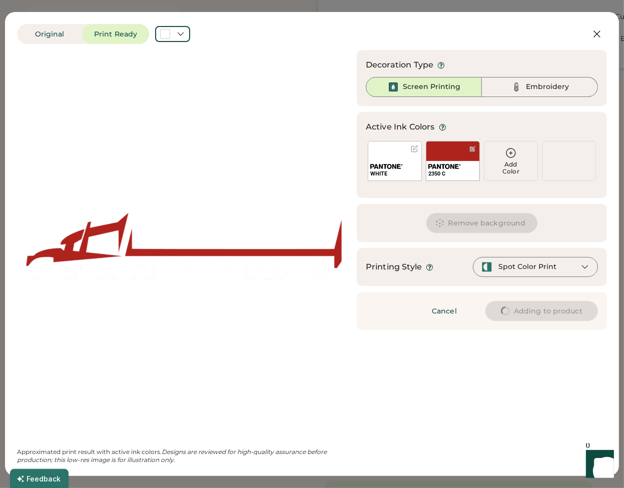
type input "****"
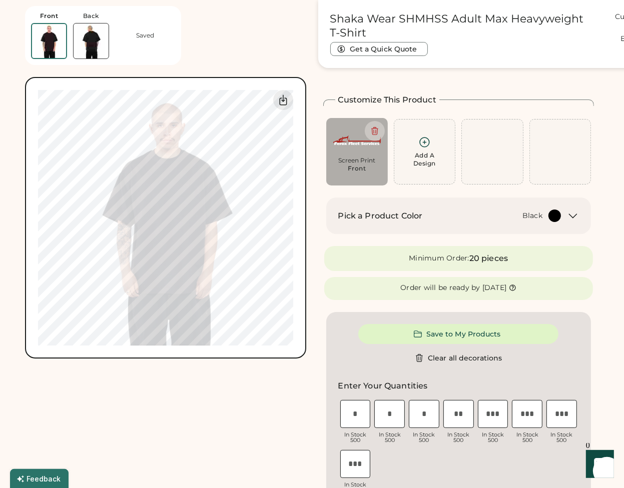
type input "****"
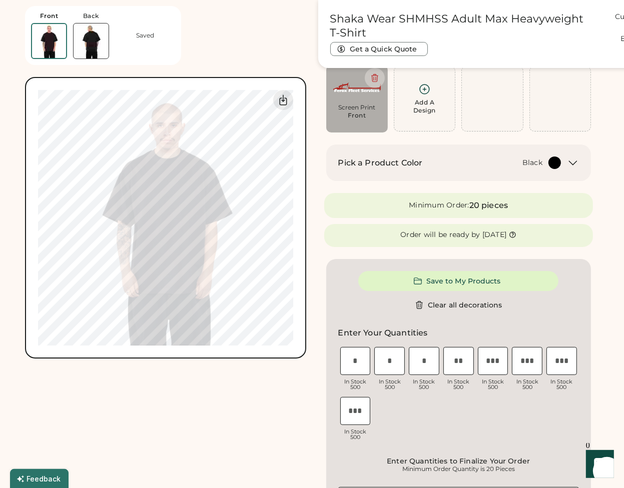
scroll to position [88, 0]
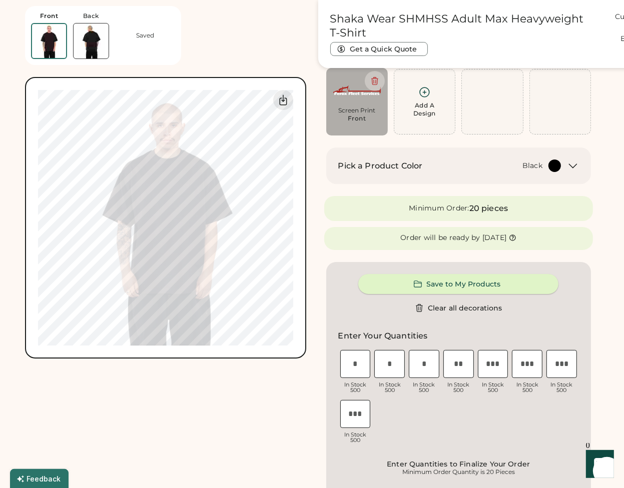
click at [384, 287] on button "Save to My Products" at bounding box center [458, 284] width 200 height 20
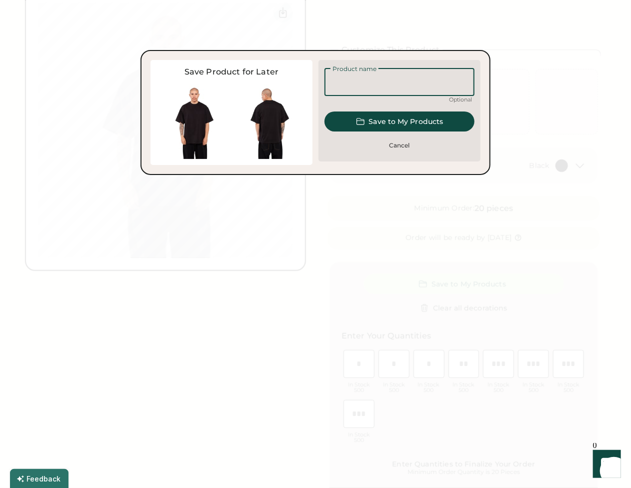
click at [395, 85] on input "input" at bounding box center [400, 82] width 150 height 28
type input "**********"
click at [398, 118] on button "Save to My Products" at bounding box center [400, 122] width 150 height 20
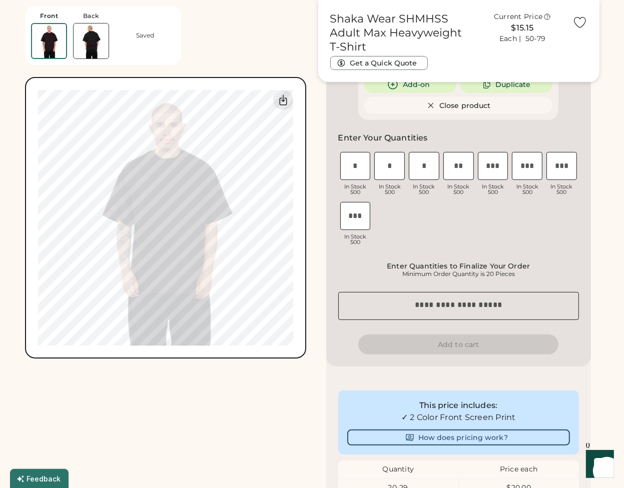
scroll to position [350, 0]
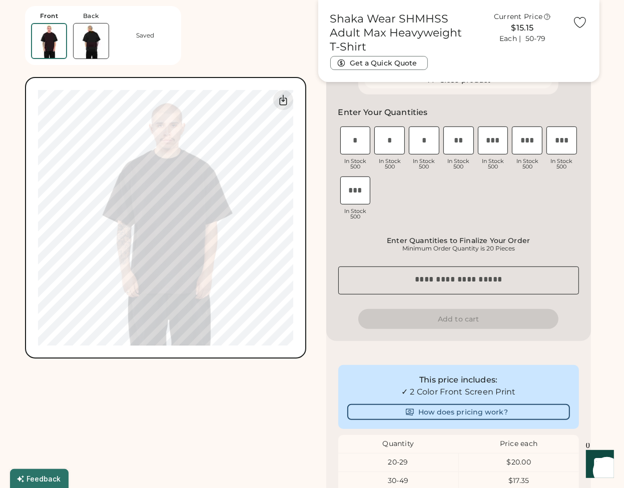
drag, startPoint x: 447, startPoint y: 207, endPoint x: 446, endPoint y: 221, distance: 14.0
click at [447, 207] on div "S In Stock 500 M In Stock 500 L In Stock 500 XL In Stock 500 2XL In Stock 500 3…" at bounding box center [458, 175] width 241 height 100
click at [315, 403] on div "Front Back Saved Switch to back My uploaded designs Upload new design SVG, Ai, …" at bounding box center [312, 246] width 574 height 1119
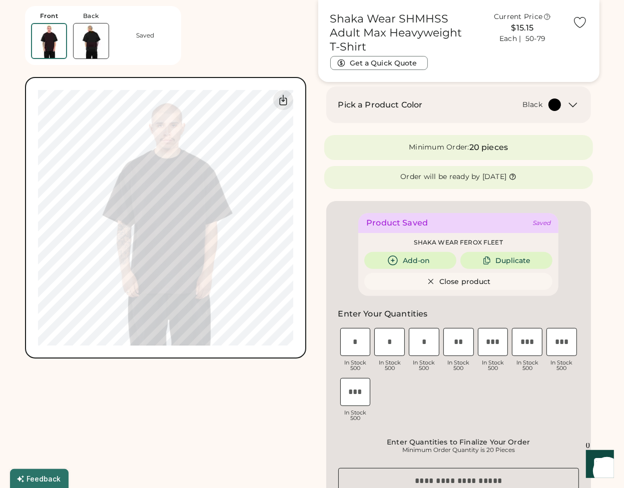
scroll to position [0, 0]
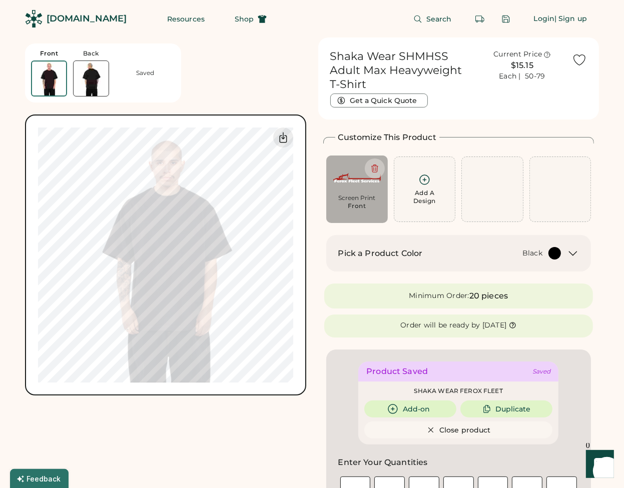
click at [353, 205] on div "Front" at bounding box center [357, 206] width 19 height 8
type input "****"
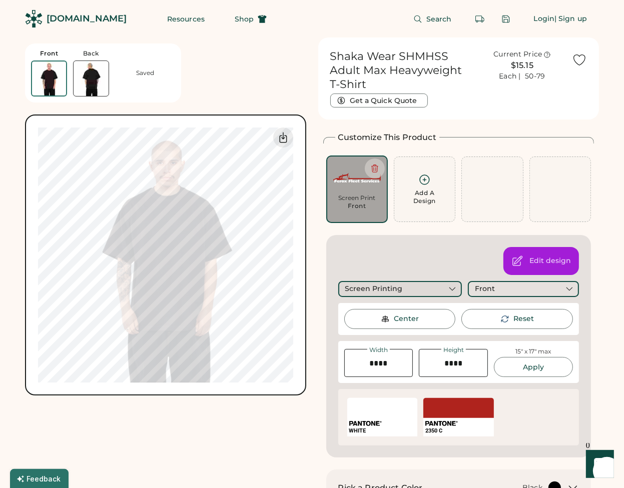
click at [447, 290] on div "Screen Printing" at bounding box center [400, 289] width 124 height 16
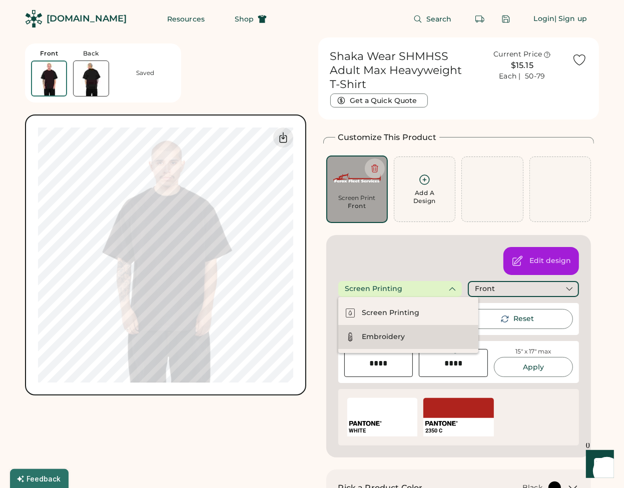
click at [418, 336] on div "Embroidery" at bounding box center [408, 337] width 140 height 24
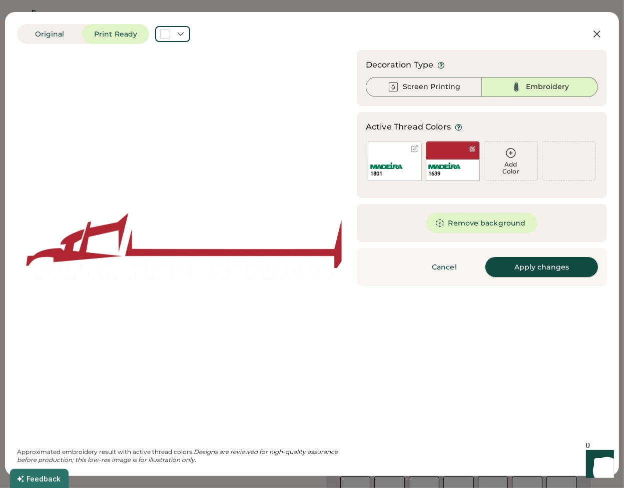
click at [524, 268] on button "Apply changes" at bounding box center [541, 267] width 113 height 20
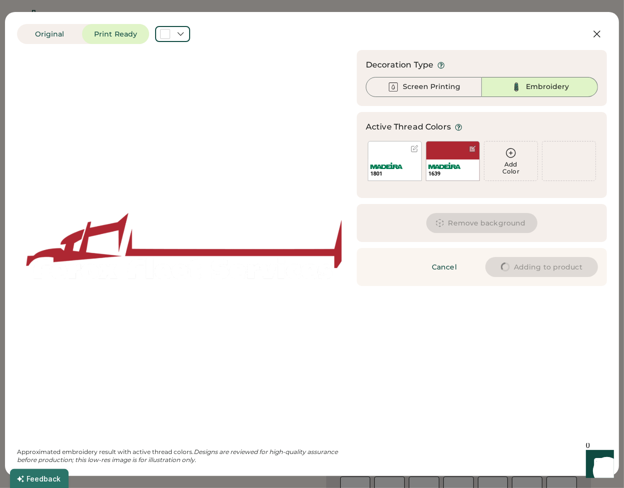
type input "****"
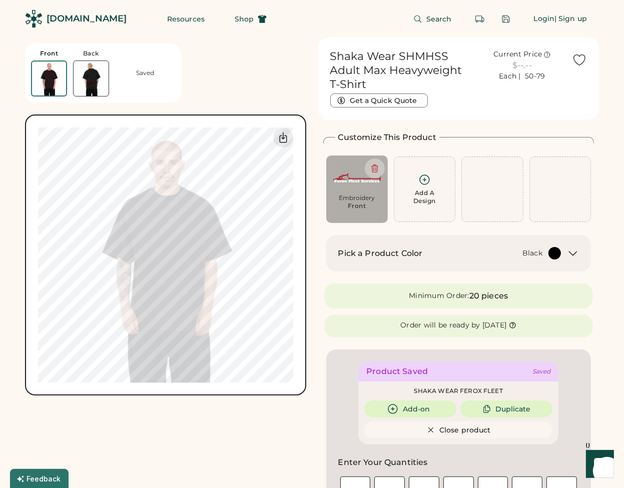
type input "****"
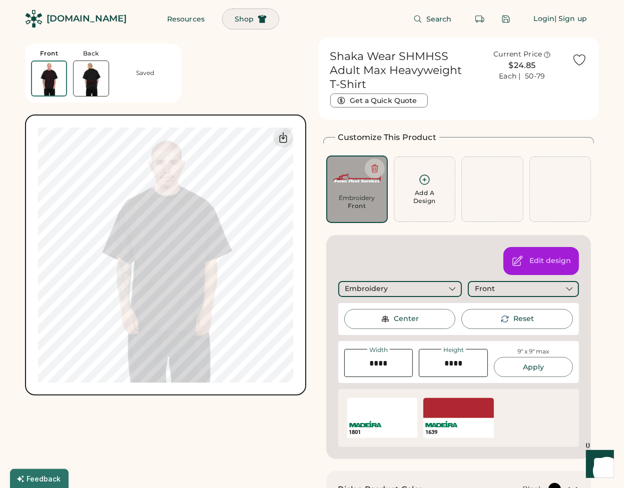
click at [235, 22] on span "Shop" at bounding box center [244, 19] width 19 height 7
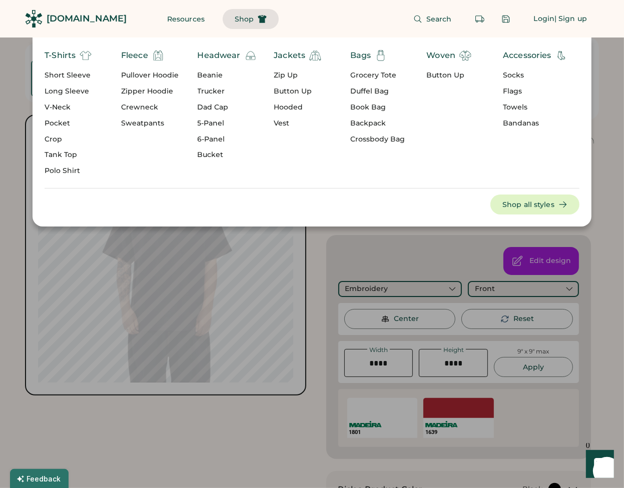
click at [158, 75] on div "Pullover Hoodie" at bounding box center [150, 76] width 58 height 10
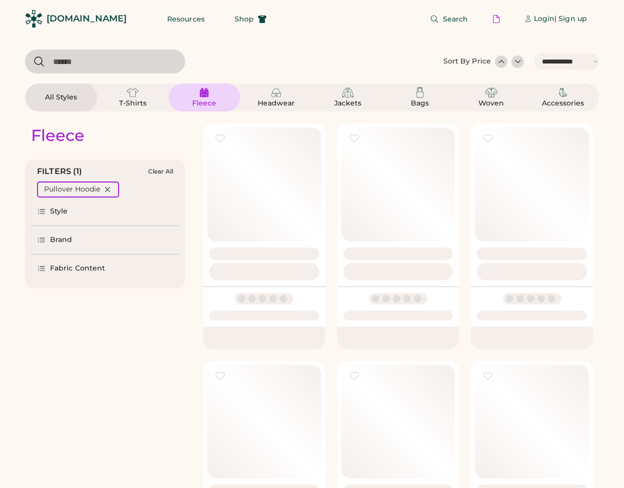
select select "*****"
select select "*"
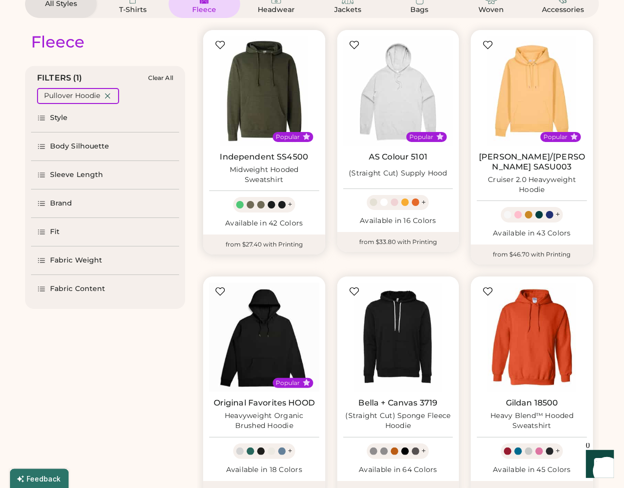
select select "*****"
select select "*"
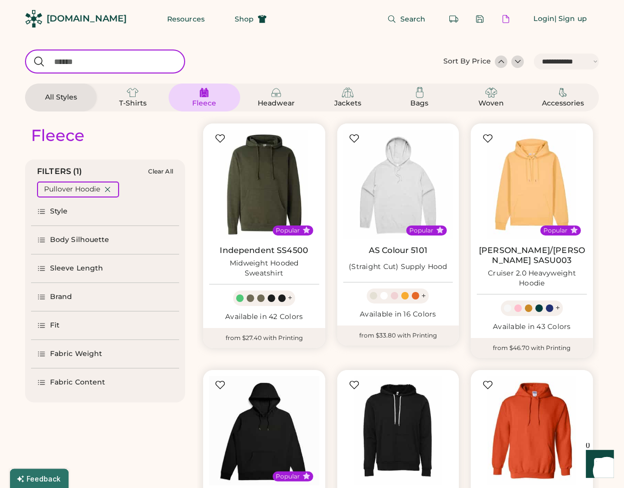
click at [139, 61] on input "input" at bounding box center [105, 62] width 160 height 24
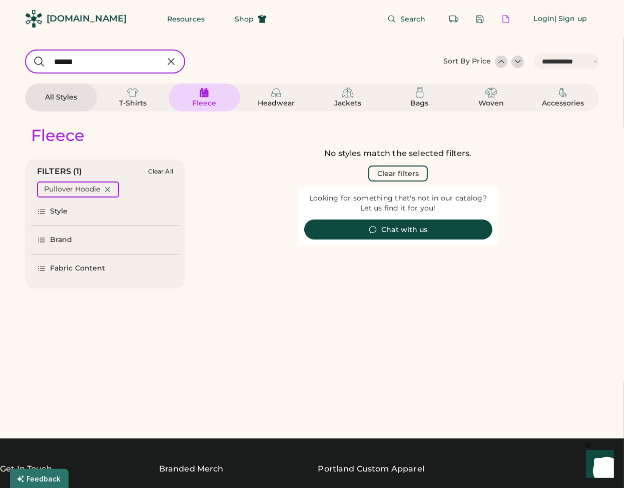
drag, startPoint x: 128, startPoint y: 60, endPoint x: 37, endPoint y: 55, distance: 90.7
click at [38, 56] on div at bounding box center [105, 62] width 160 height 24
type input "**"
select select "*"
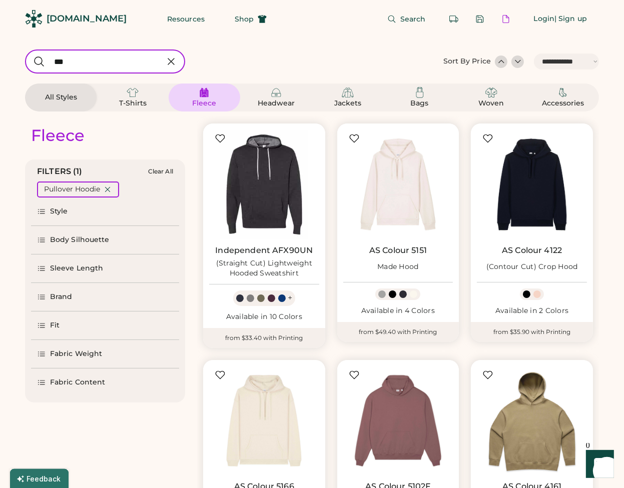
type input "****"
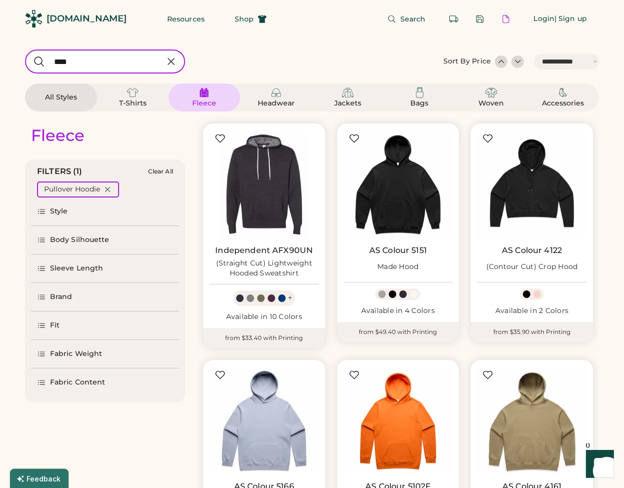
select select "*"
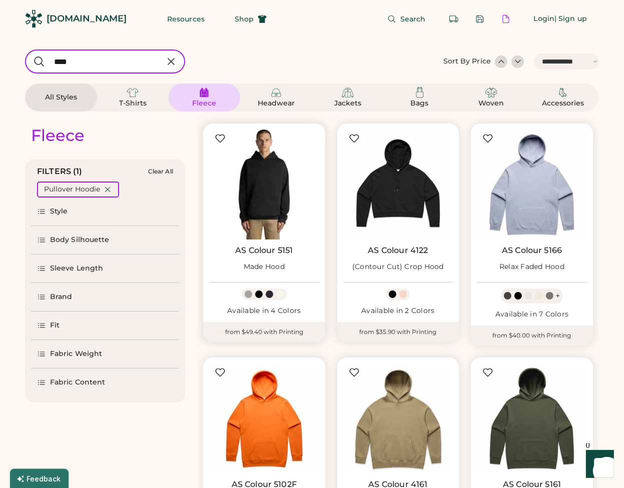
type input "****"
click at [264, 208] on img at bounding box center [264, 185] width 110 height 110
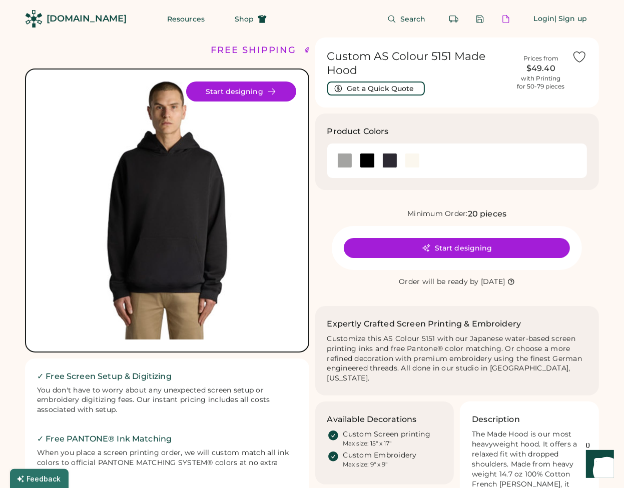
click at [210, 187] on img at bounding box center [167, 211] width 258 height 258
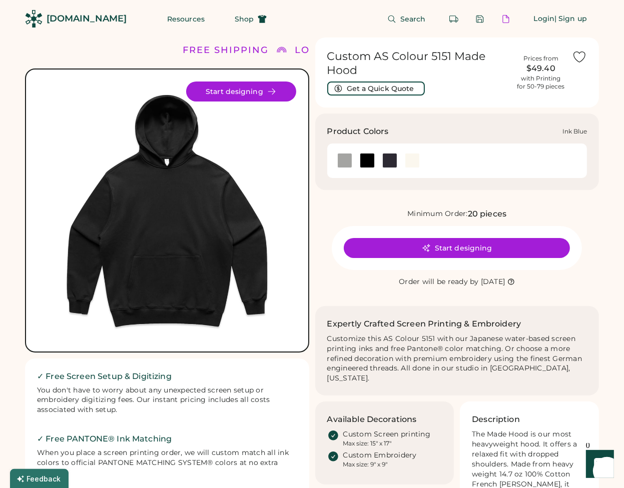
click at [389, 155] on div at bounding box center [389, 160] width 15 height 15
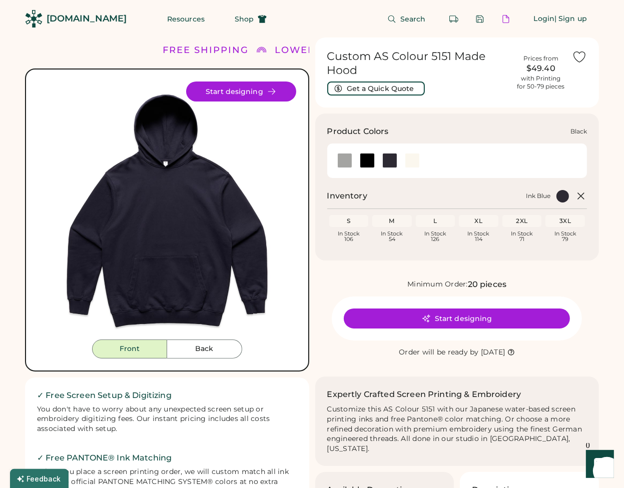
click at [368, 162] on div at bounding box center [367, 160] width 15 height 15
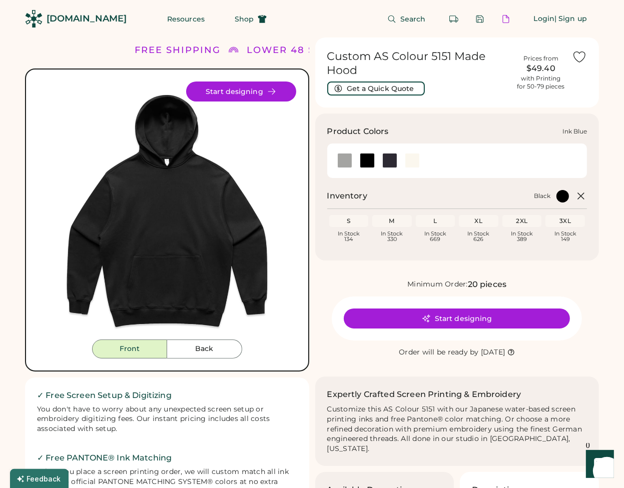
click at [386, 159] on div at bounding box center [389, 160] width 15 height 15
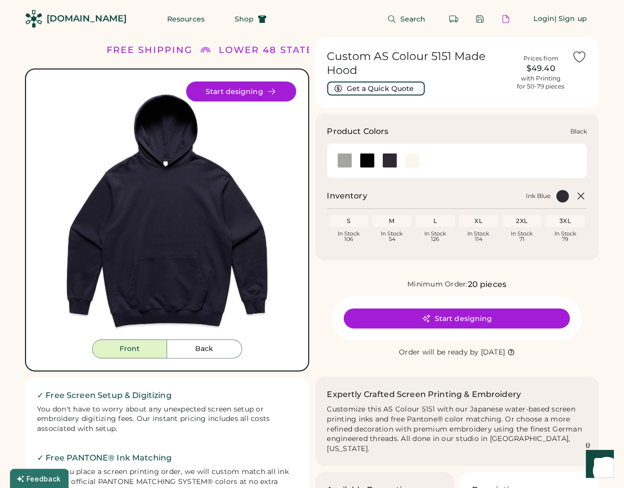
click at [368, 161] on div at bounding box center [367, 160] width 15 height 15
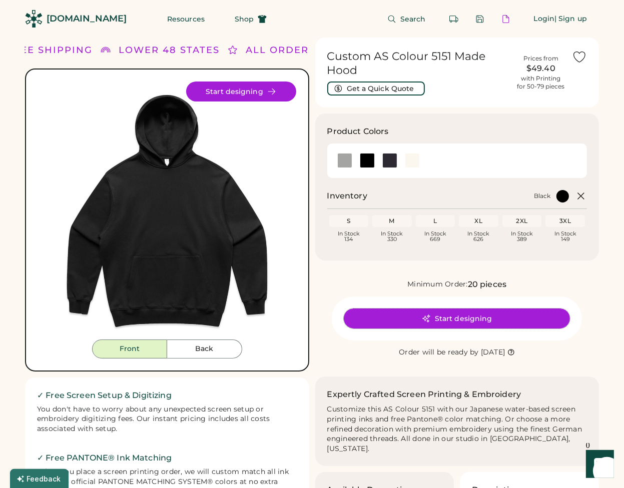
click at [416, 316] on button "Start designing" at bounding box center [457, 319] width 226 height 20
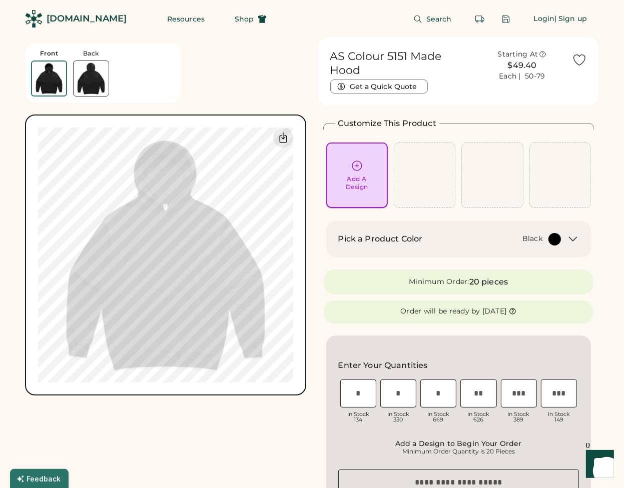
click at [364, 187] on div "Add A Design" at bounding box center [357, 183] width 23 height 16
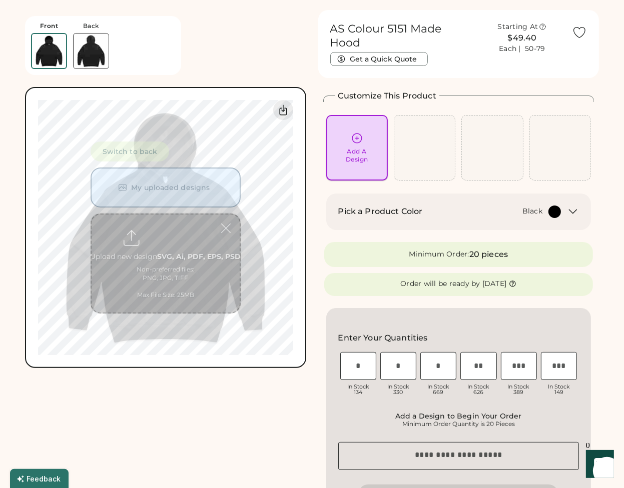
scroll to position [38, 0]
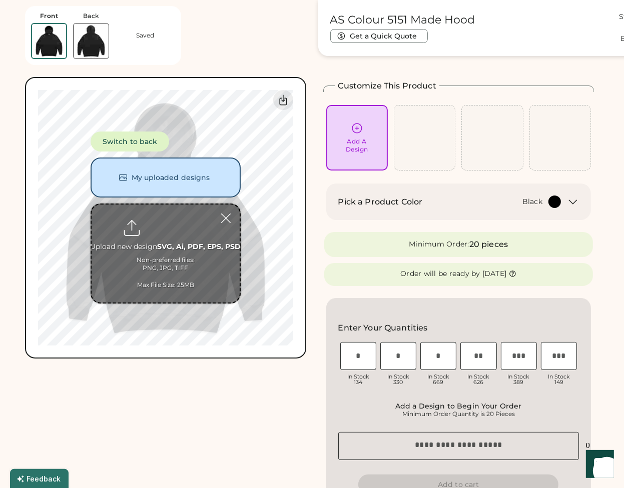
type input "**********"
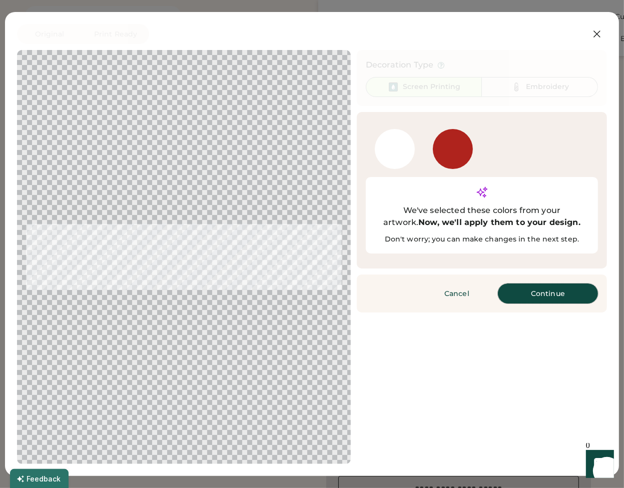
click at [550, 284] on button "Continue" at bounding box center [548, 294] width 100 height 20
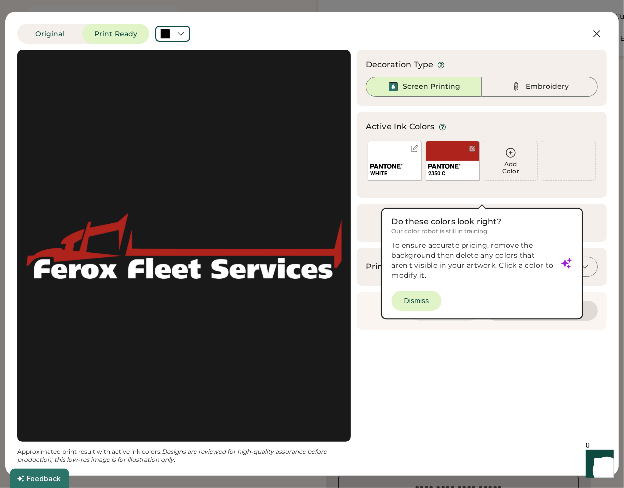
click at [425, 303] on button "Cancel" at bounding box center [444, 311] width 70 height 20
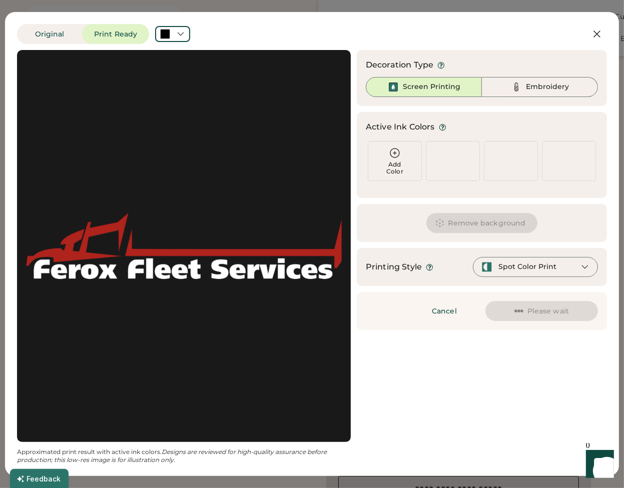
scroll to position [0, 0]
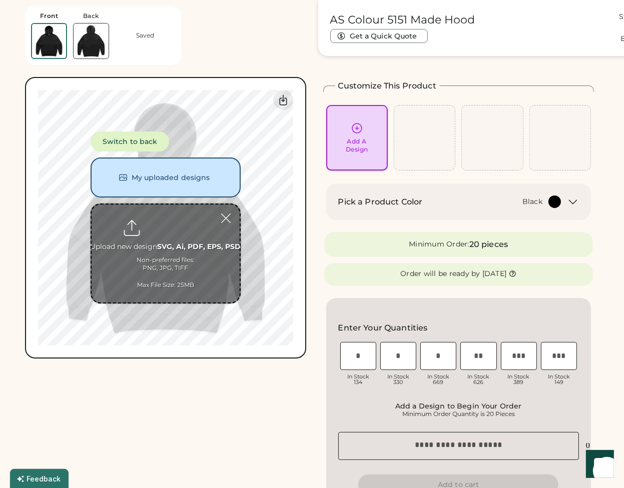
click at [355, 139] on div "Add A Design" at bounding box center [357, 146] width 23 height 16
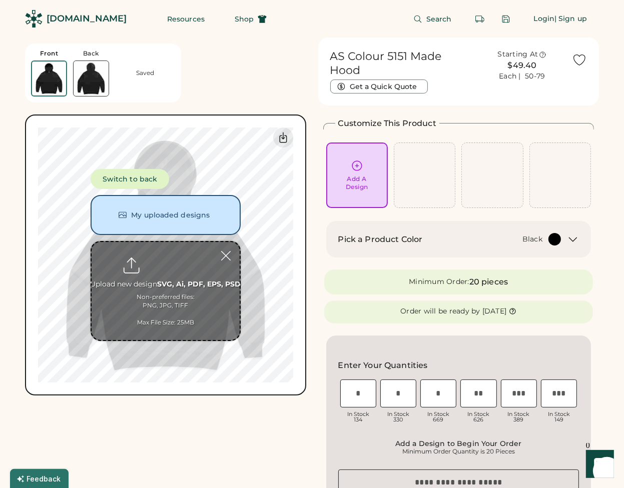
click at [183, 287] on input "file" at bounding box center [166, 291] width 148 height 98
drag, startPoint x: 145, startPoint y: 177, endPoint x: 170, endPoint y: 217, distance: 47.9
click at [170, 217] on div "Switch to back My uploaded designs Upload new design SVG, Ai, PDF, EPS, PSD Non…" at bounding box center [166, 255] width 150 height 172
click at [170, 217] on button "My uploaded designs" at bounding box center [166, 215] width 150 height 40
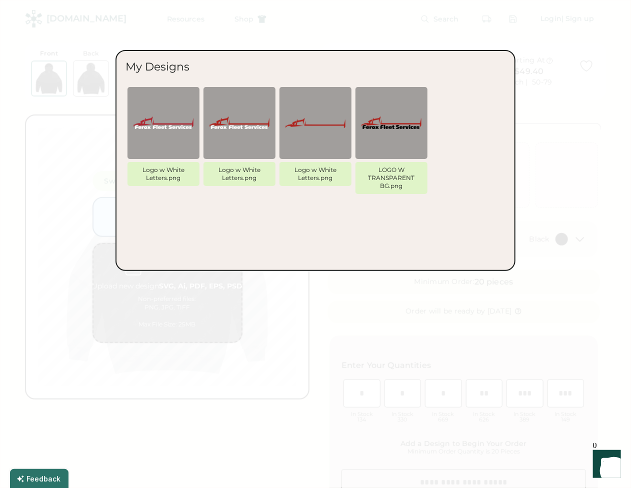
click at [166, 148] on img at bounding box center [164, 123] width 60 height 60
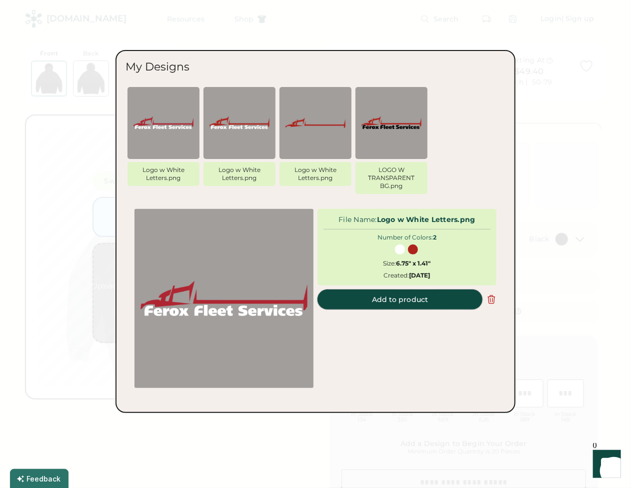
click at [395, 297] on button "Add to product" at bounding box center [400, 300] width 165 height 20
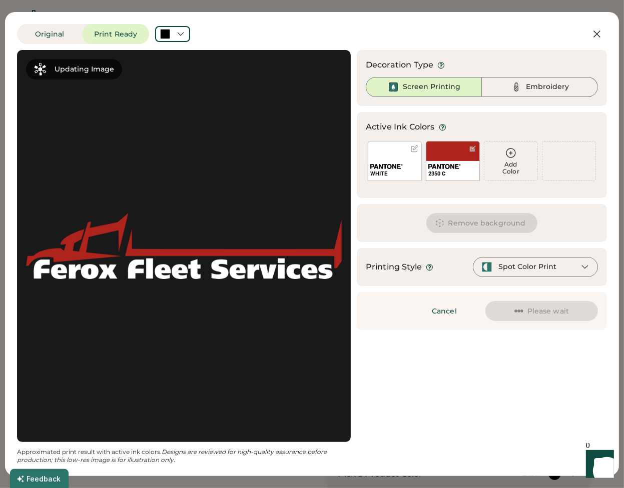
click at [557, 417] on div "Updating Image Approximated print result with active ink colors. Designs are re…" at bounding box center [312, 257] width 590 height 414
click at [547, 340] on div "Updating Image Approximated print result with active ink colors. Designs are re…" at bounding box center [312, 257] width 590 height 414
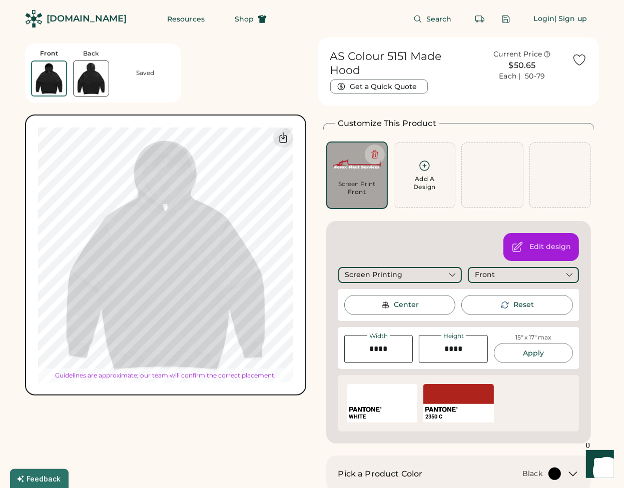
type input "****"
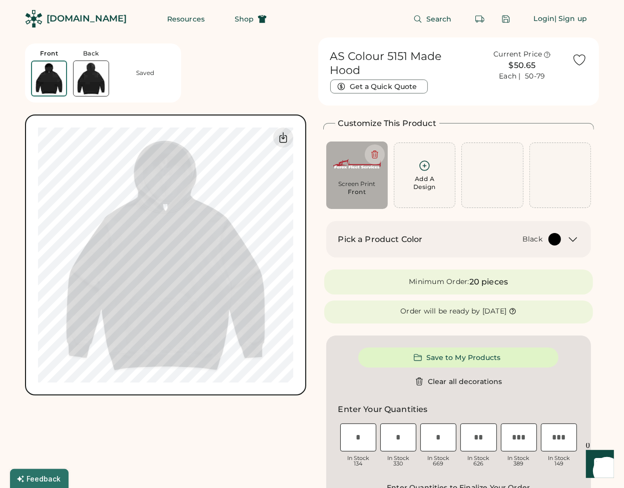
click at [362, 192] on div "Front" at bounding box center [357, 192] width 19 height 8
type input "****"
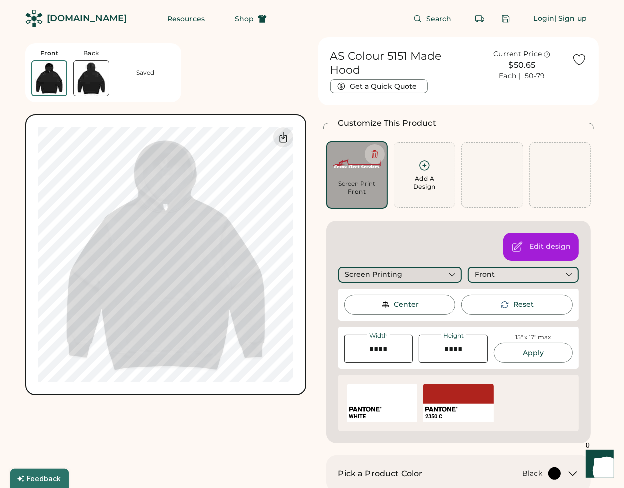
click at [431, 277] on div "Screen Printing" at bounding box center [400, 275] width 124 height 16
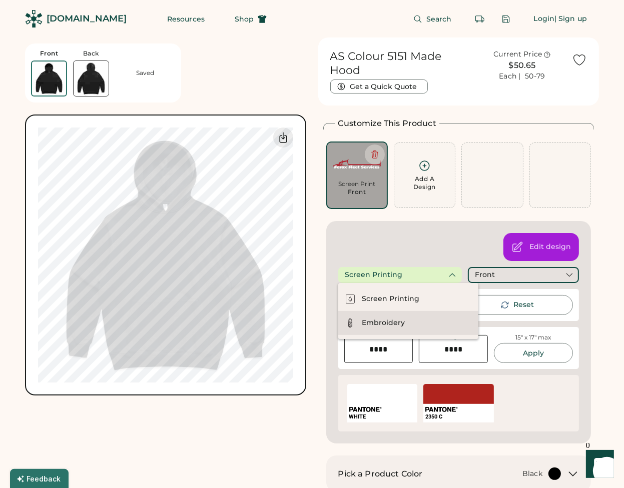
click at [408, 325] on div "Embroidery" at bounding box center [408, 323] width 140 height 24
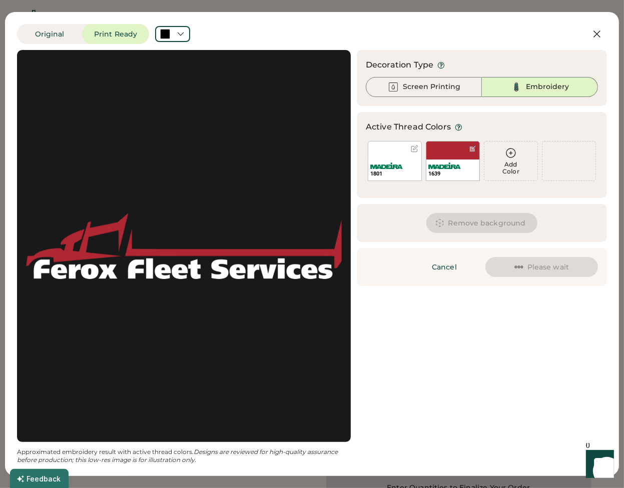
click at [505, 337] on div "Updating Image Approximated embroidery result with active thread colors. Design…" at bounding box center [312, 257] width 590 height 414
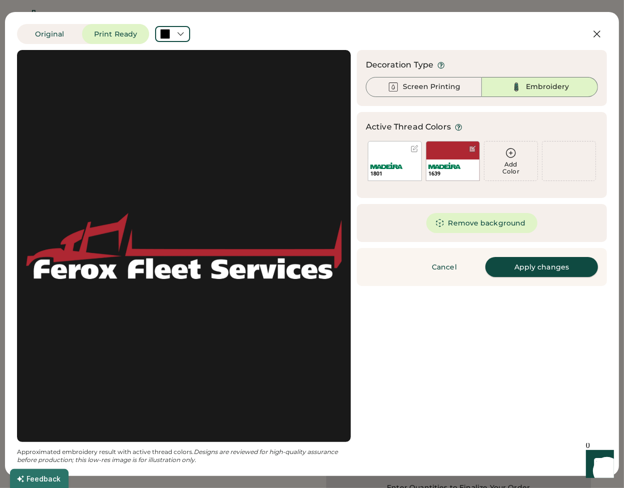
click at [513, 267] on button "Apply changes" at bounding box center [541, 267] width 113 height 20
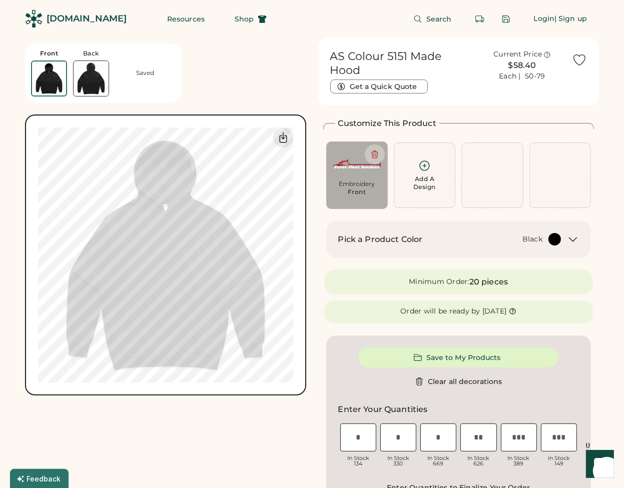
type input "****"
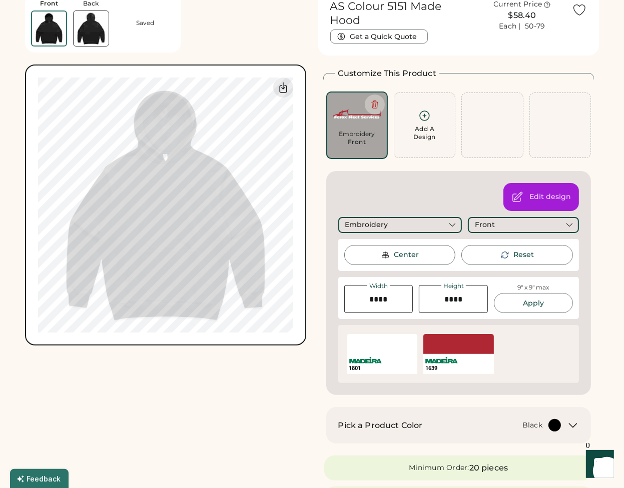
scroll to position [250, 0]
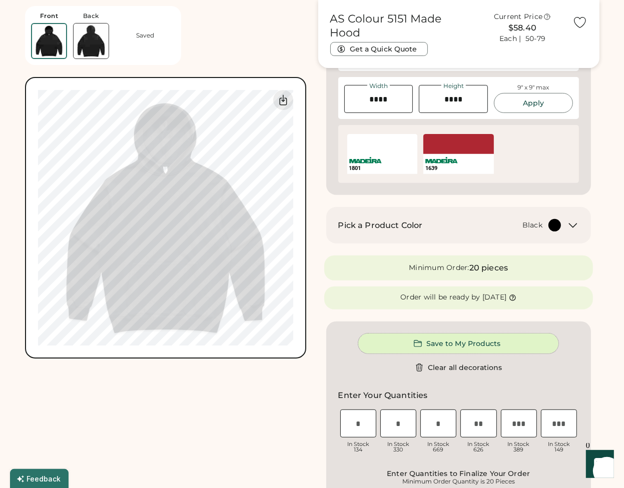
click at [444, 341] on button "Save to My Products" at bounding box center [458, 344] width 200 height 20
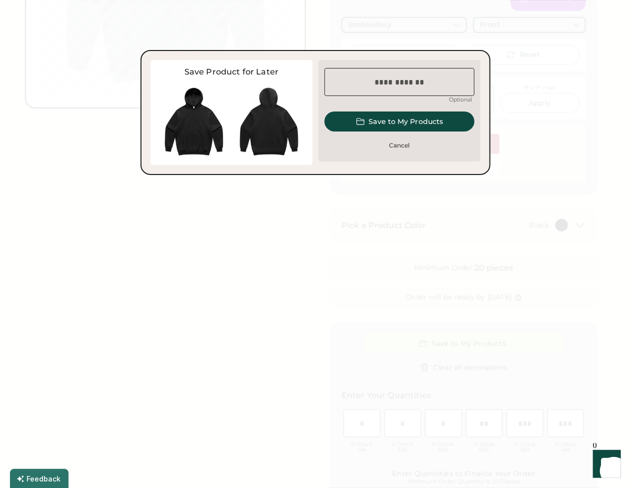
click at [358, 76] on input "input" at bounding box center [400, 82] width 150 height 28
type input "**********"
click at [372, 117] on button "Save to My Products" at bounding box center [400, 122] width 150 height 20
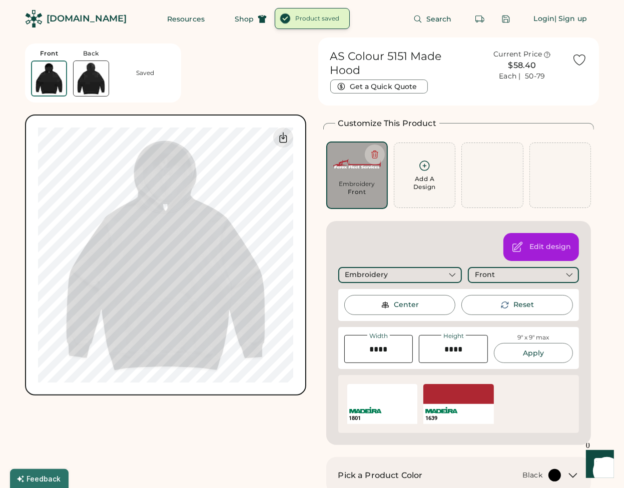
scroll to position [0, 0]
click at [223, 26] on button "Shop" at bounding box center [251, 19] width 56 height 20
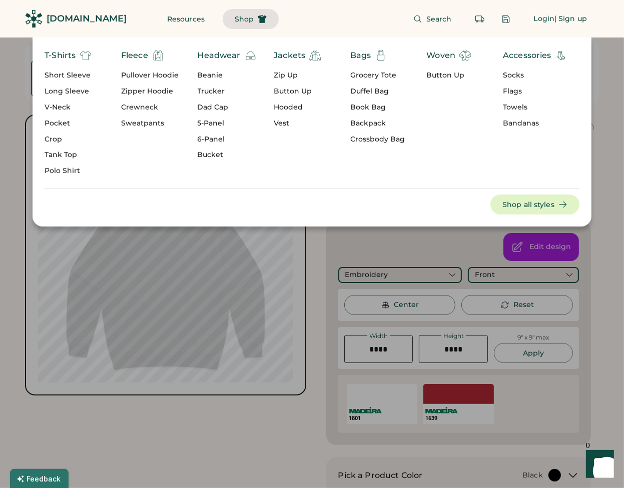
click at [160, 75] on div "Pullover Hoodie" at bounding box center [150, 76] width 58 height 10
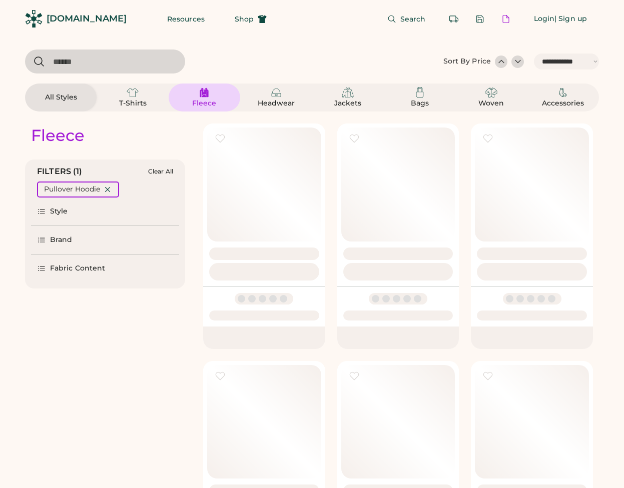
select select "*****"
select select "*"
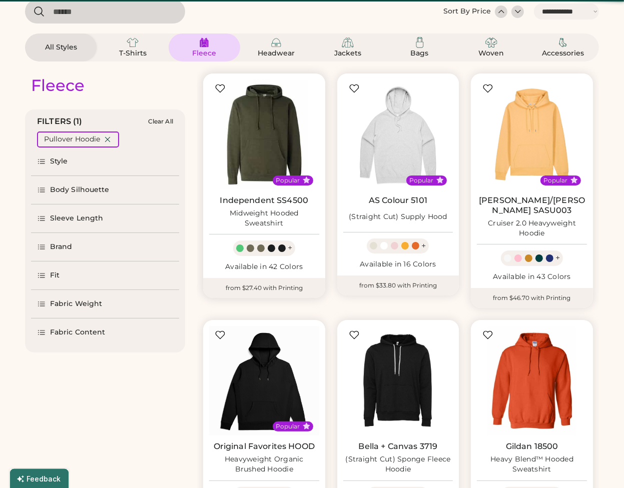
select select "*****"
select select "*"
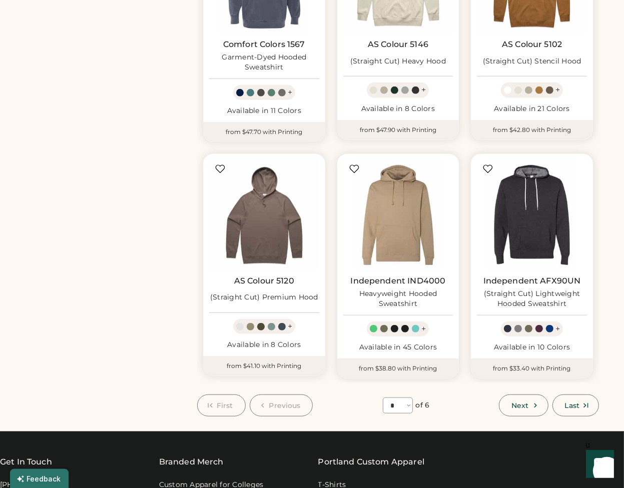
scroll to position [700, 0]
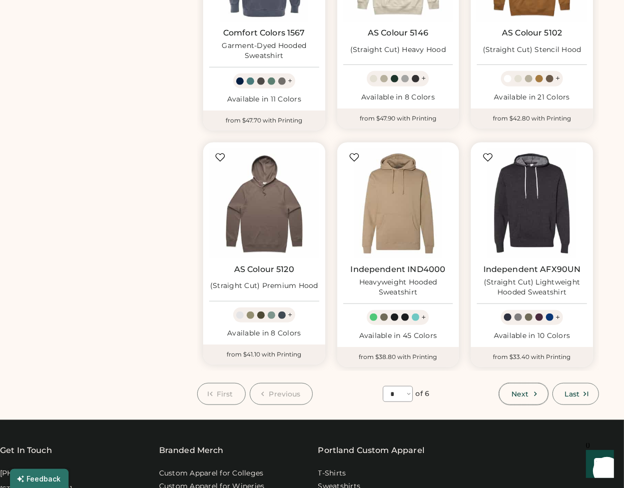
click at [520, 391] on span "Next" at bounding box center [519, 394] width 17 height 7
select select "*"
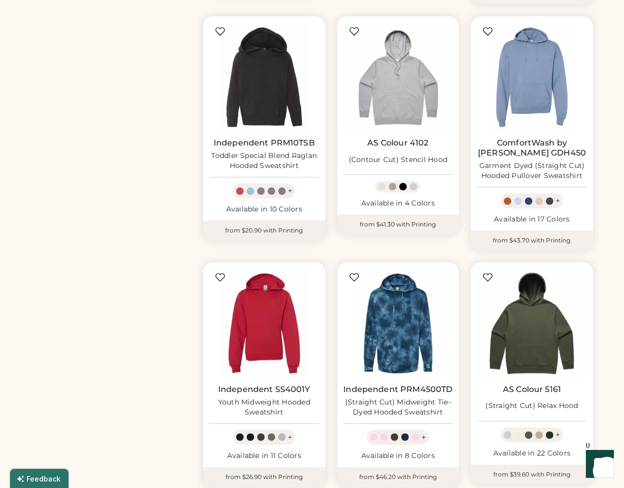
scroll to position [644, 0]
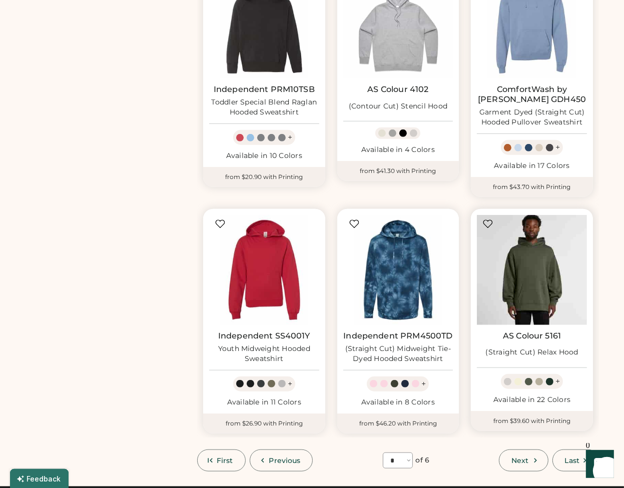
click at [534, 269] on img at bounding box center [532, 270] width 110 height 110
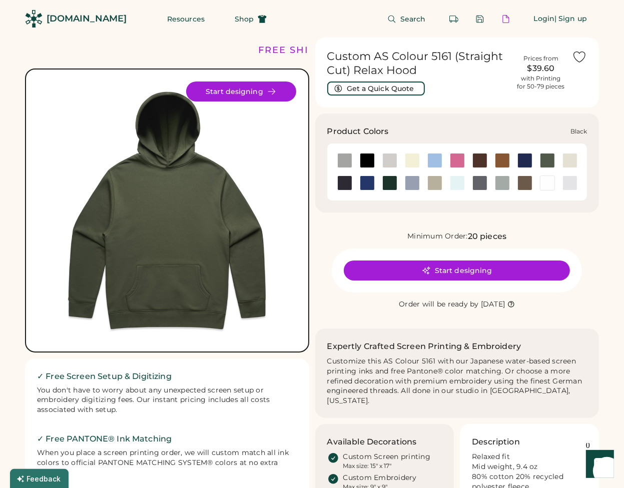
click at [365, 160] on div at bounding box center [367, 160] width 15 height 15
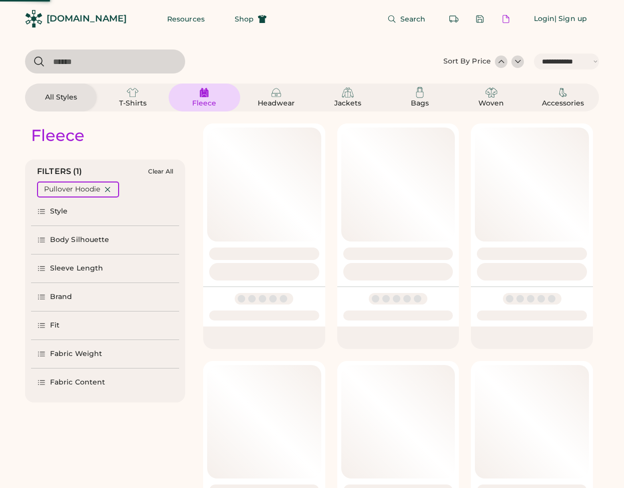
select select "*****"
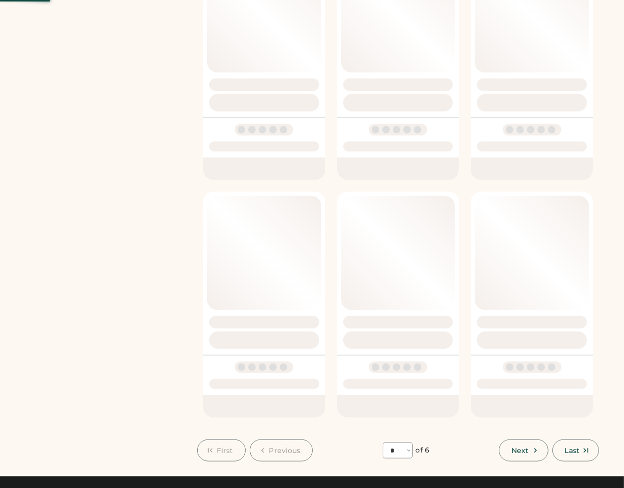
select select "*"
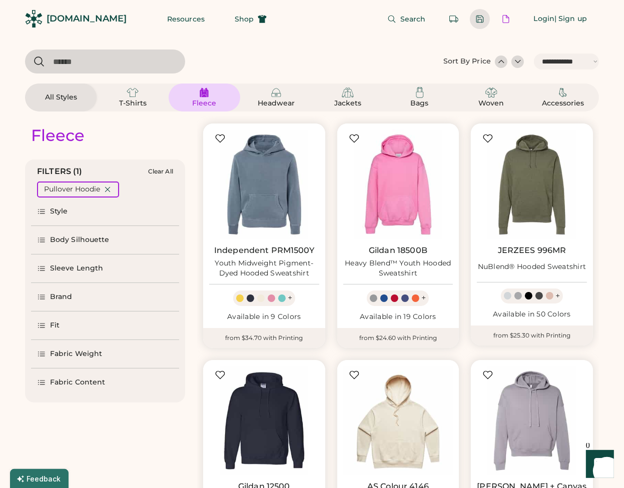
click at [480, 21] on div at bounding box center [479, 19] width 9 height 9
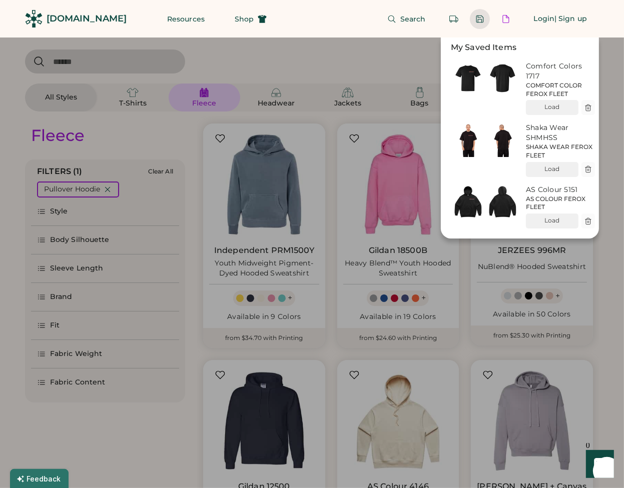
click at [610, 262] on div at bounding box center [312, 244] width 624 height 488
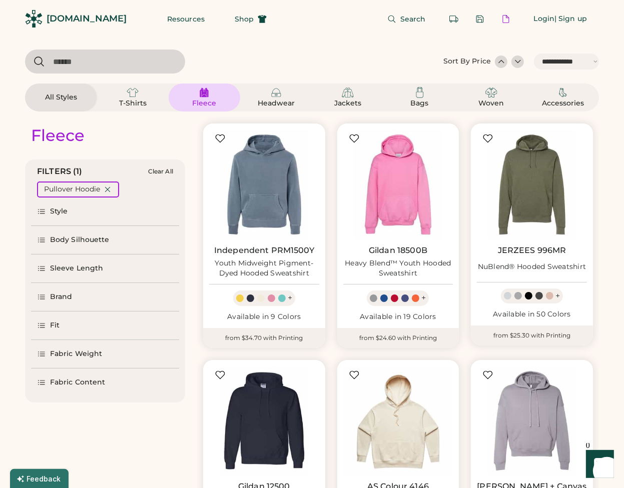
click at [80, 243] on div "Body Silhouette" at bounding box center [80, 240] width 60 height 10
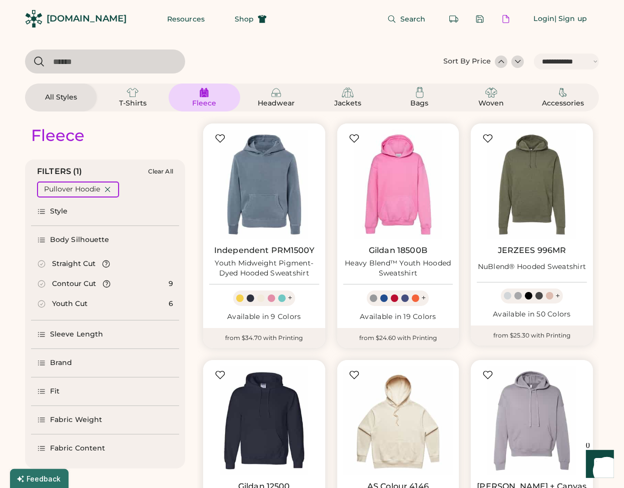
click at [77, 243] on div "Body Silhouette" at bounding box center [80, 240] width 60 height 10
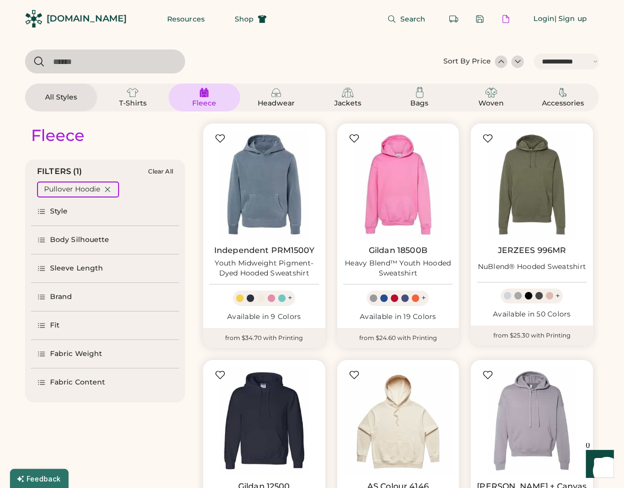
click at [76, 303] on div "Brand" at bounding box center [105, 297] width 148 height 28
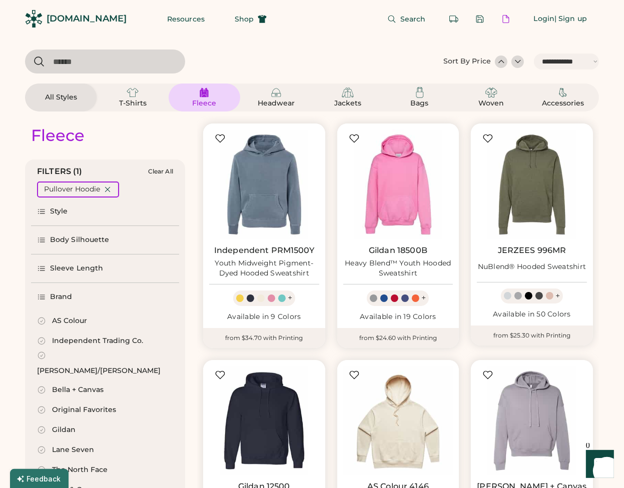
click at [76, 303] on div "Brand" at bounding box center [105, 297] width 148 height 28
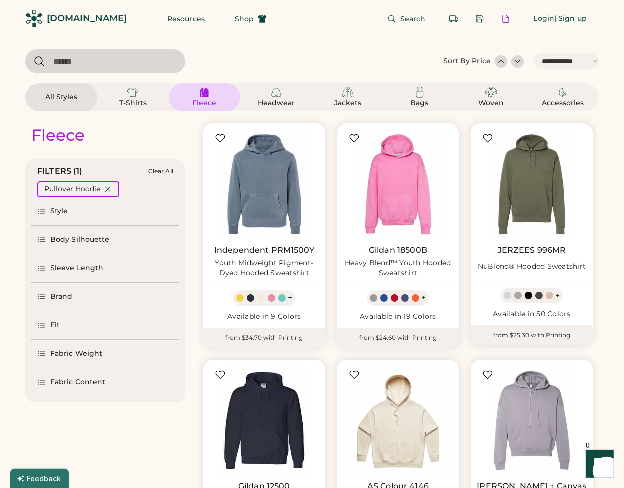
click at [70, 316] on div "Fit" at bounding box center [105, 326] width 148 height 28
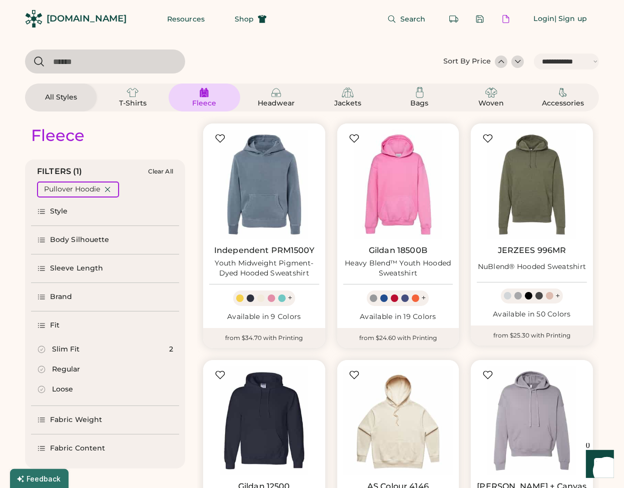
click at [70, 326] on div "Fit" at bounding box center [105, 326] width 148 height 28
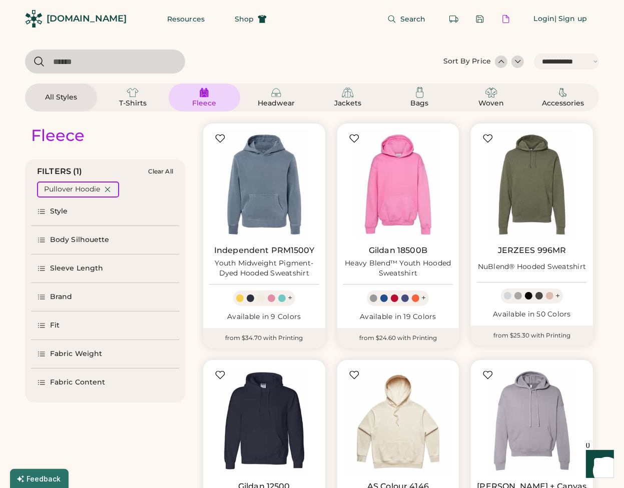
click at [70, 361] on div "Fabric Weight" at bounding box center [105, 354] width 148 height 28
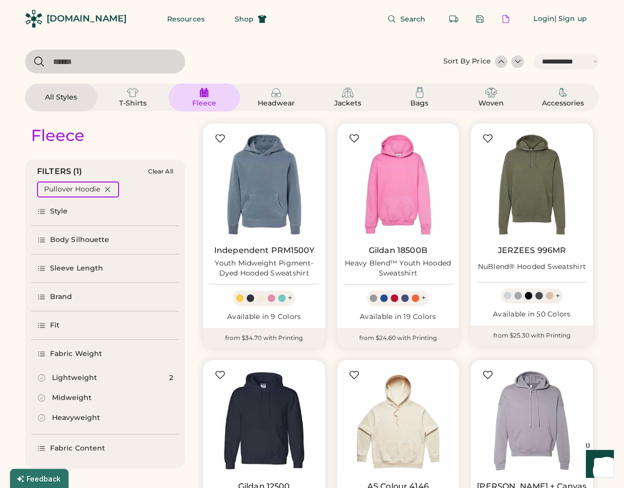
click at [70, 361] on div "Fabric Weight" at bounding box center [105, 354] width 148 height 28
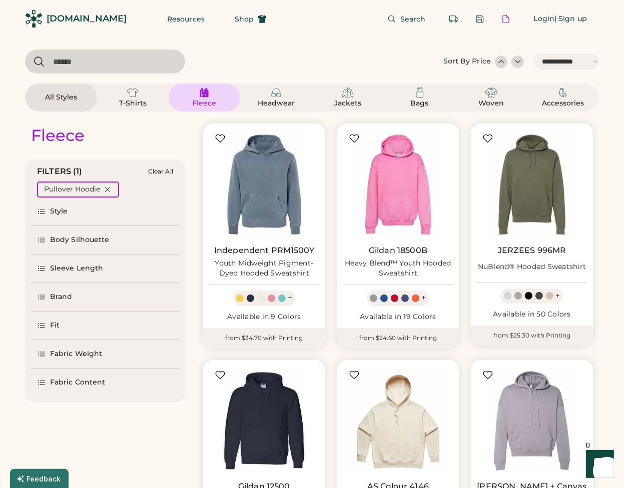
click at [84, 386] on div "Fabric Content" at bounding box center [77, 383] width 55 height 10
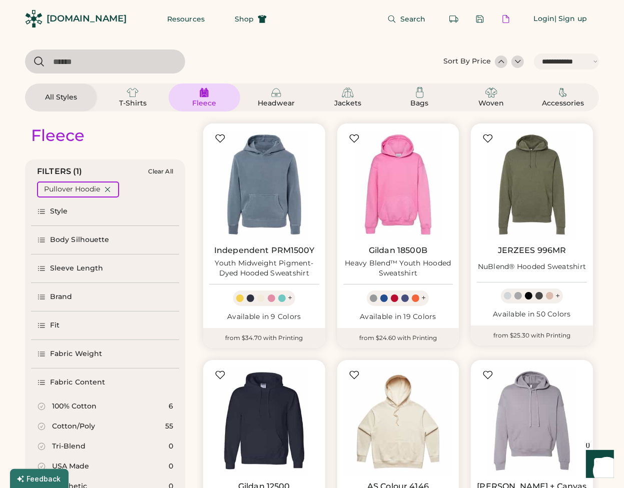
click at [84, 386] on div "Fabric Content" at bounding box center [77, 383] width 55 height 10
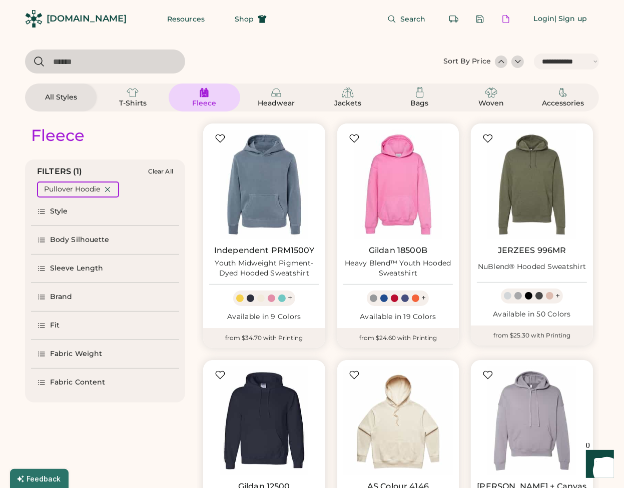
click at [52, 215] on div "Style" at bounding box center [59, 212] width 18 height 10
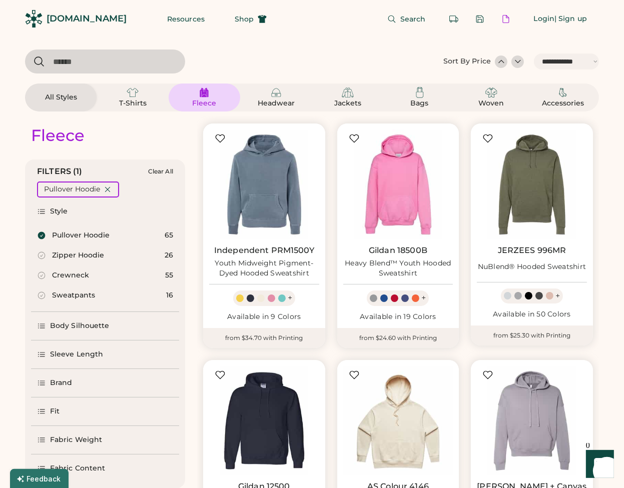
click at [82, 324] on div "Body Silhouette" at bounding box center [80, 326] width 60 height 10
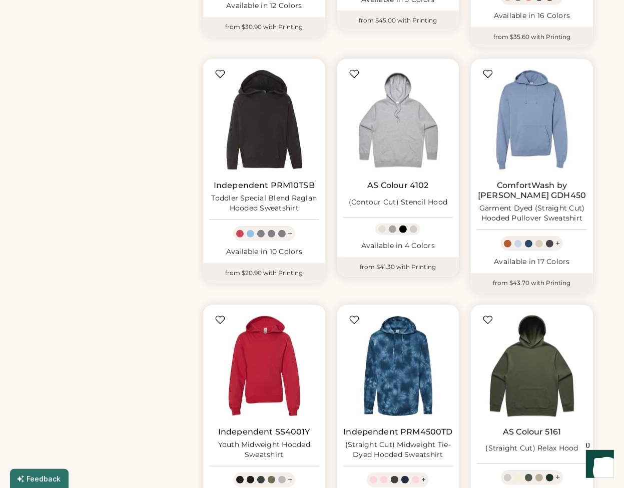
scroll to position [600, 0]
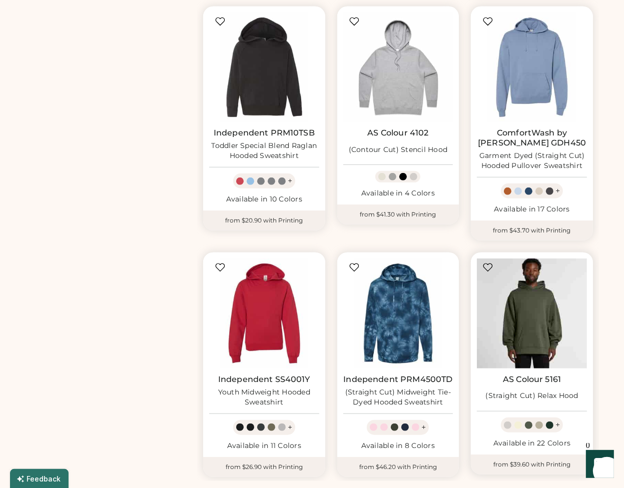
click at [550, 314] on img at bounding box center [532, 314] width 110 height 110
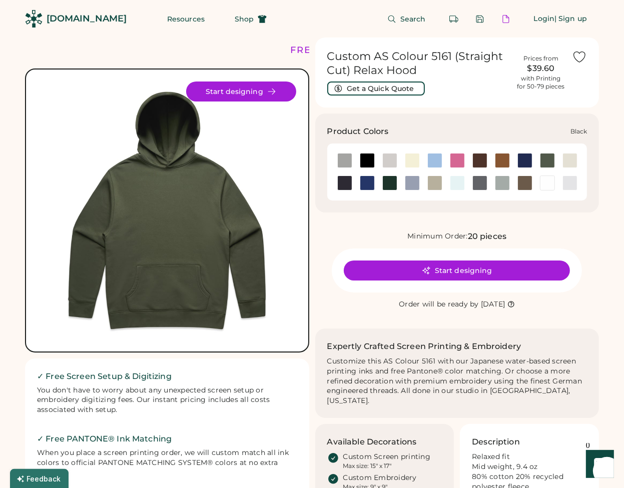
click at [371, 162] on div at bounding box center [367, 160] width 15 height 15
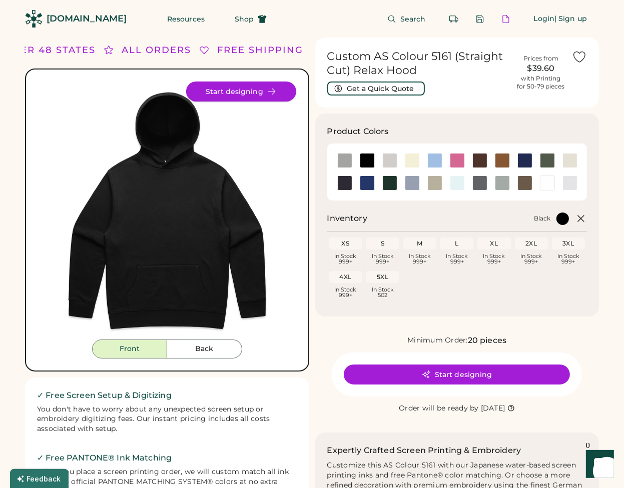
click at [222, 88] on button "Start designing" at bounding box center [241, 92] width 110 height 20
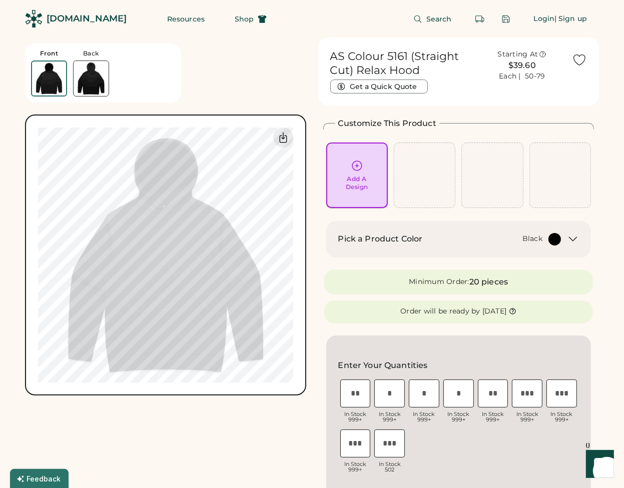
click at [346, 176] on div "Add A Design" at bounding box center [357, 183] width 23 height 16
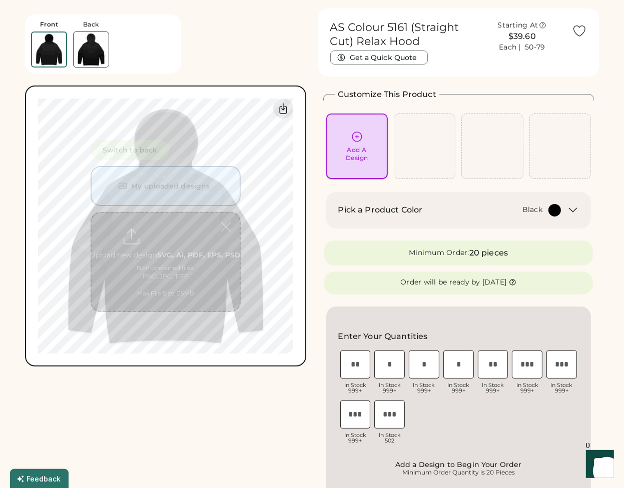
scroll to position [38, 0]
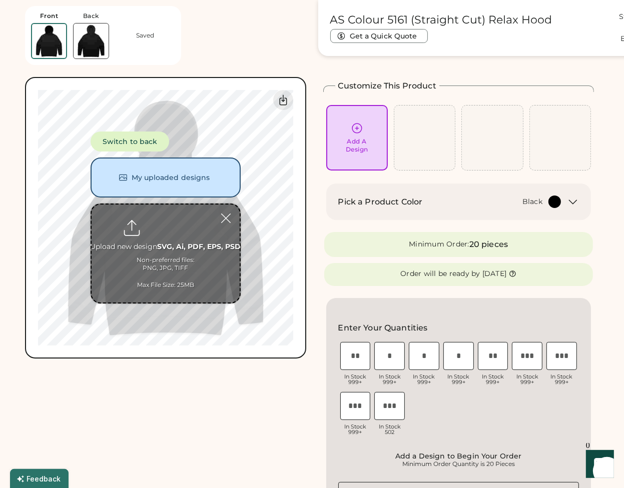
type input "**********"
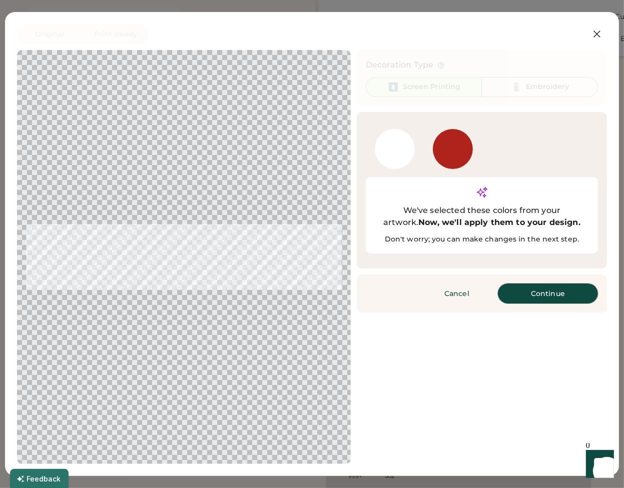
click at [550, 284] on button "Continue" at bounding box center [548, 294] width 100 height 20
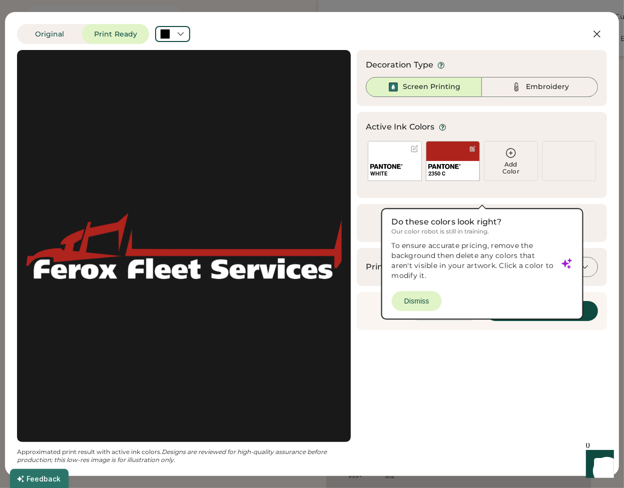
click at [434, 344] on div "Updating Image Approximated print result with active ink colors. Designs are re…" at bounding box center [312, 257] width 590 height 414
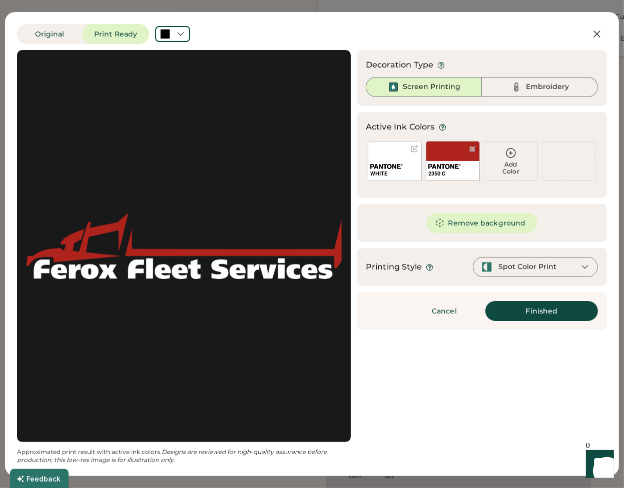
scroll to position [0, 0]
click at [512, 305] on button "Finished" at bounding box center [541, 311] width 113 height 20
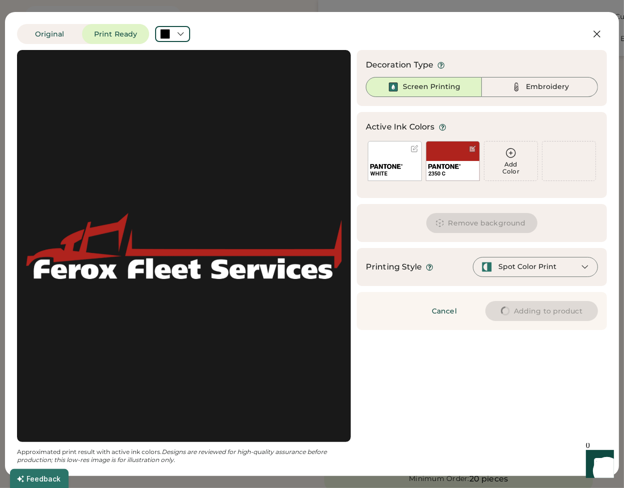
type input "****"
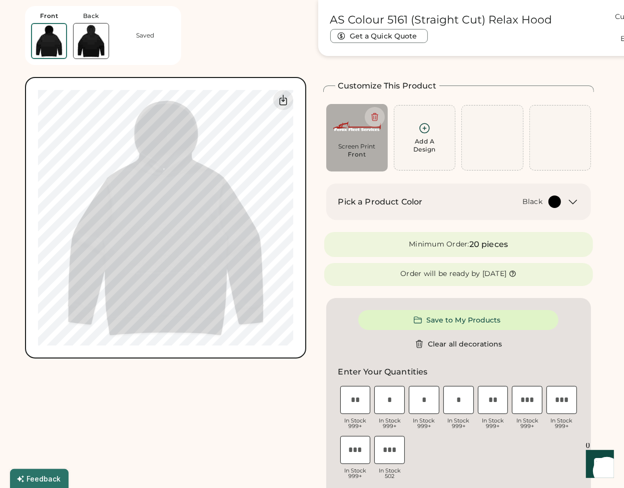
type input "****"
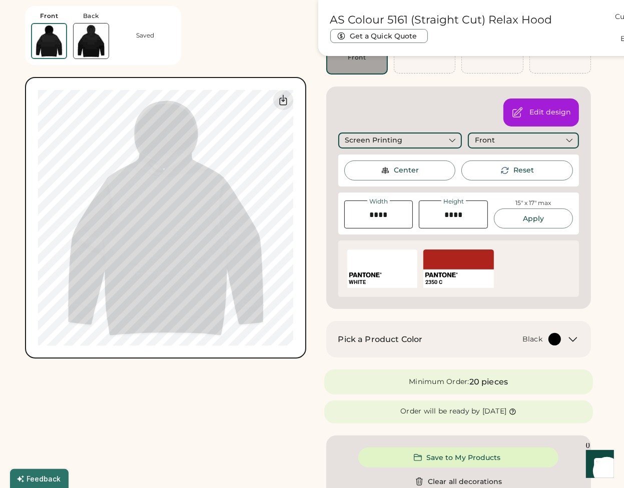
scroll to position [138, 0]
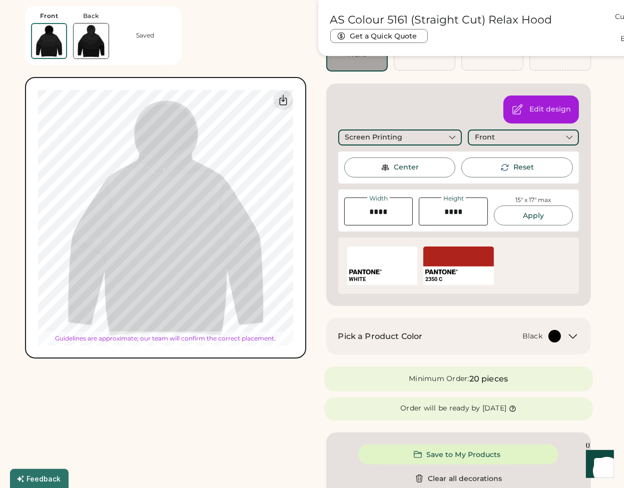
type input "****"
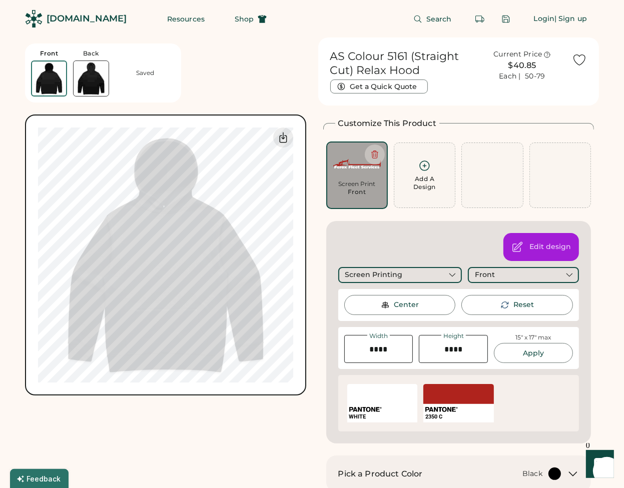
scroll to position [0, 0]
click at [434, 271] on div "Screen Printing" at bounding box center [400, 275] width 124 height 16
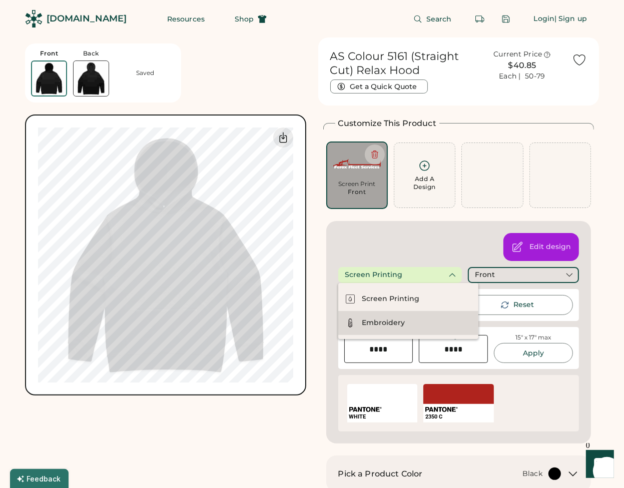
click at [424, 323] on div "Embroidery" at bounding box center [408, 323] width 140 height 24
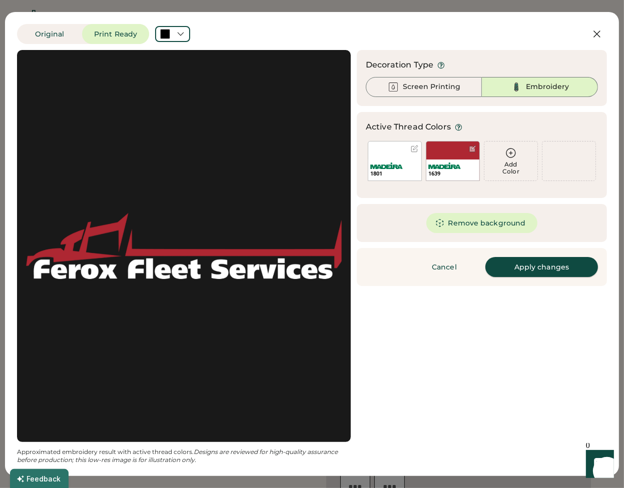
click at [525, 269] on button "Apply changes" at bounding box center [541, 267] width 113 height 20
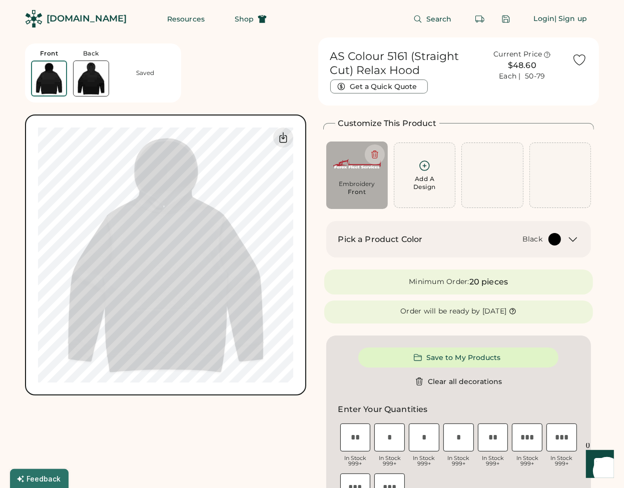
type input "****"
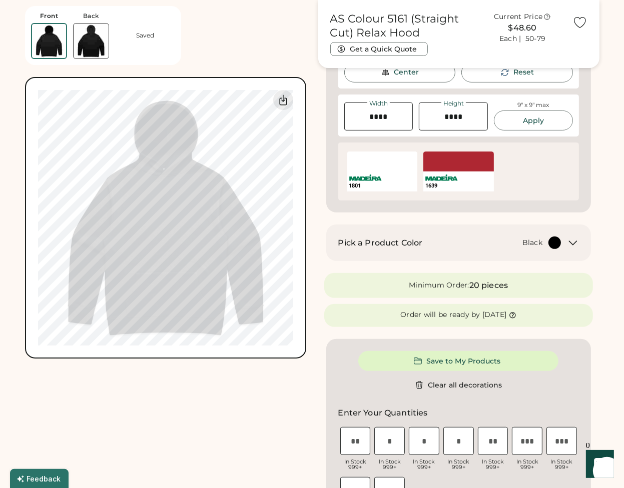
scroll to position [300, 0]
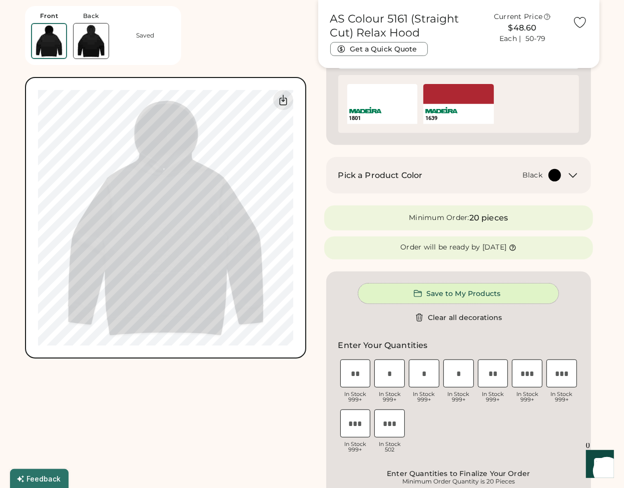
click at [512, 294] on button "Save to My Products" at bounding box center [458, 294] width 200 height 20
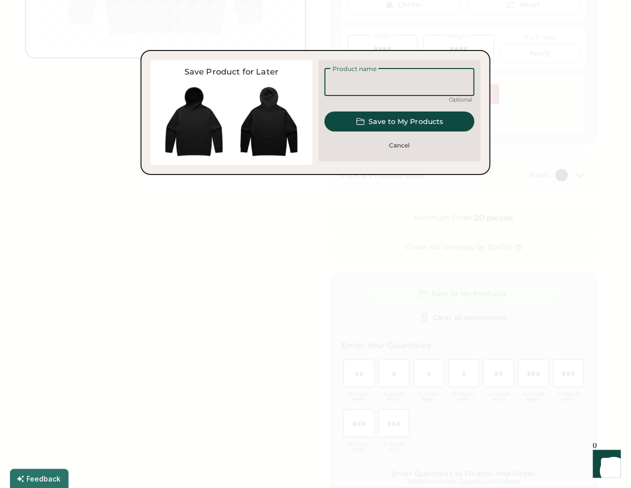
click at [387, 83] on input "input" at bounding box center [400, 82] width 150 height 28
type input "**********"
click at [392, 122] on button "Save to My Products" at bounding box center [400, 122] width 150 height 20
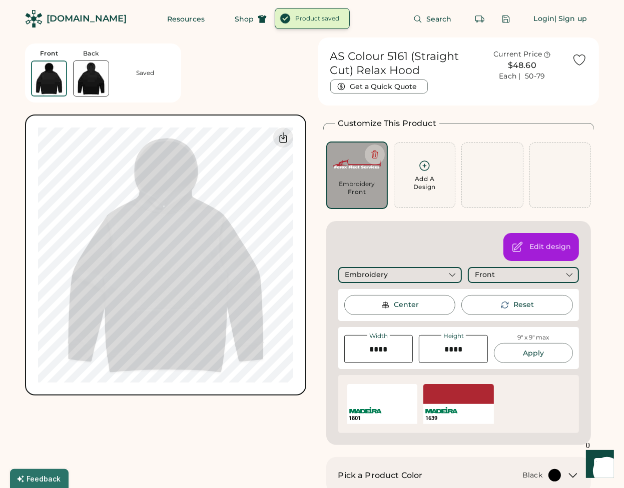
scroll to position [0, 0]
click at [580, 119] on div "Customize This Product" at bounding box center [458, 124] width 271 height 12
click at [484, 20] on button at bounding box center [480, 19] width 20 height 20
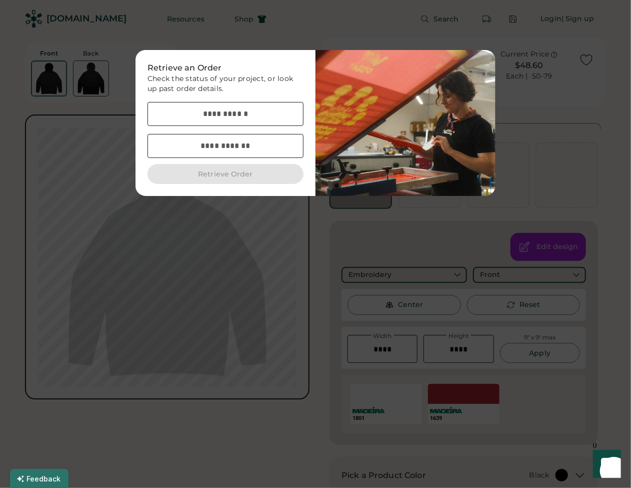
click at [274, 231] on div at bounding box center [315, 244] width 631 height 488
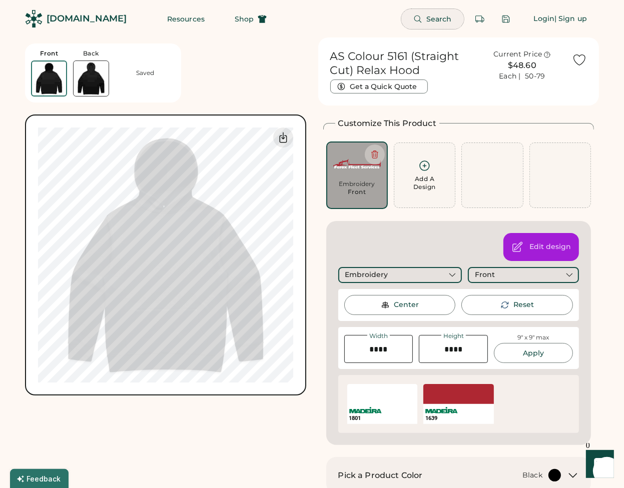
click at [437, 22] on span "Search" at bounding box center [439, 19] width 26 height 7
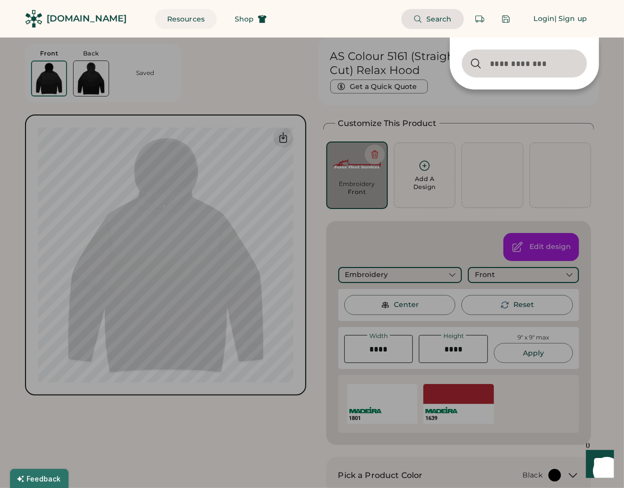
click at [159, 22] on button "Resources" at bounding box center [186, 19] width 62 height 20
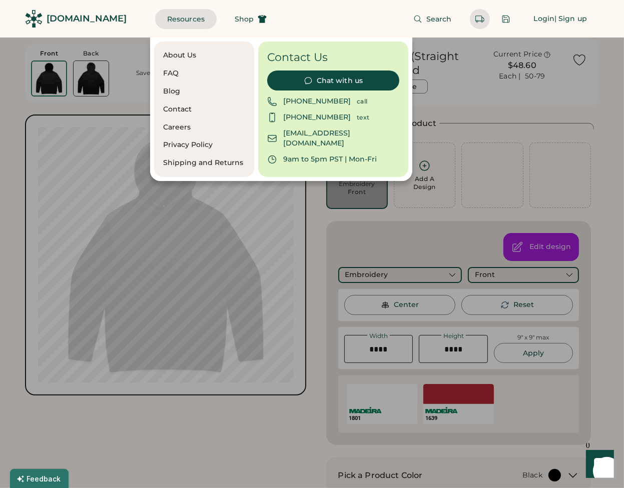
click at [172, 56] on div "About Us" at bounding box center [204, 56] width 82 height 10
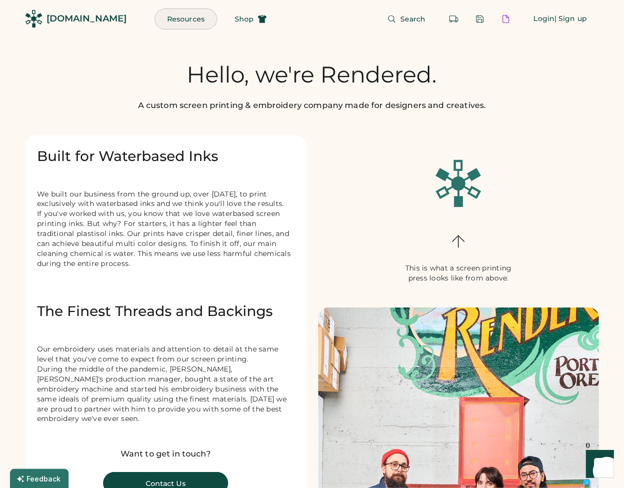
click at [155, 19] on button "Resources" at bounding box center [186, 19] width 62 height 20
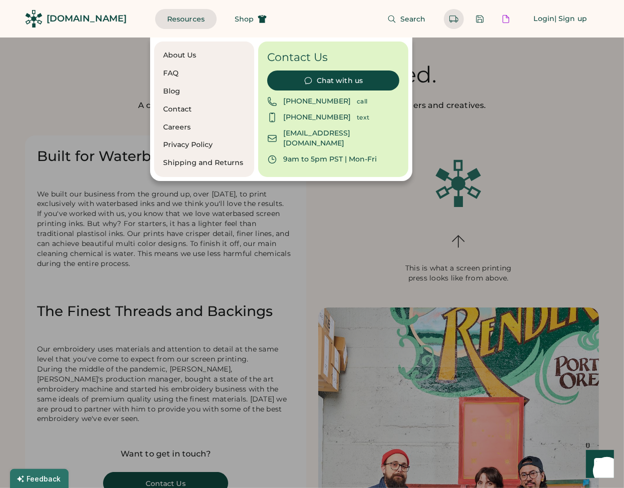
click at [223, 28] on button "Shop" at bounding box center [251, 19] width 56 height 20
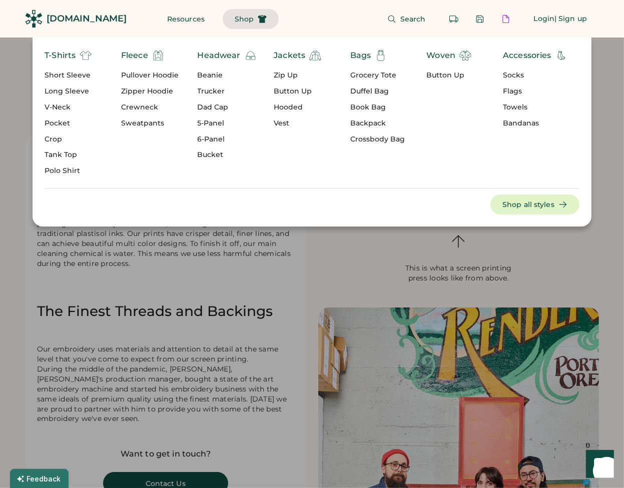
click at [66, 76] on div "Short Sleeve" at bounding box center [68, 76] width 47 height 10
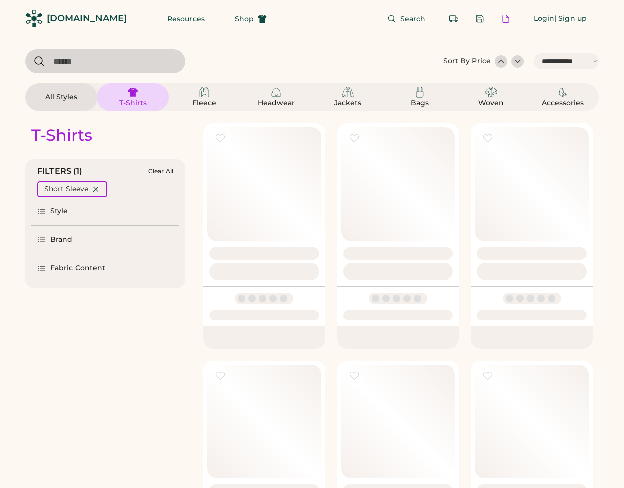
select select "*****"
select select "*"
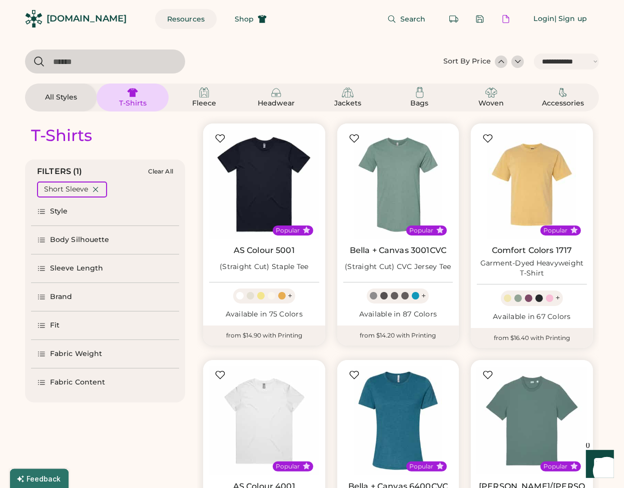
click at [178, 17] on button "Resources" at bounding box center [186, 19] width 62 height 20
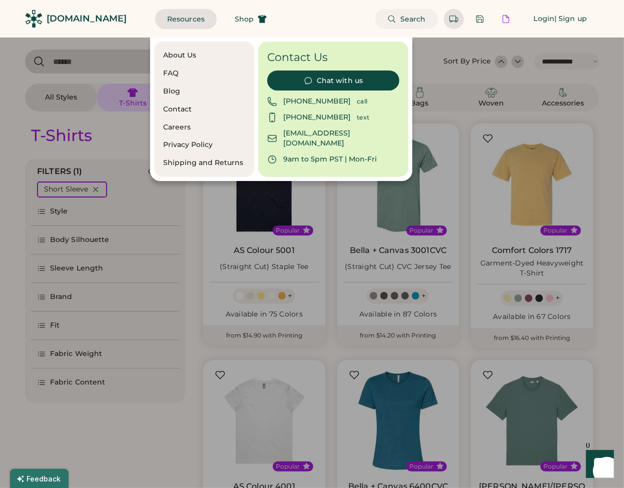
click at [395, 19] on icon at bounding box center [391, 19] width 9 height 9
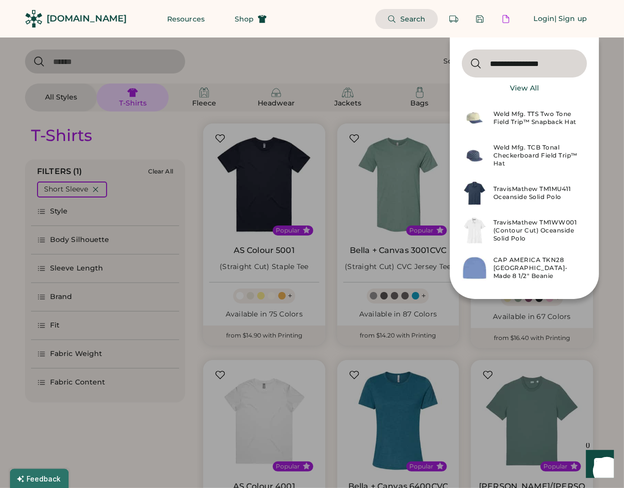
type input "**********"
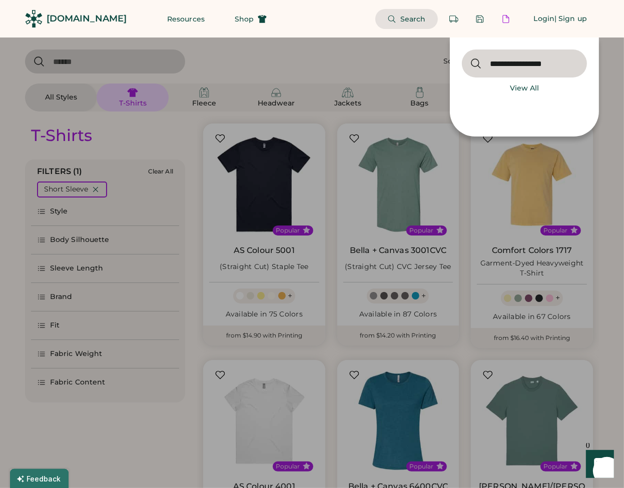
type input "**********"
